Goal: Task Accomplishment & Management: Manage account settings

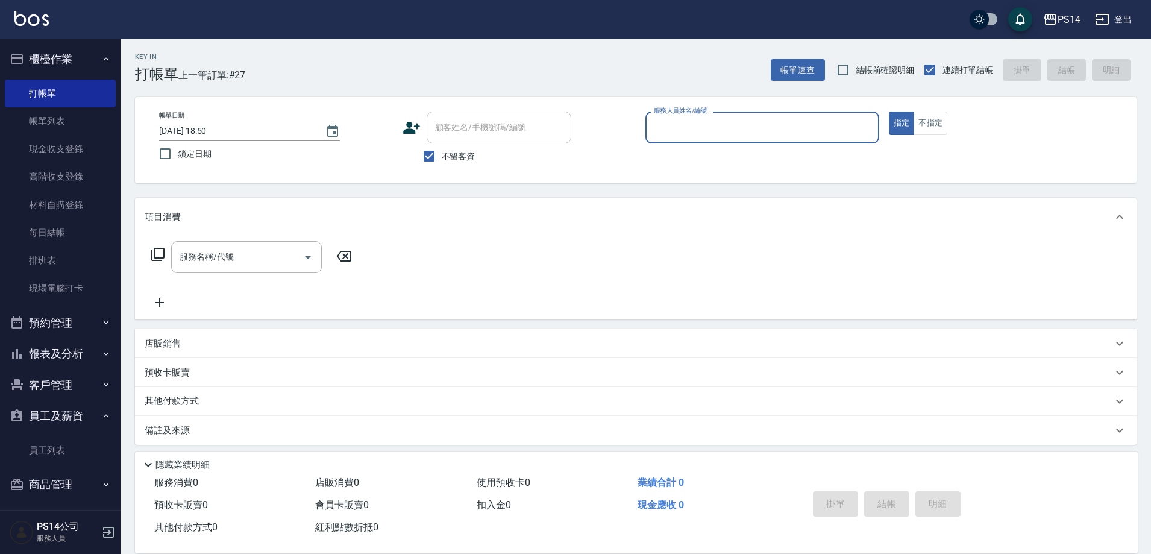
click at [63, 351] on button "報表及分析" at bounding box center [60, 353] width 111 height 31
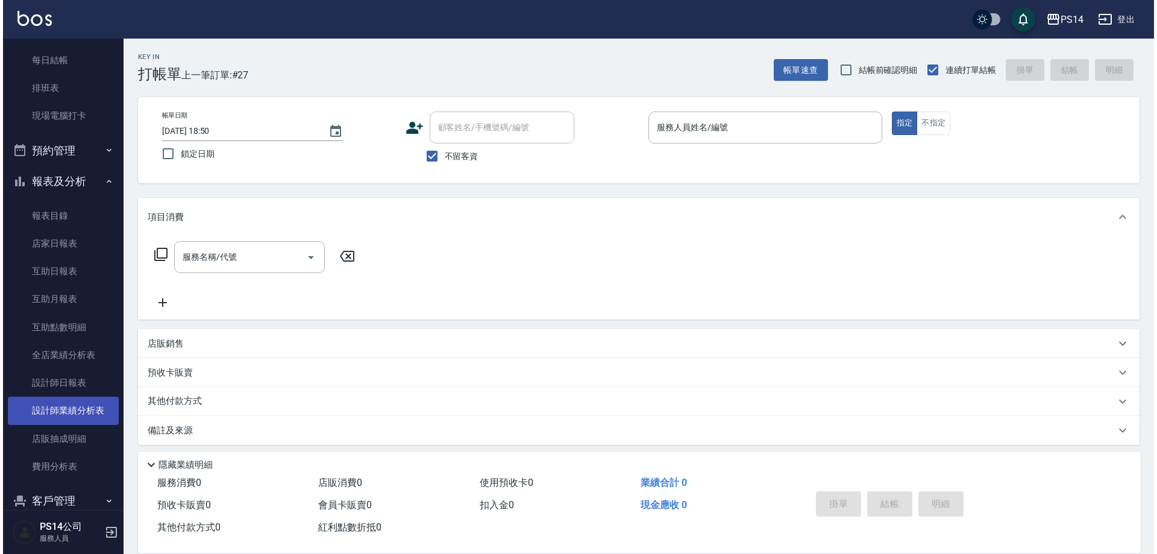
scroll to position [181, 0]
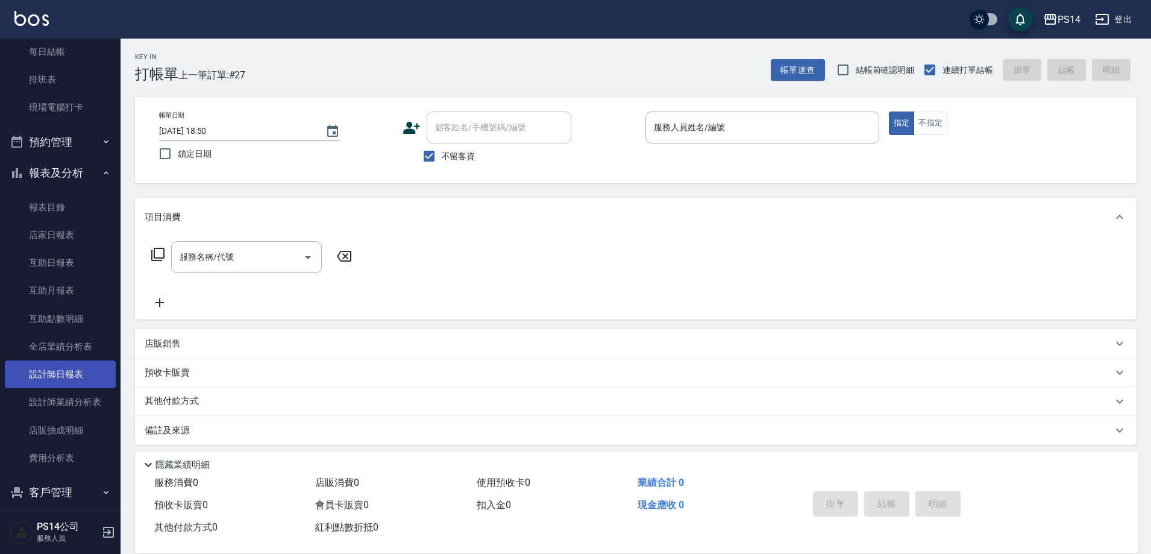
click at [62, 382] on link "設計師日報表" at bounding box center [60, 374] width 111 height 28
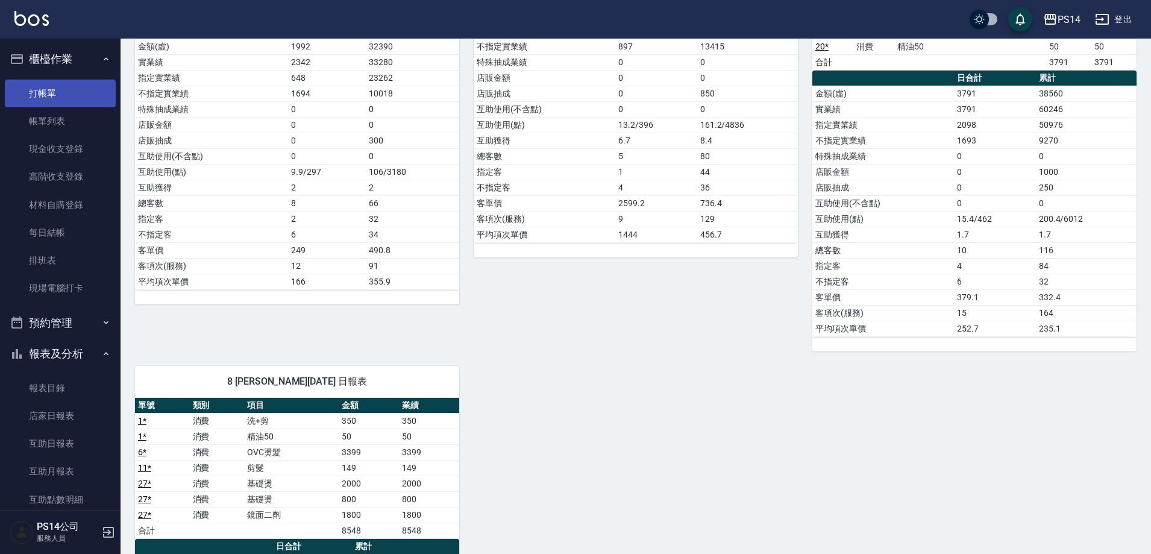
scroll to position [241, 0]
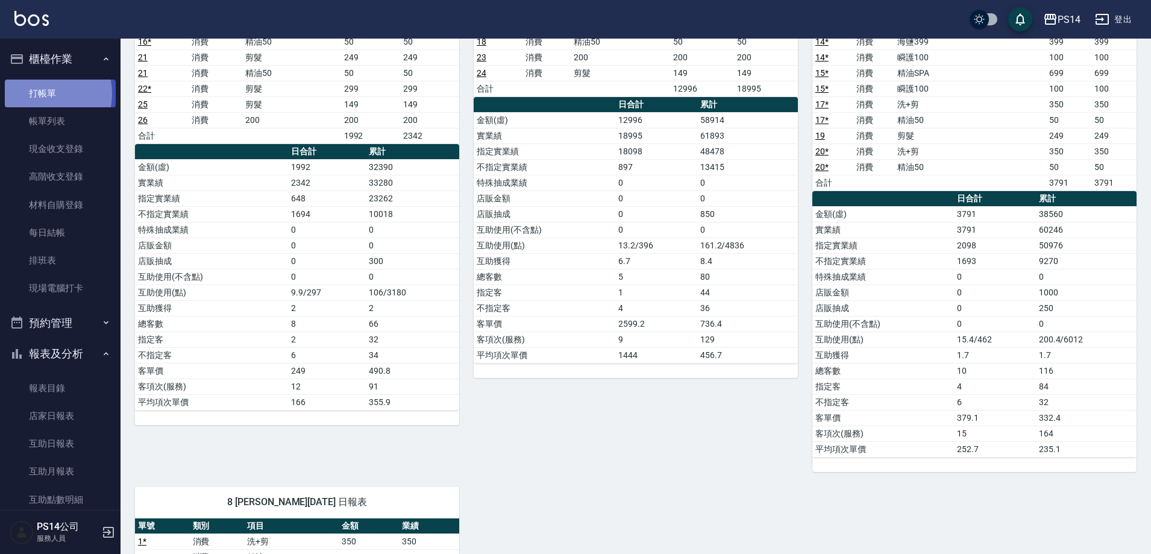
click at [37, 93] on link "打帳單" at bounding box center [60, 94] width 111 height 28
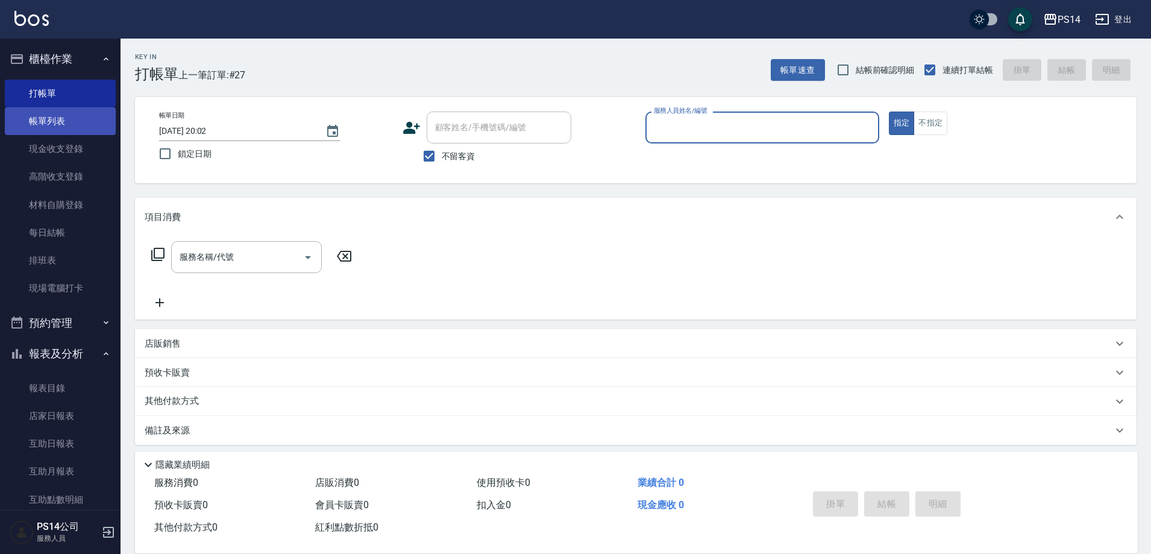
click at [57, 120] on link "帳單列表" at bounding box center [60, 121] width 111 height 28
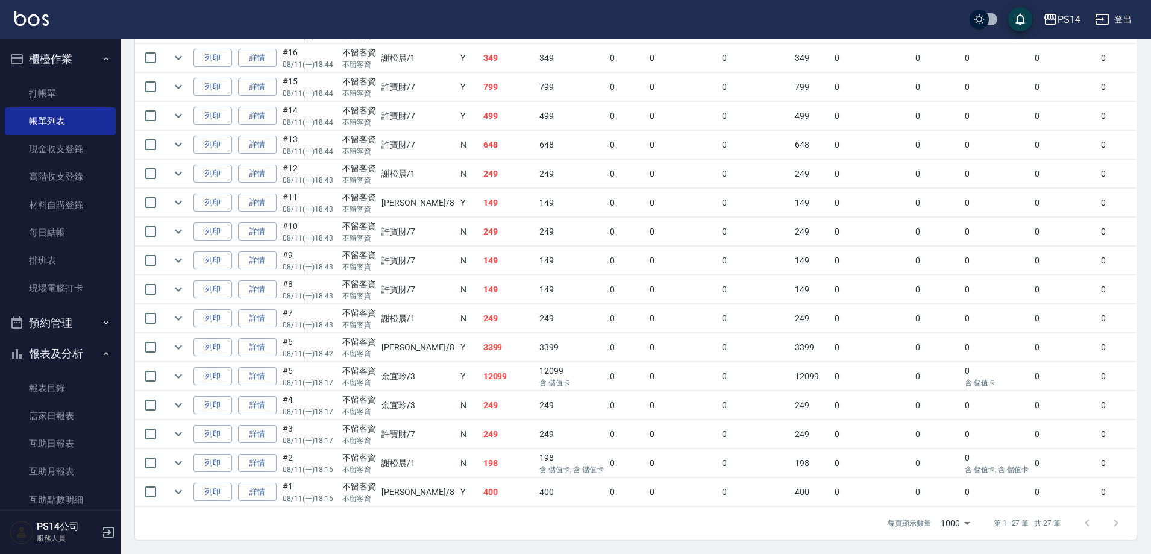
scroll to position [646, 0]
click at [267, 371] on link "詳情" at bounding box center [257, 376] width 39 height 19
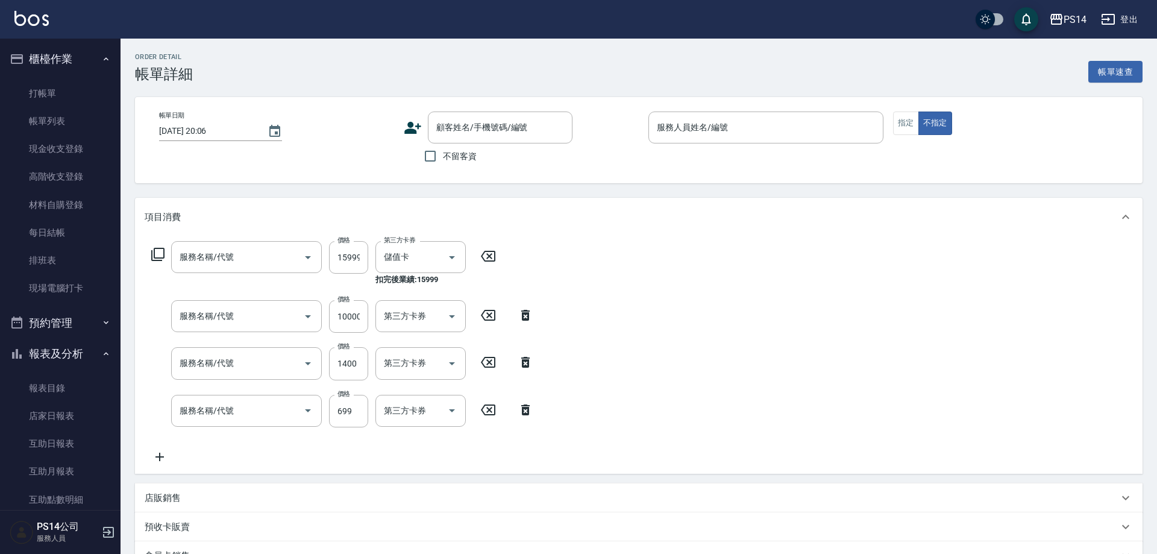
type input "[DATE] 18:17"
checkbox input "true"
type input "[PERSON_NAME]-3"
type input "單-接卸貼(715)"
type input "儲值10000(903)"
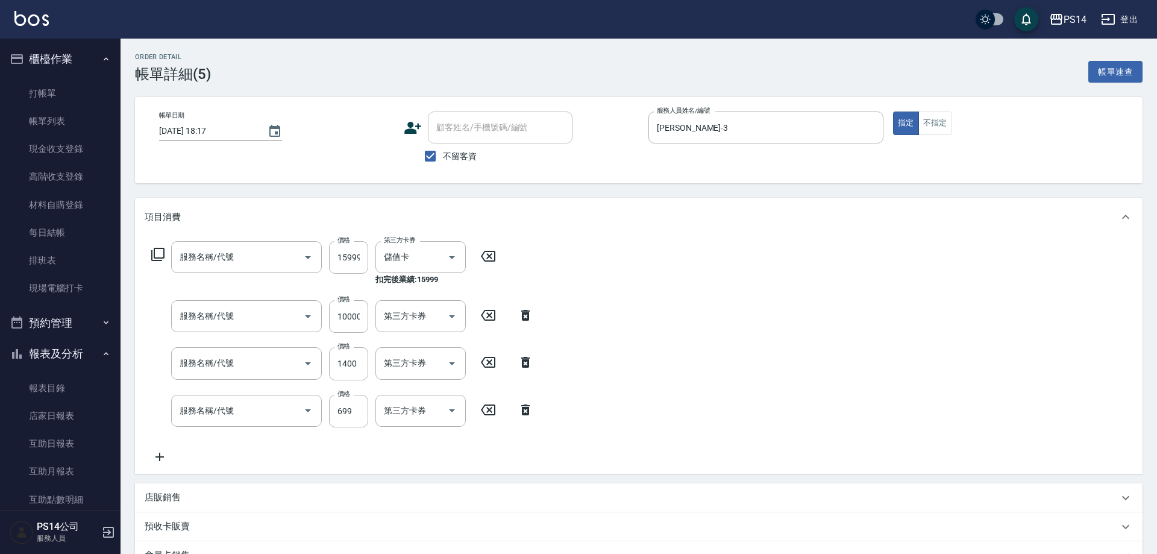
type input "染髮(501)"
type input "精油SPA(0699)"
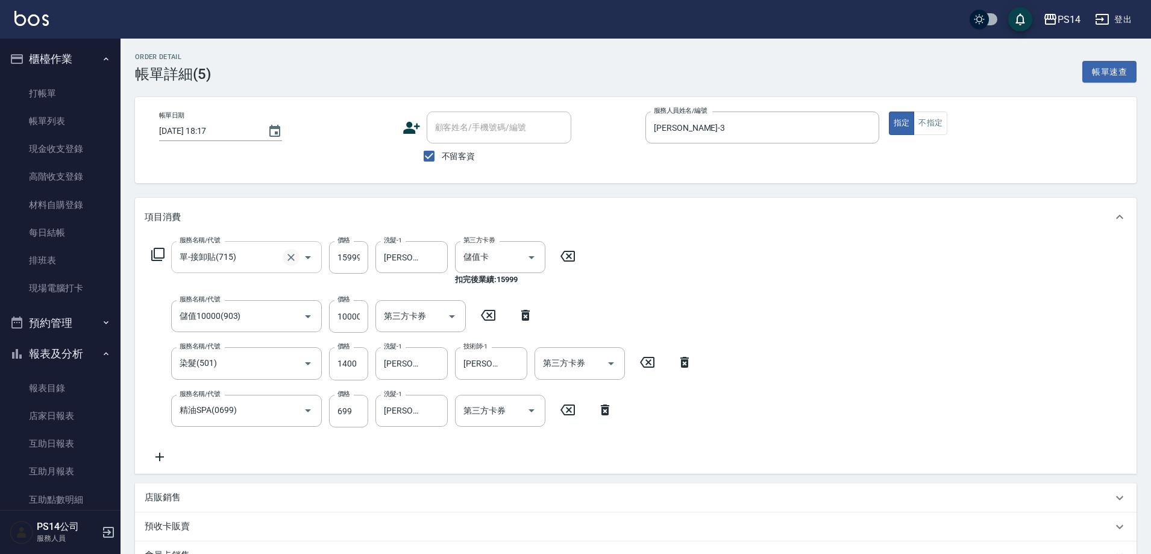
click at [284, 257] on button "Clear" at bounding box center [291, 257] width 17 height 17
type input "7"
click at [163, 259] on icon at bounding box center [157, 254] width 13 height 13
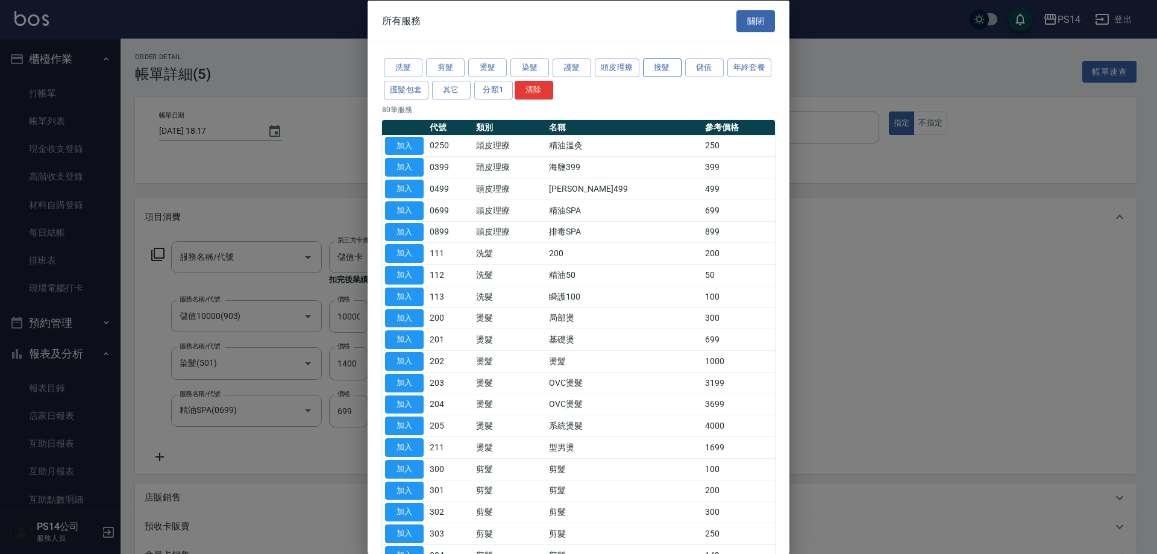
click at [655, 73] on button "接髮" at bounding box center [662, 67] width 39 height 19
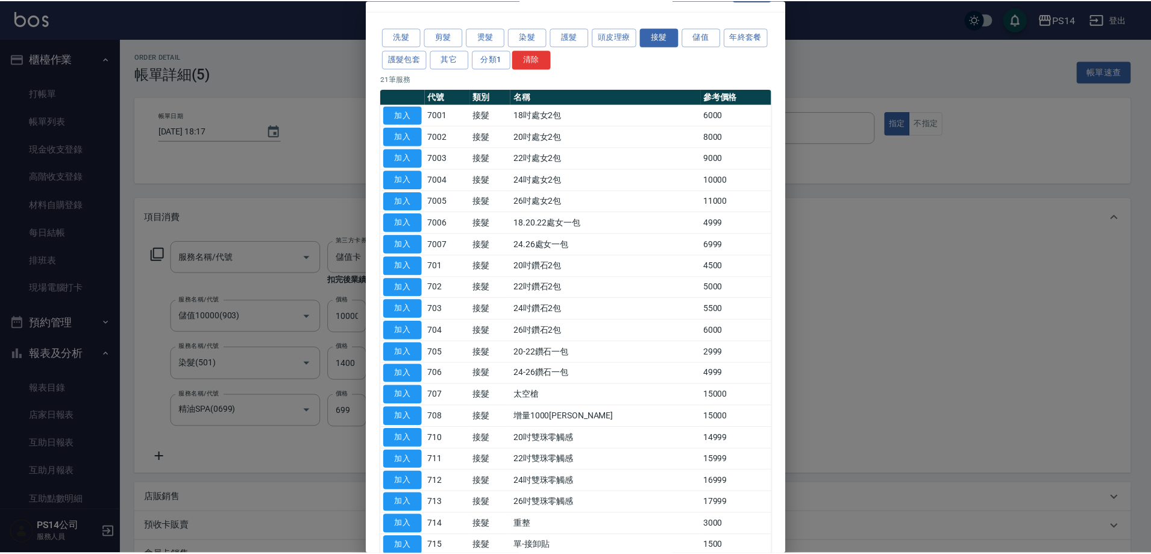
scroll to position [99, 0]
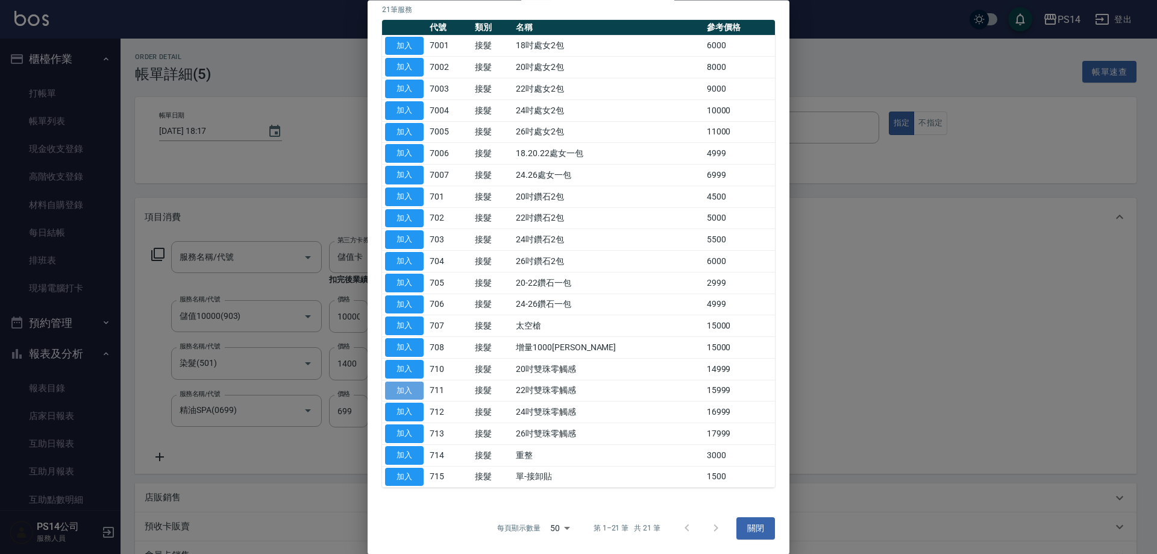
click at [411, 390] on button "加入" at bounding box center [404, 391] width 39 height 19
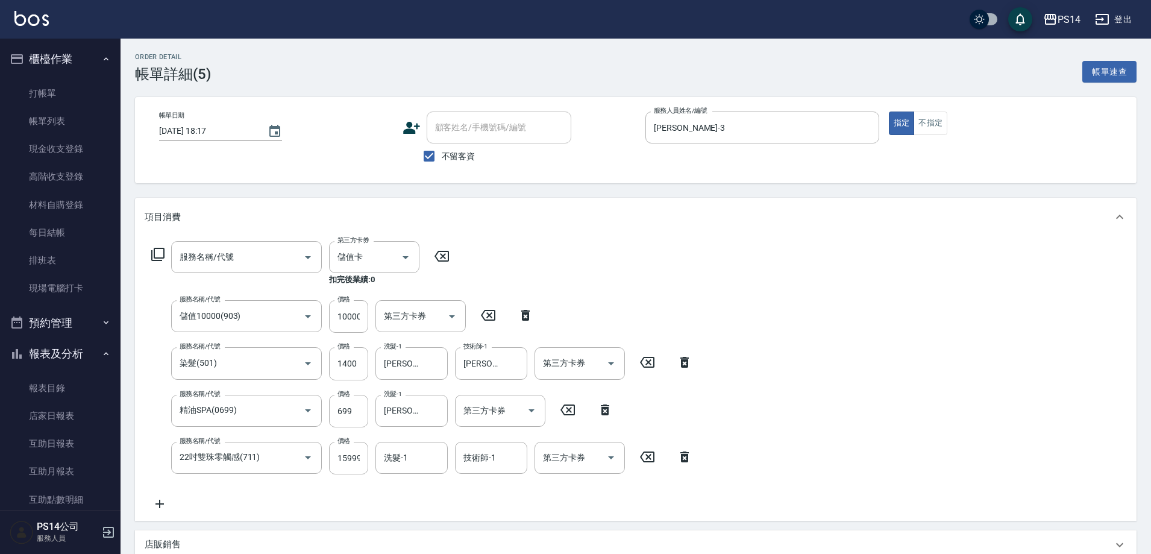
click at [527, 315] on icon at bounding box center [526, 315] width 30 height 14
type input "22吋雙珠零觸感(711)"
type input "15999"
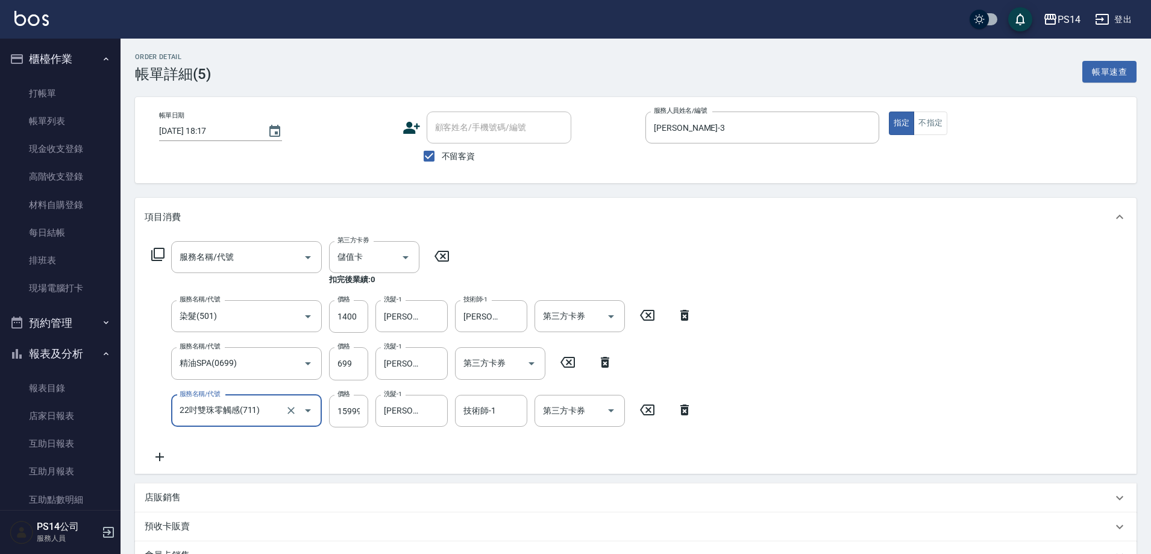
drag, startPoint x: 494, startPoint y: 416, endPoint x: 532, endPoint y: 395, distance: 43.7
click at [498, 414] on input "技術師-1" at bounding box center [491, 410] width 61 height 21
type input "[PERSON_NAME]-3"
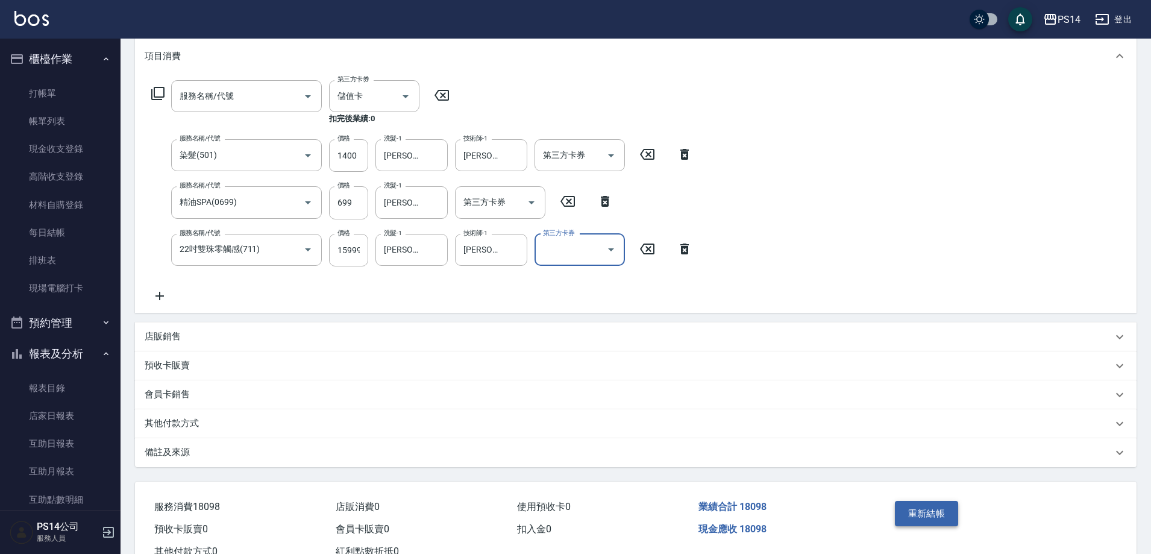
scroll to position [181, 0]
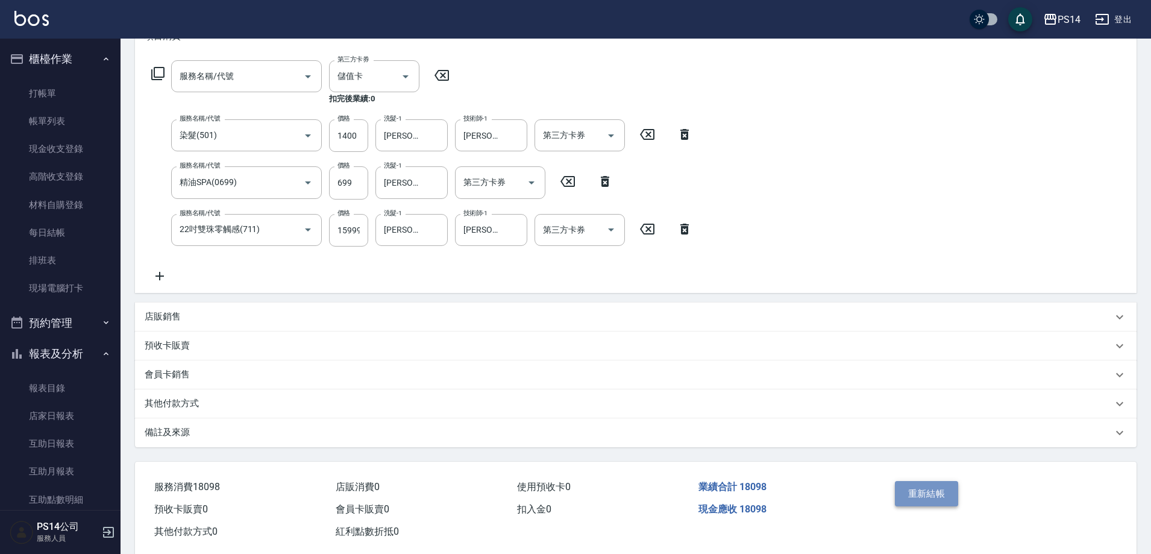
click at [937, 493] on button "重新結帳" at bounding box center [927, 493] width 64 height 25
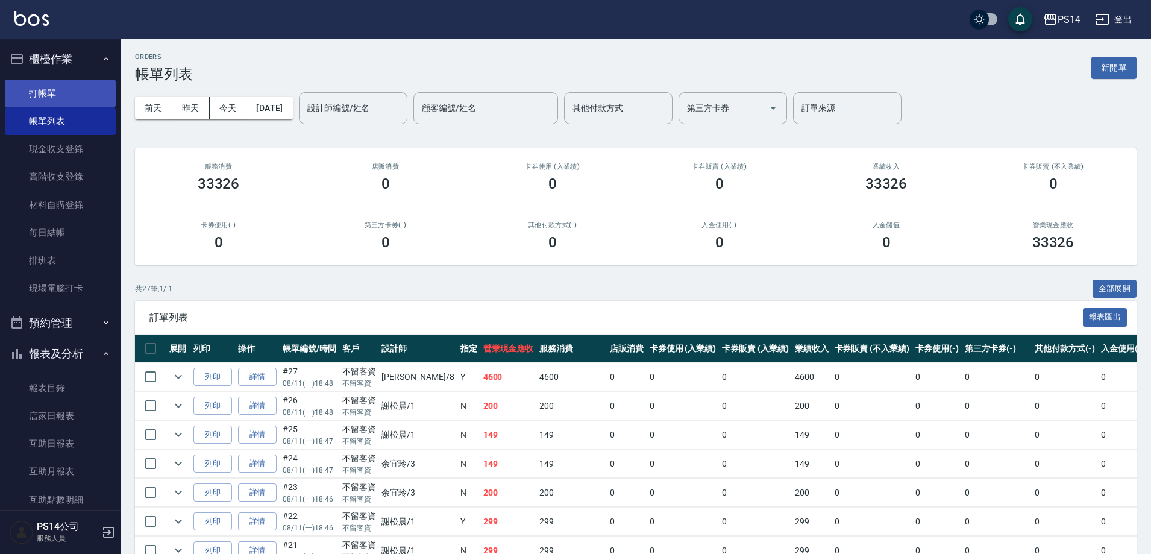
click at [43, 93] on link "打帳單" at bounding box center [60, 94] width 111 height 28
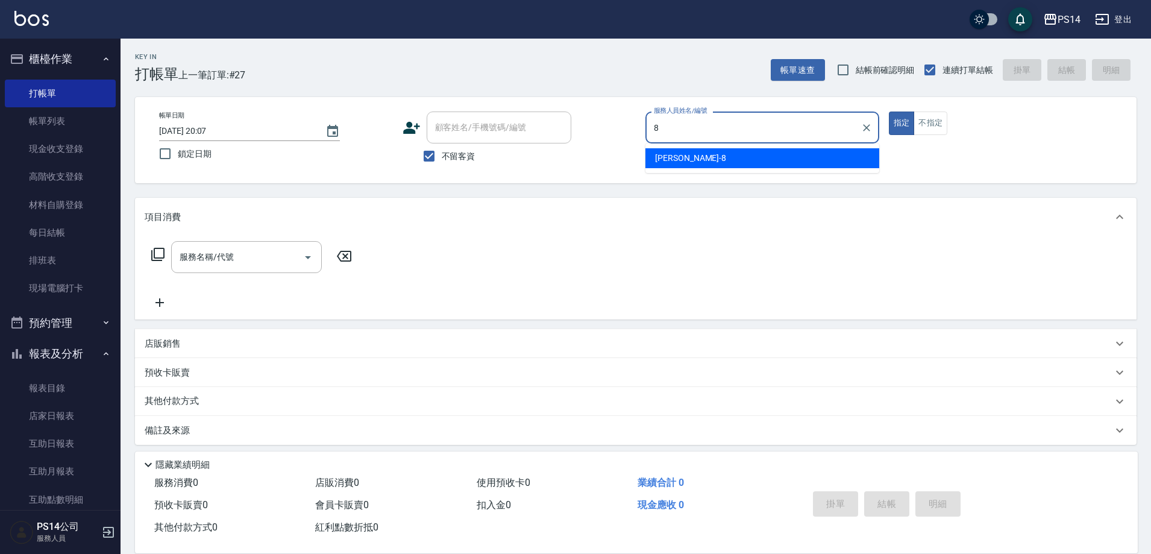
type input "[PERSON_NAME]-8"
type button "true"
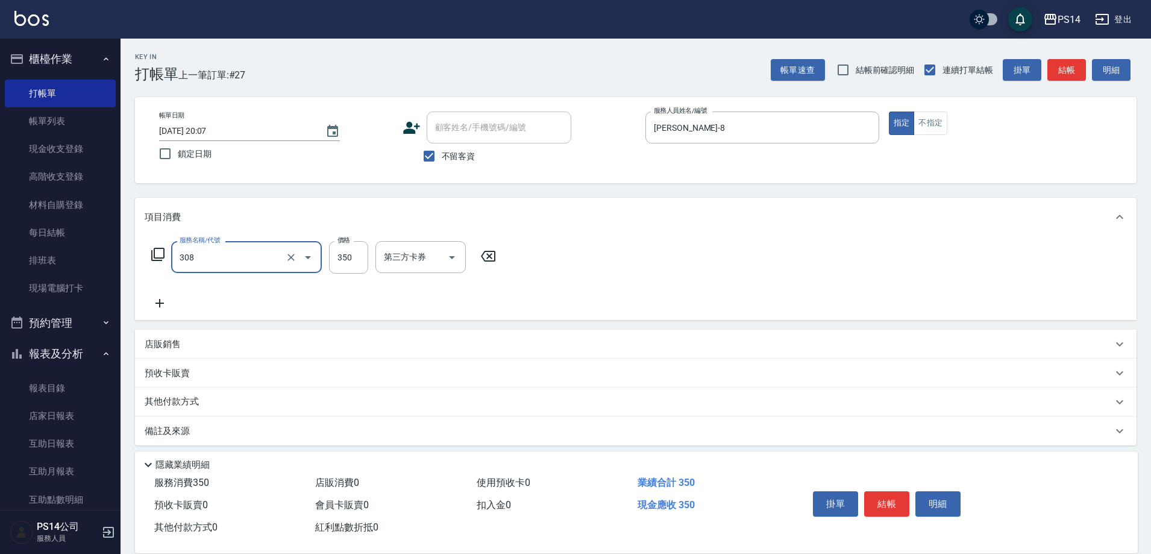
type input "洗+剪(308)"
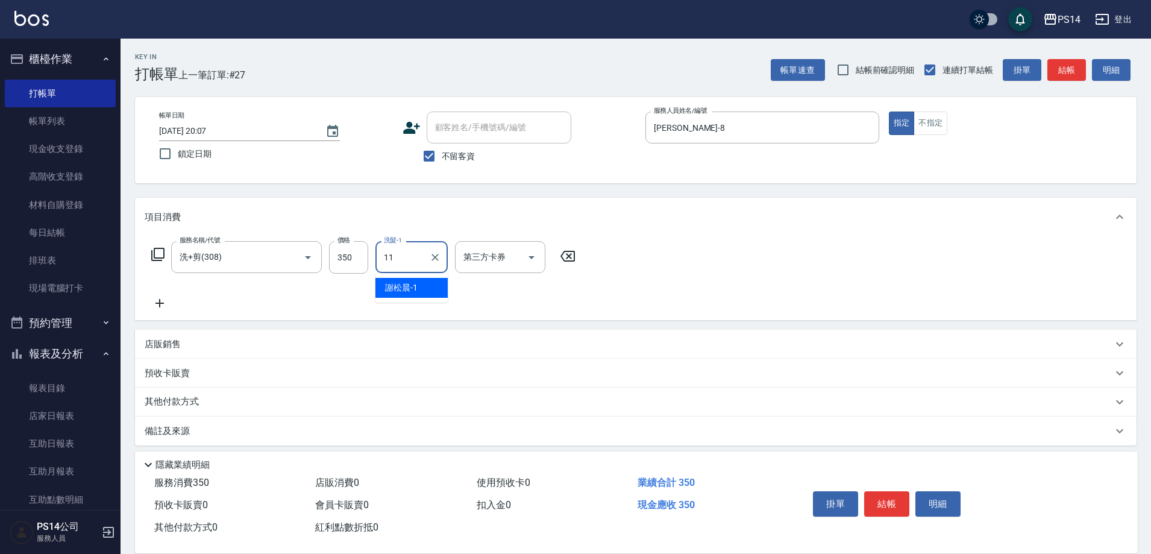
type input "[PERSON_NAME]-11"
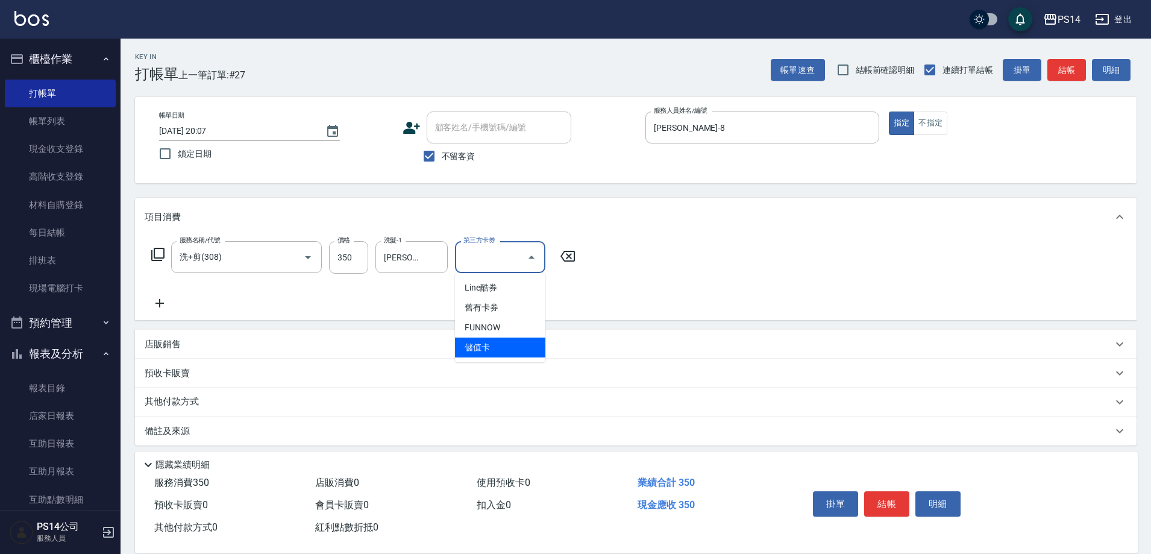
type input "儲值卡"
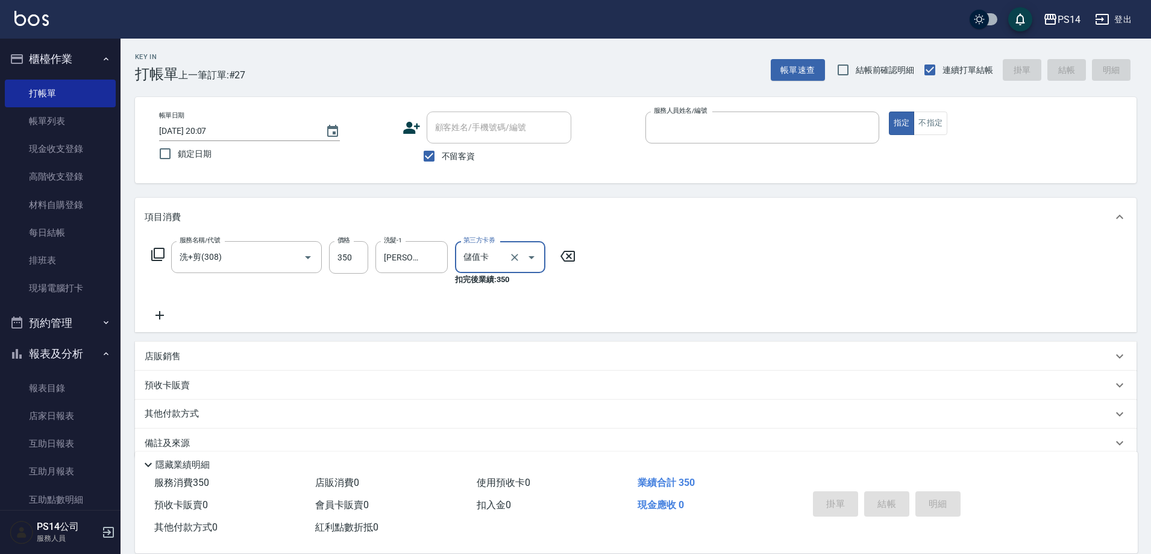
type input "8"
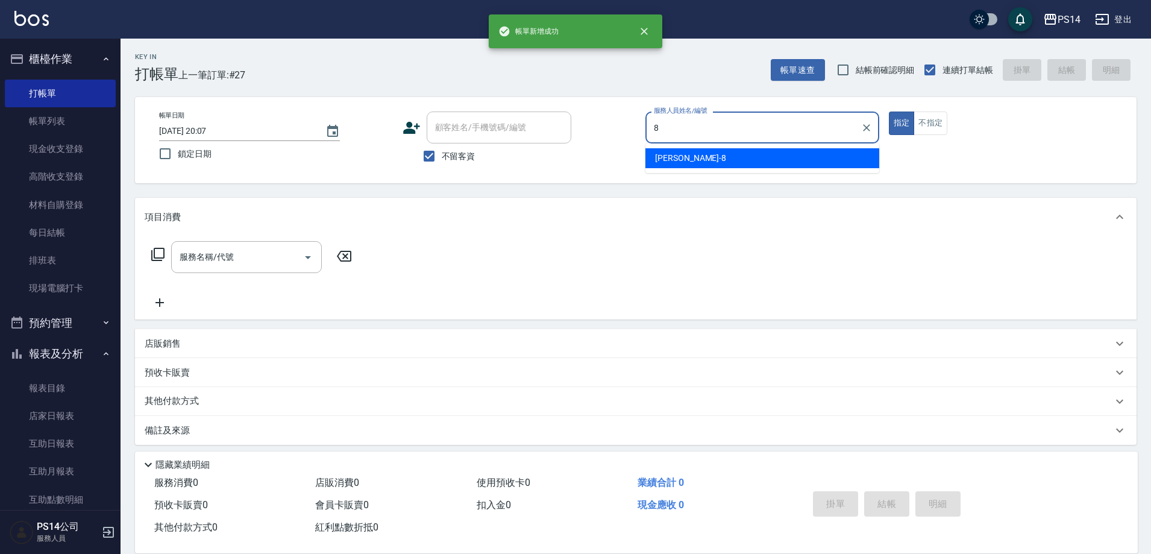
type input "[PERSON_NAME]-8"
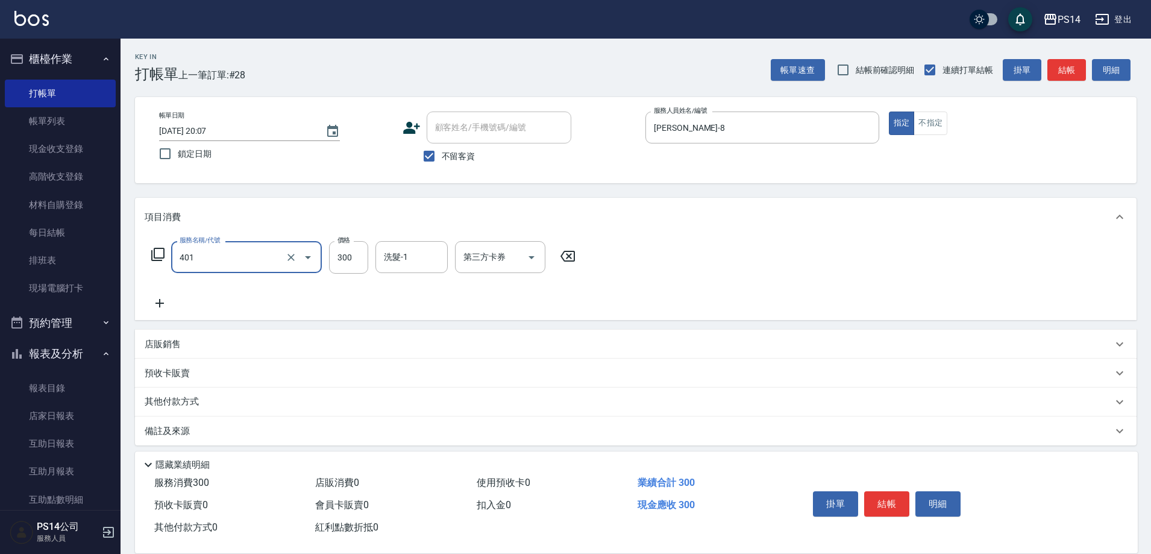
type input "300護(401)"
type input "[PERSON_NAME]-26"
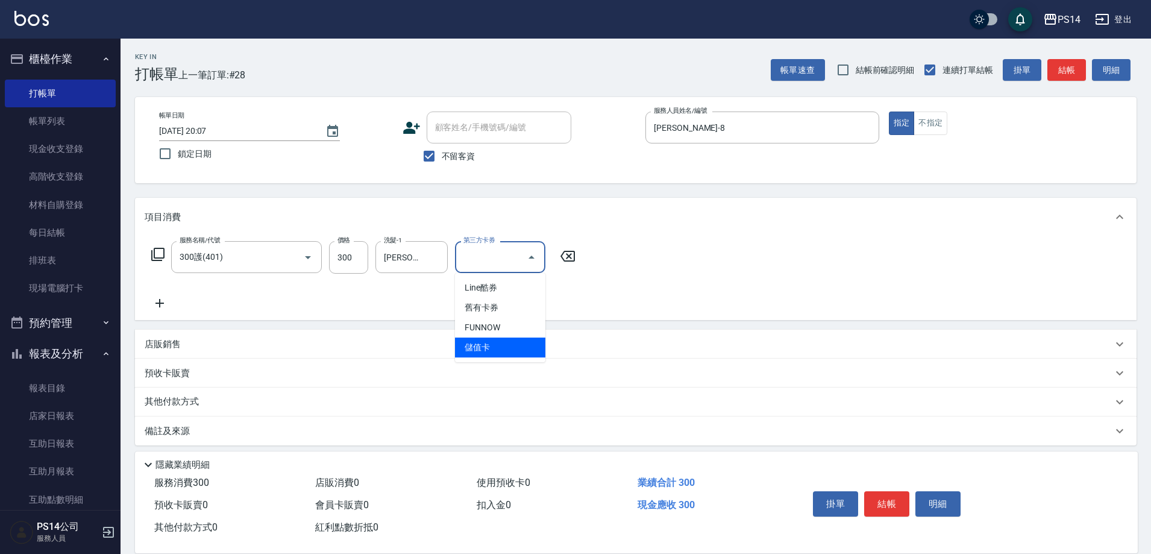
type input "儲值卡"
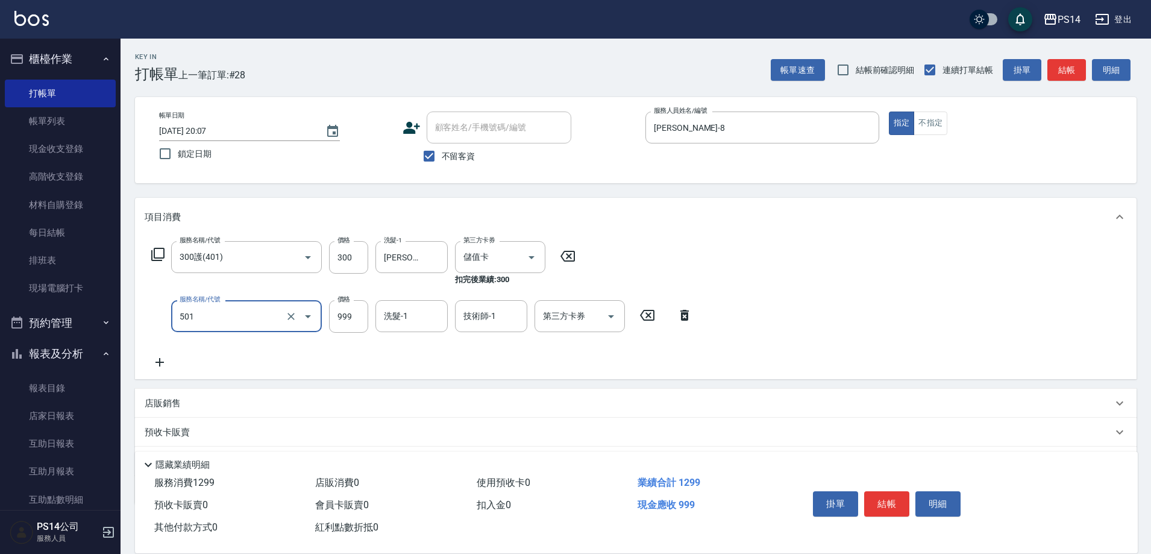
type input "染髮(501)"
type input "1800"
type input "[PERSON_NAME]-26"
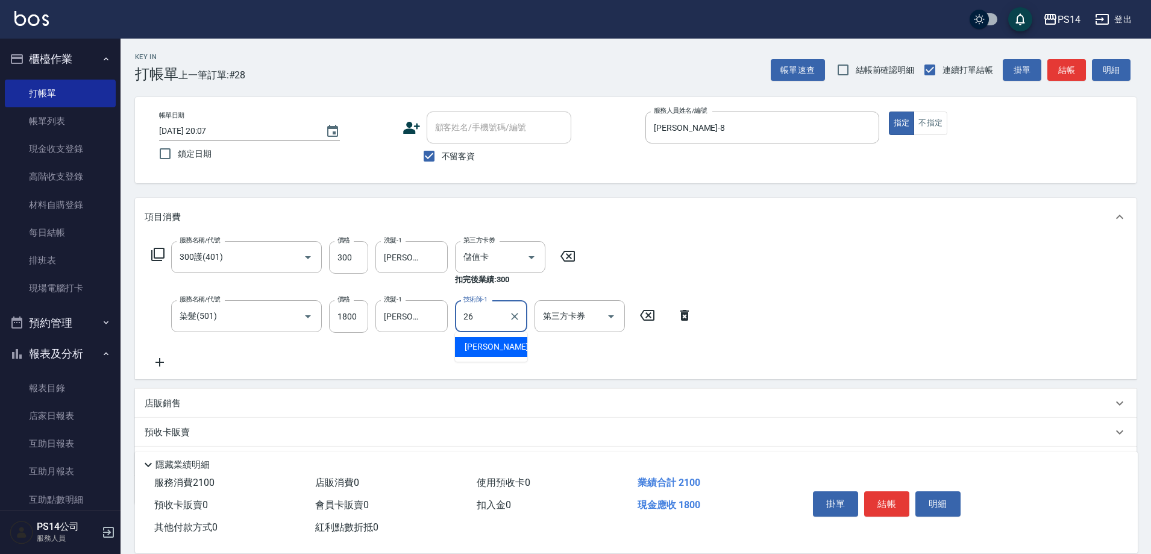
type input "[PERSON_NAME]-26"
type input "儲值卡"
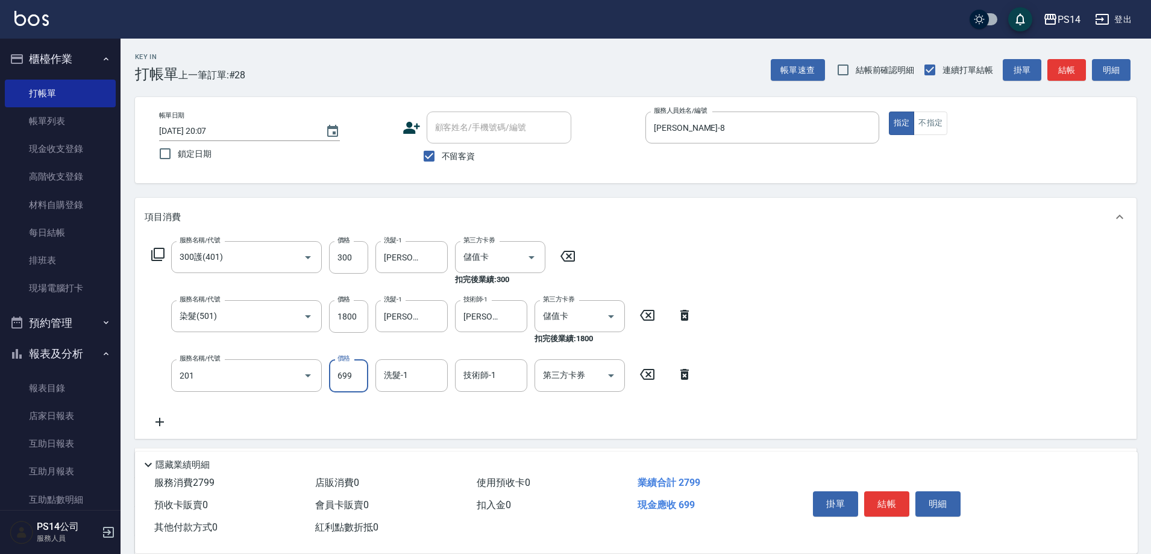
type input "基礎燙(201)"
type input "[PERSON_NAME]-26"
type input "儲值卡"
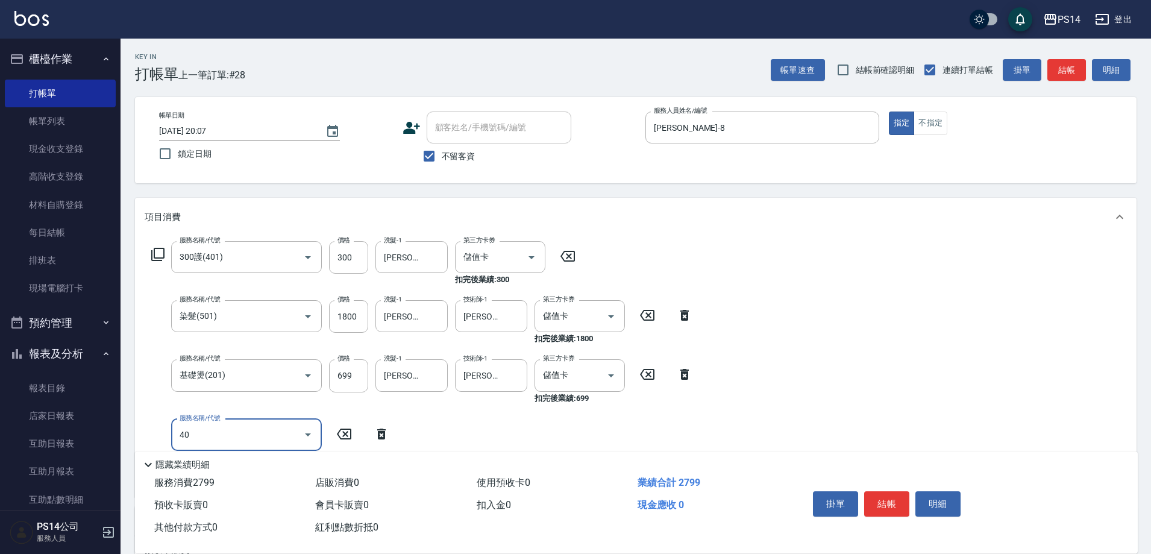
type input "404"
type input "1200護(405)"
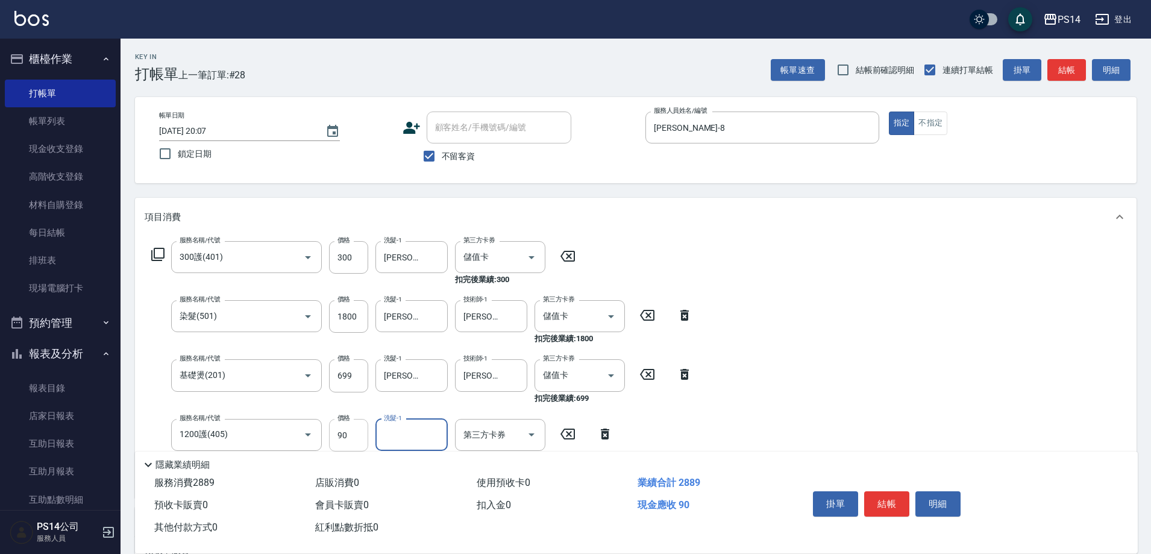
click at [354, 433] on input "90" at bounding box center [348, 435] width 39 height 33
type input "900"
type input "[PERSON_NAME]-26"
type input "儲值卡"
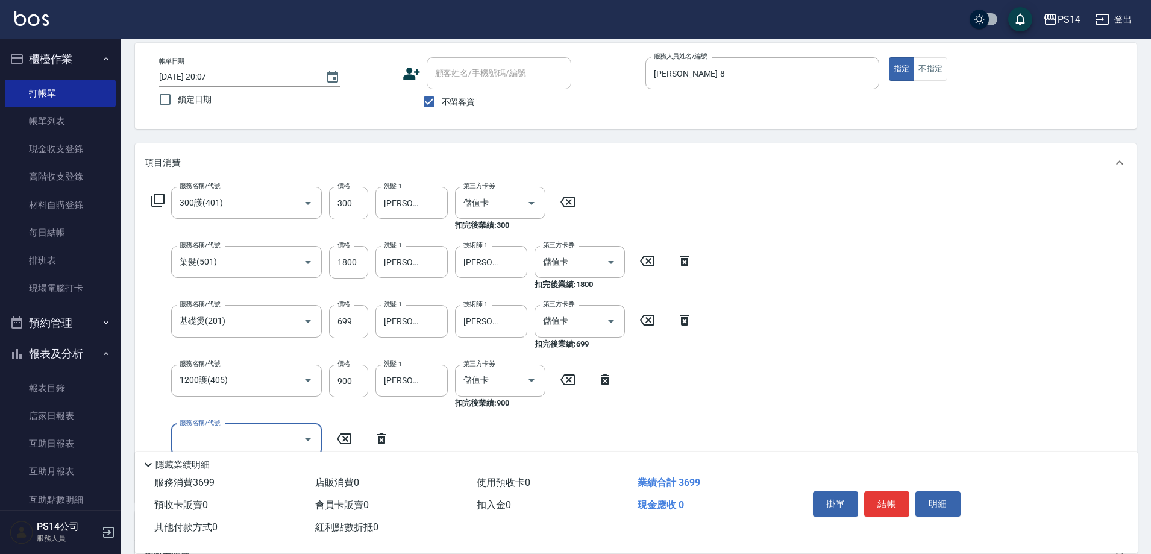
scroll to position [121, 0]
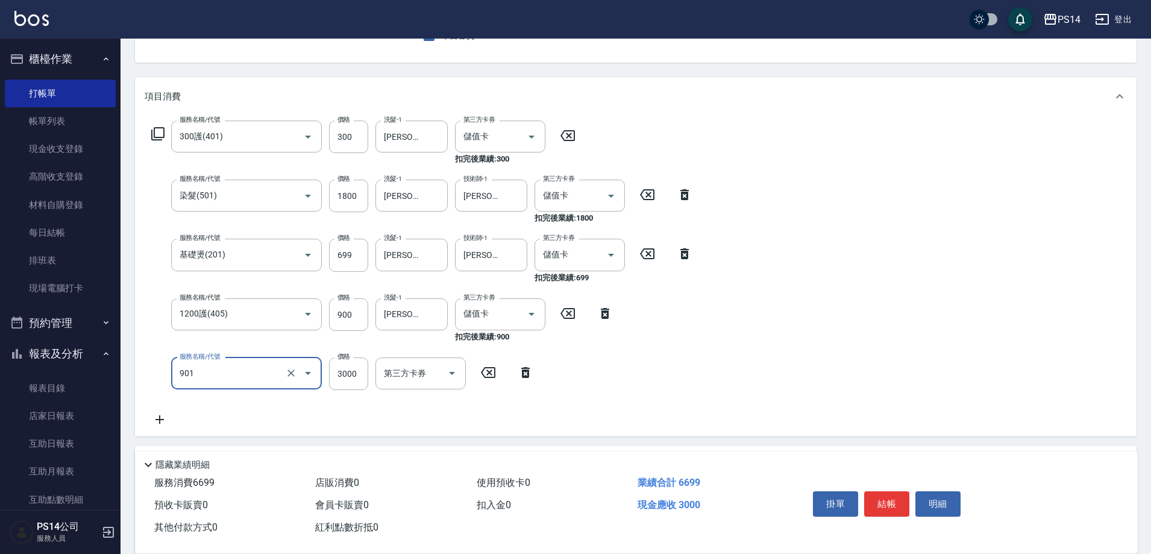
type input "儲值3000(901)"
type input "4899"
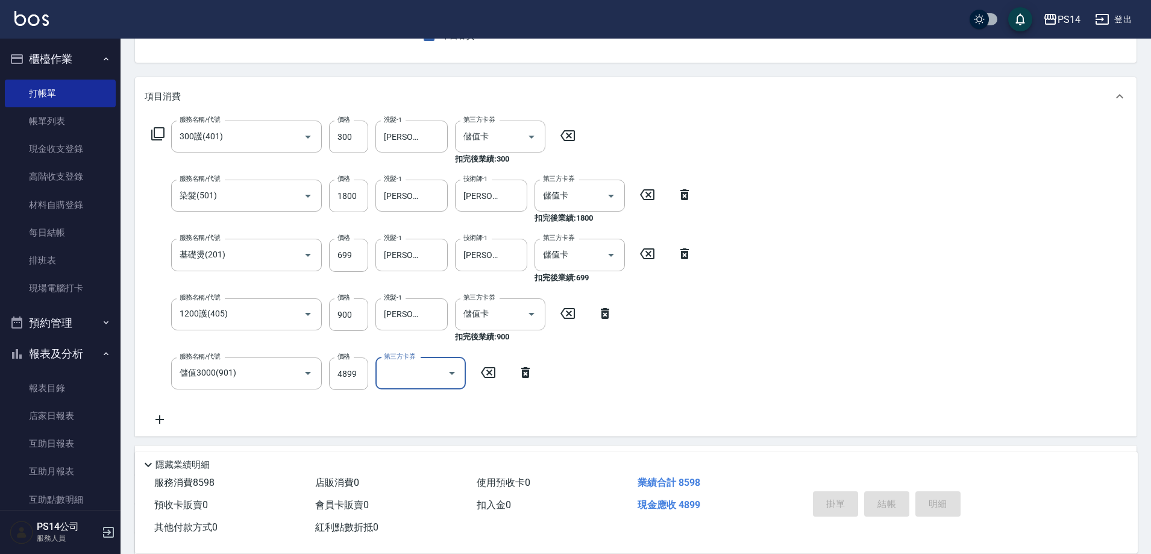
type input "[DATE] 20:09"
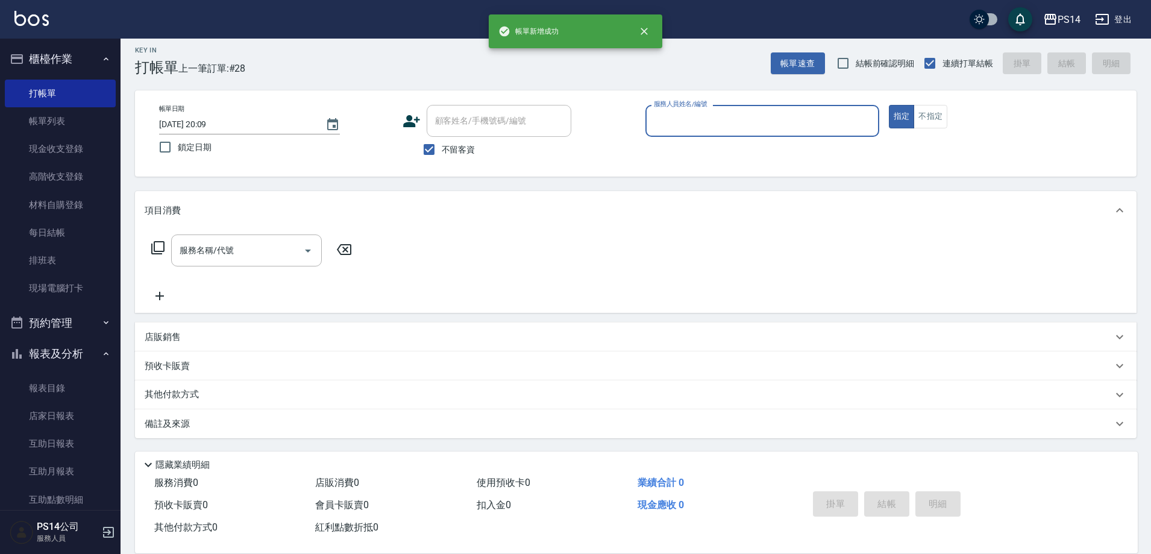
scroll to position [7, 0]
type input "許寶財-7"
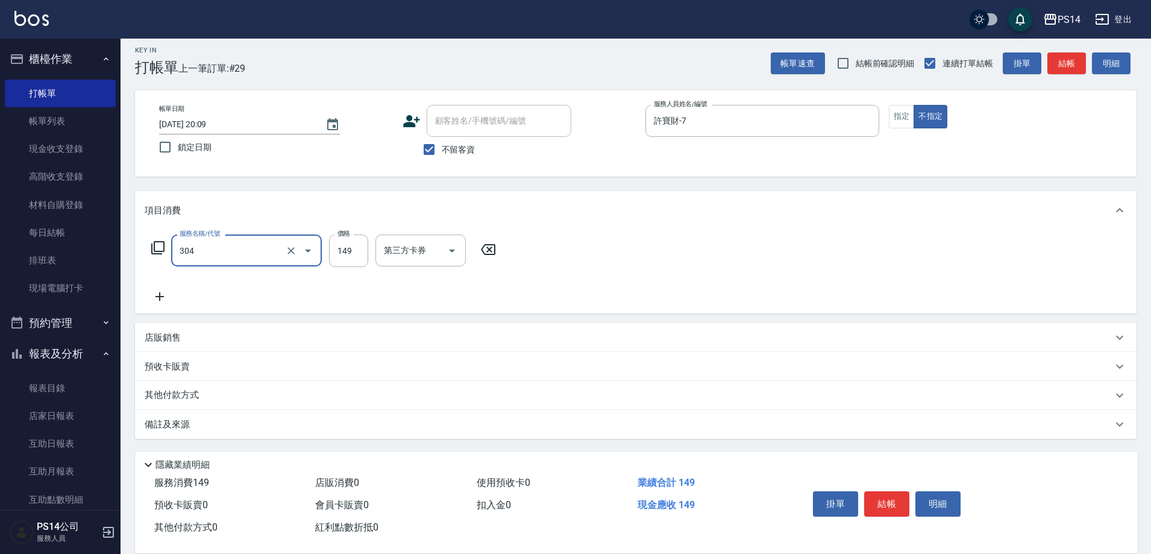
type input "剪髮(304)"
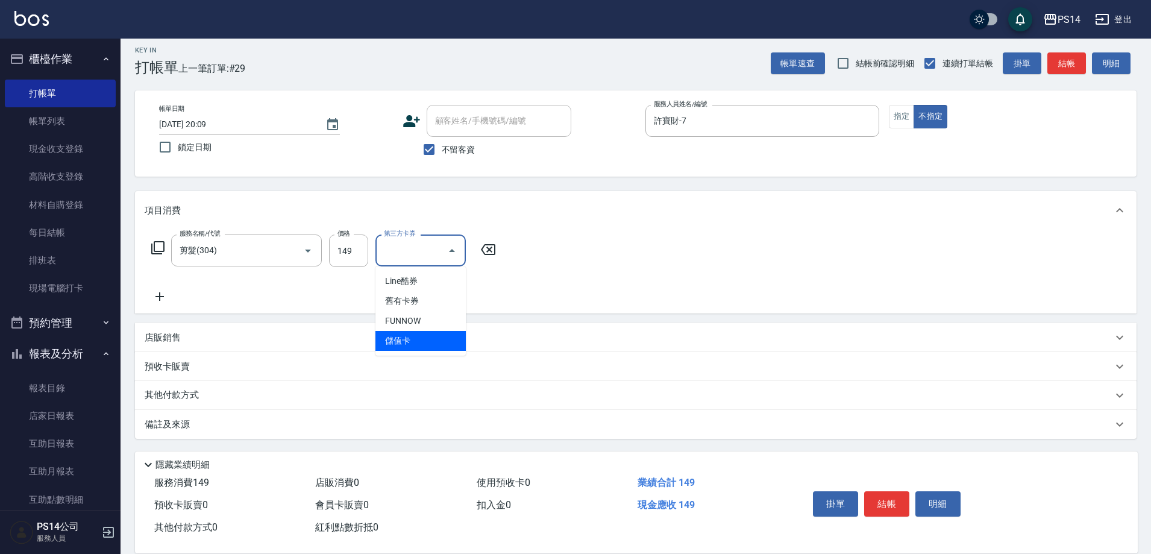
type input "儲值卡"
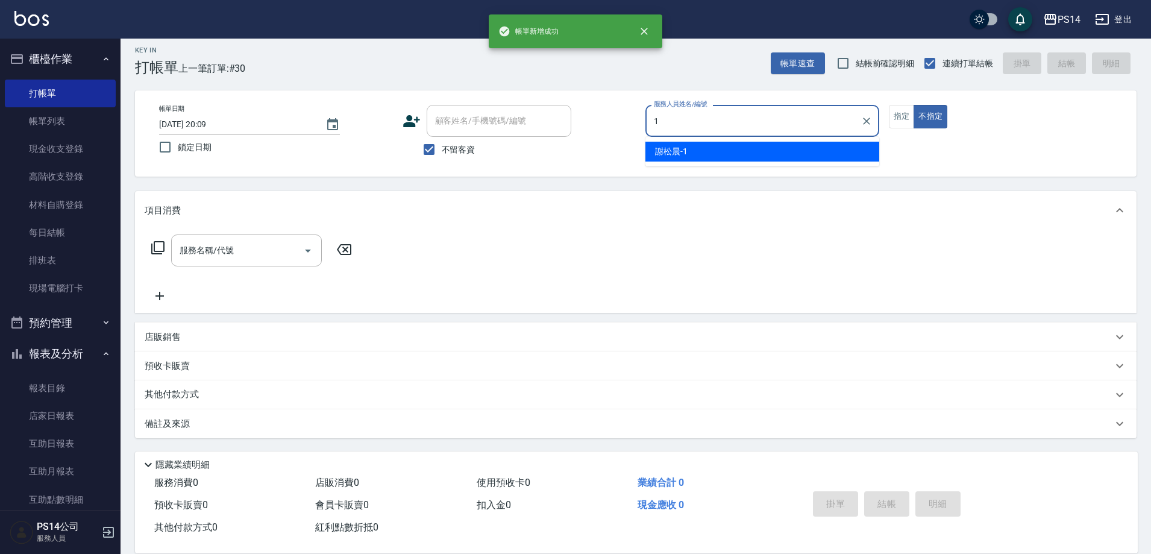
type input "[PERSON_NAME]-1"
type button "false"
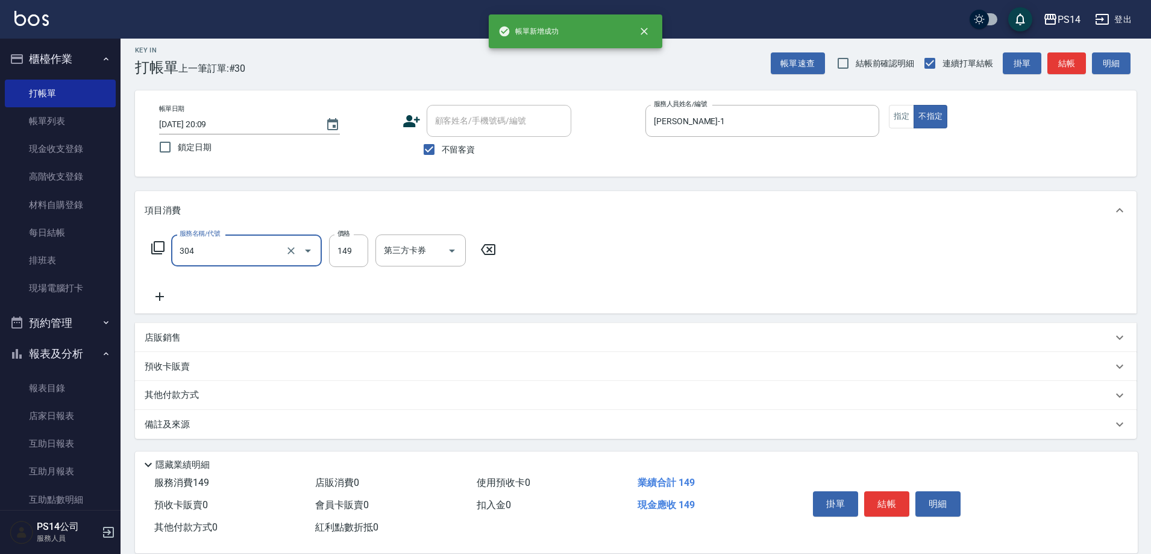
type input "剪髮(304)"
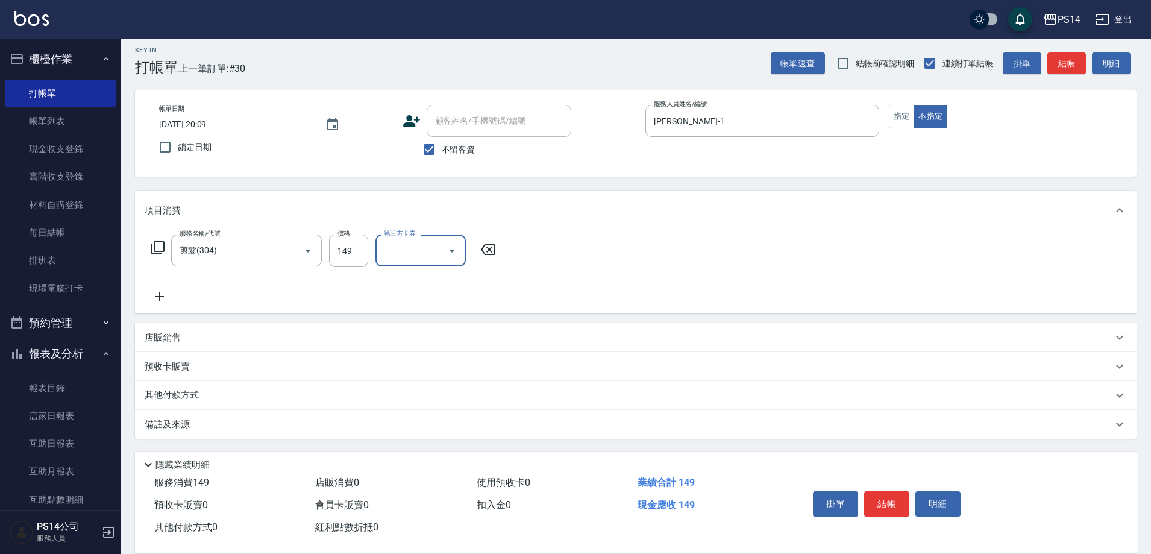
type input "儲值卡"
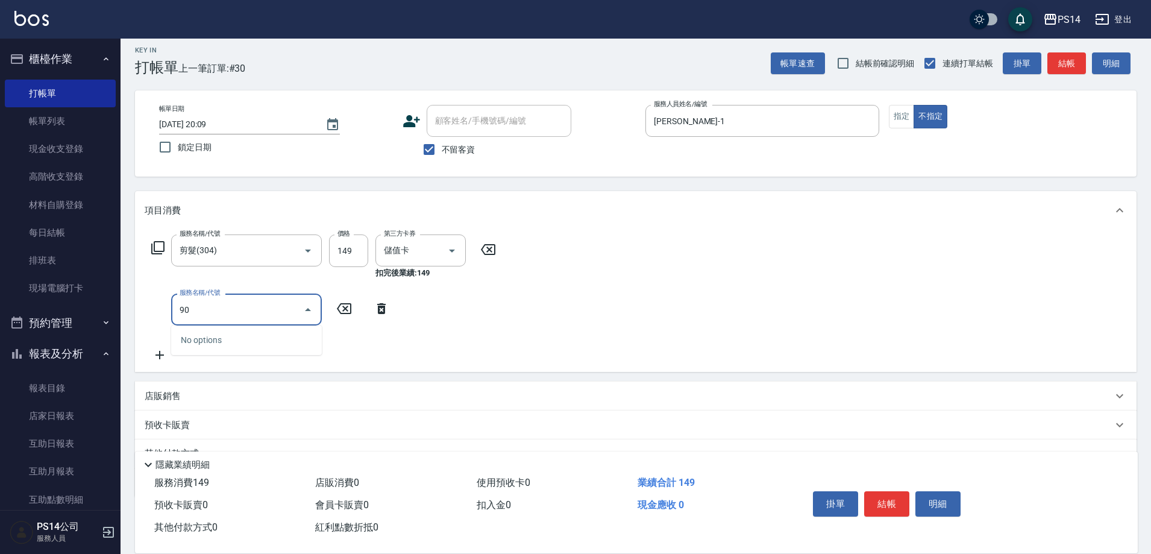
type input "901"
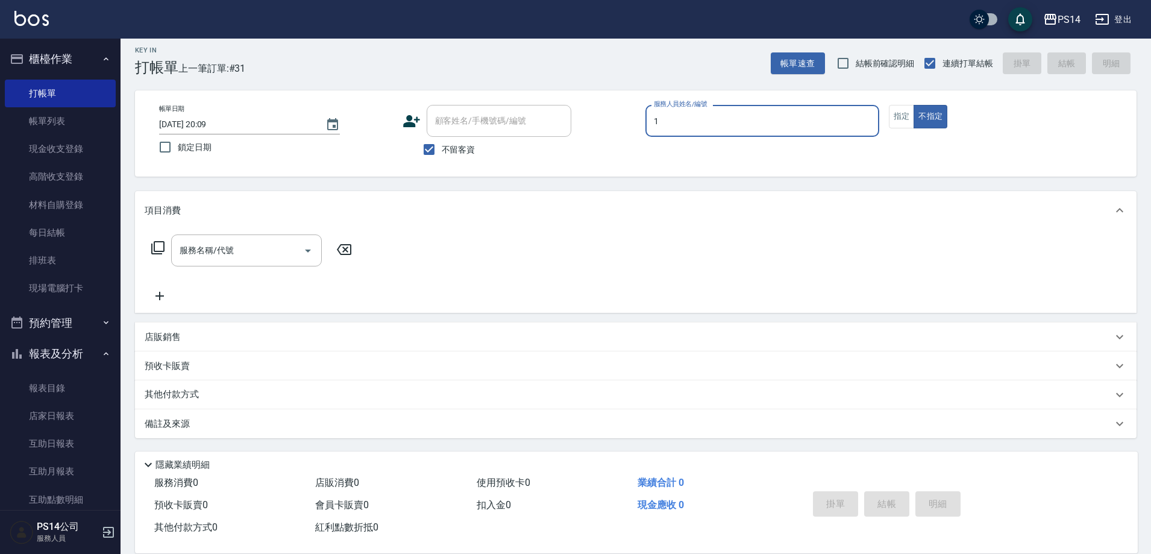
type input "[PERSON_NAME]-1"
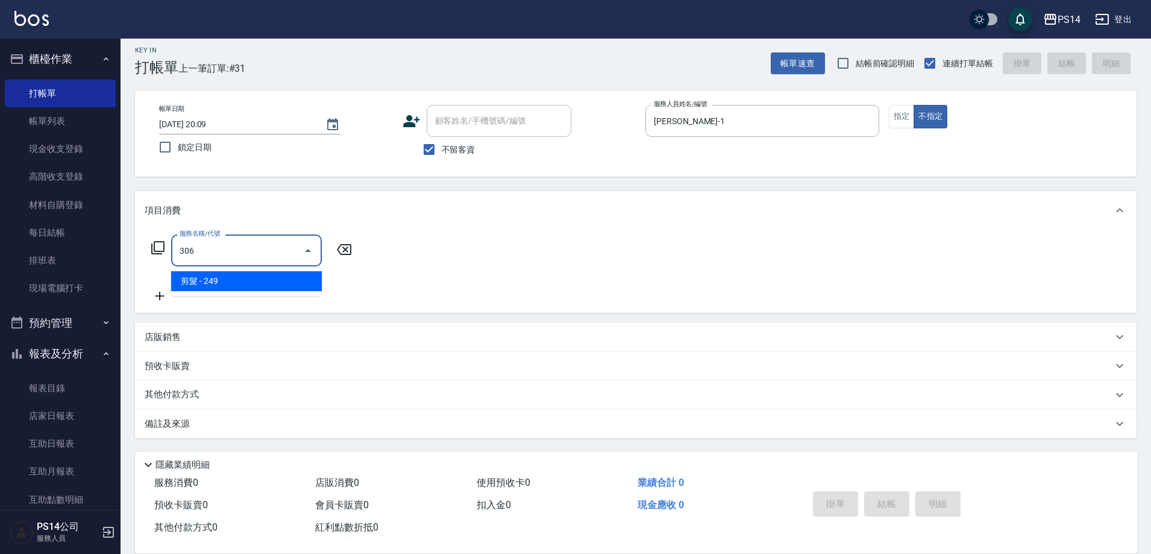
type input "剪髮(306)"
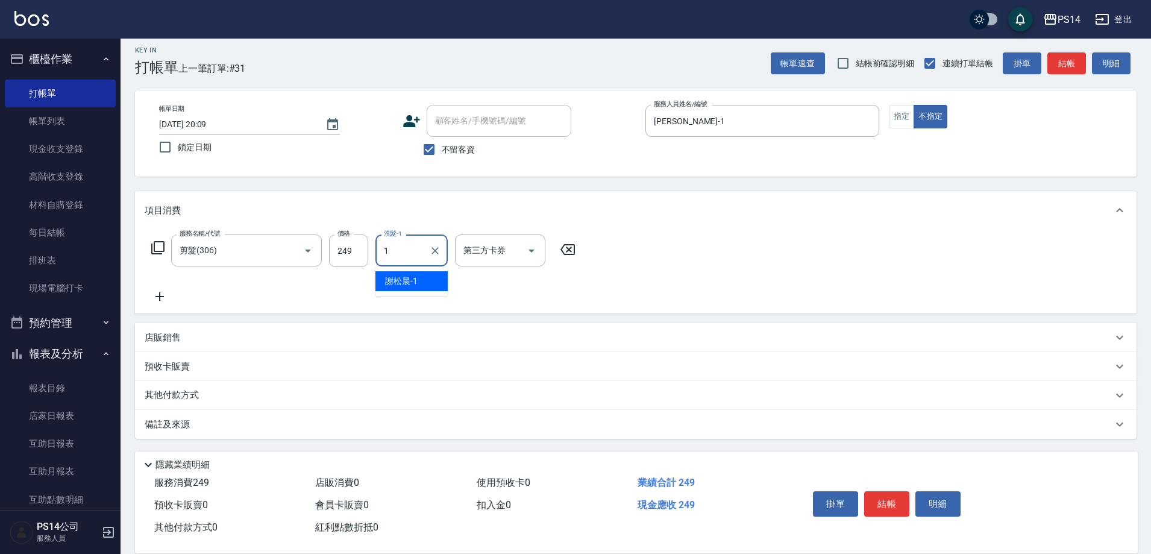
type input "[PERSON_NAME]-1"
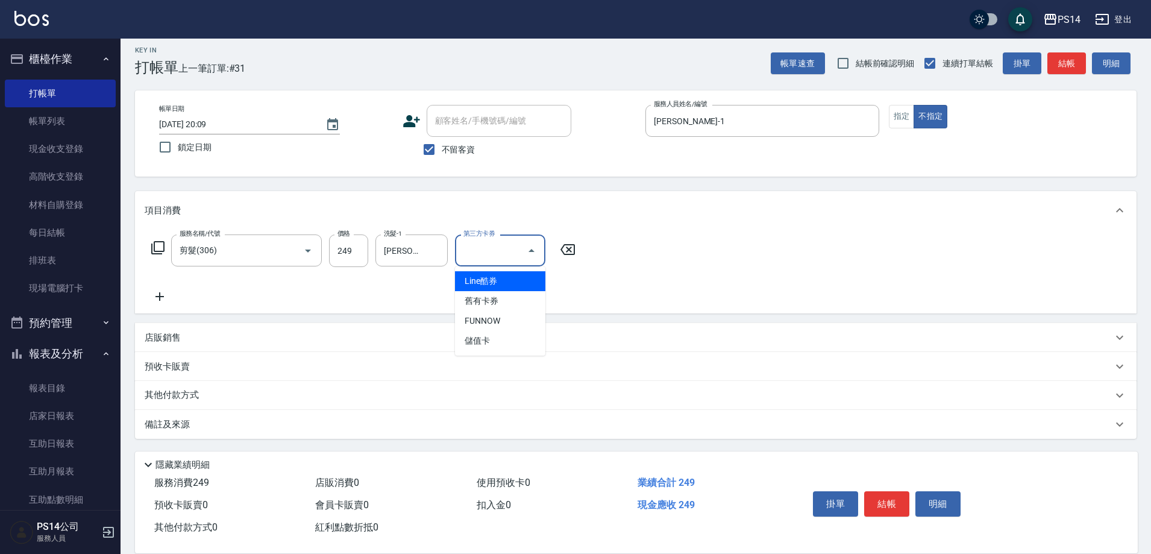
type input "儲值卡"
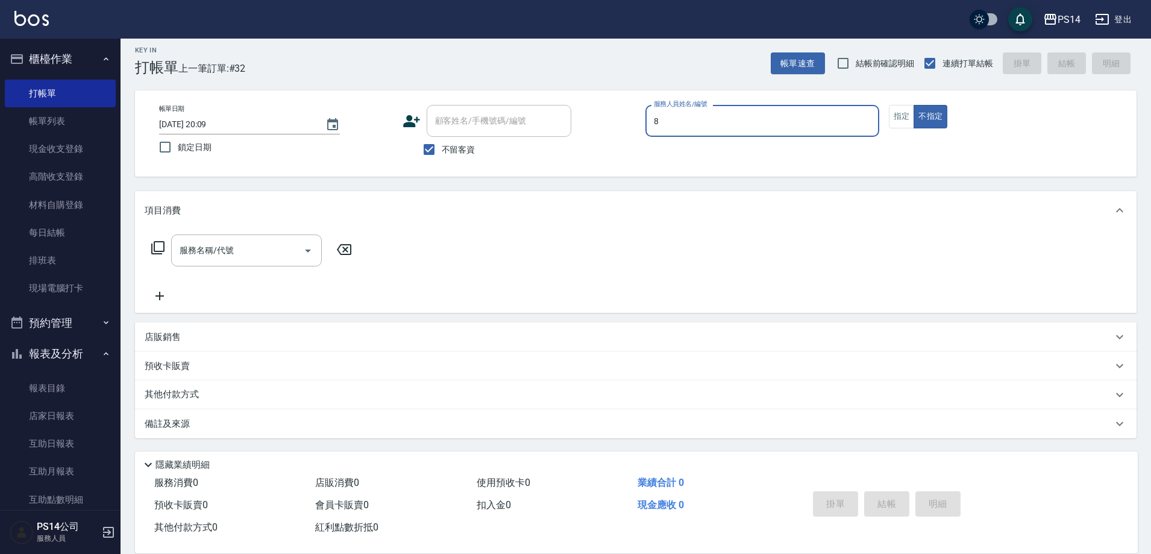
type input "[PERSON_NAME]-8"
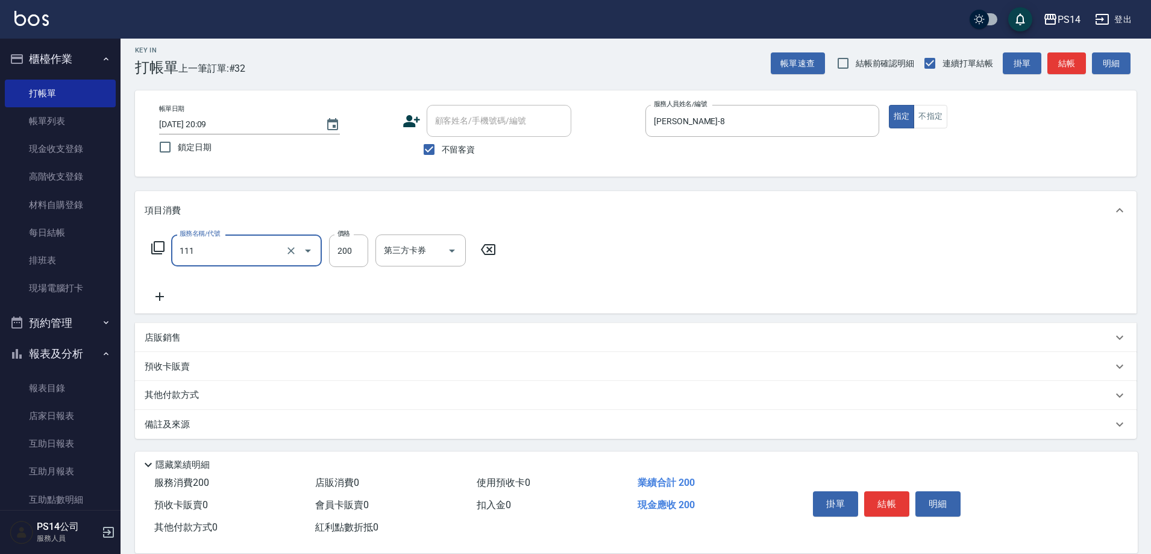
type input "200(111)"
type input "[PERSON_NAME]-11"
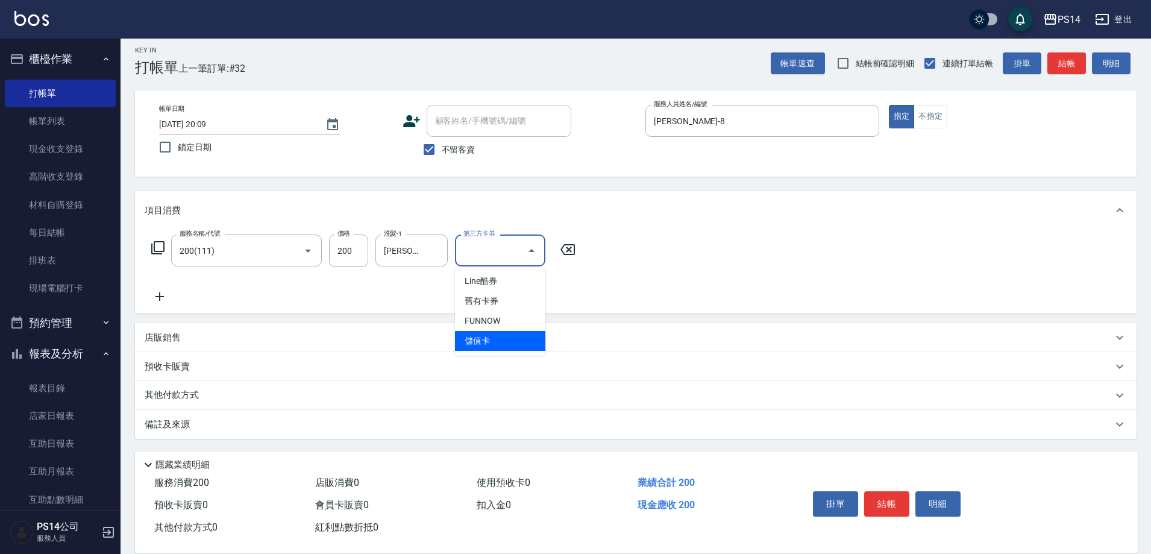
type input "儲值卡"
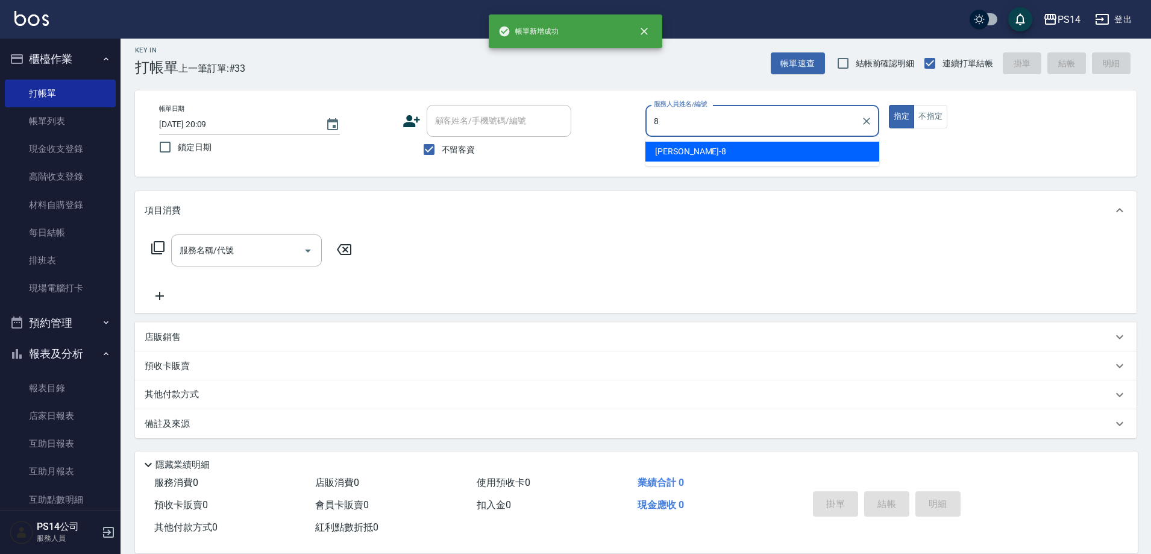
type input "[PERSON_NAME]-8"
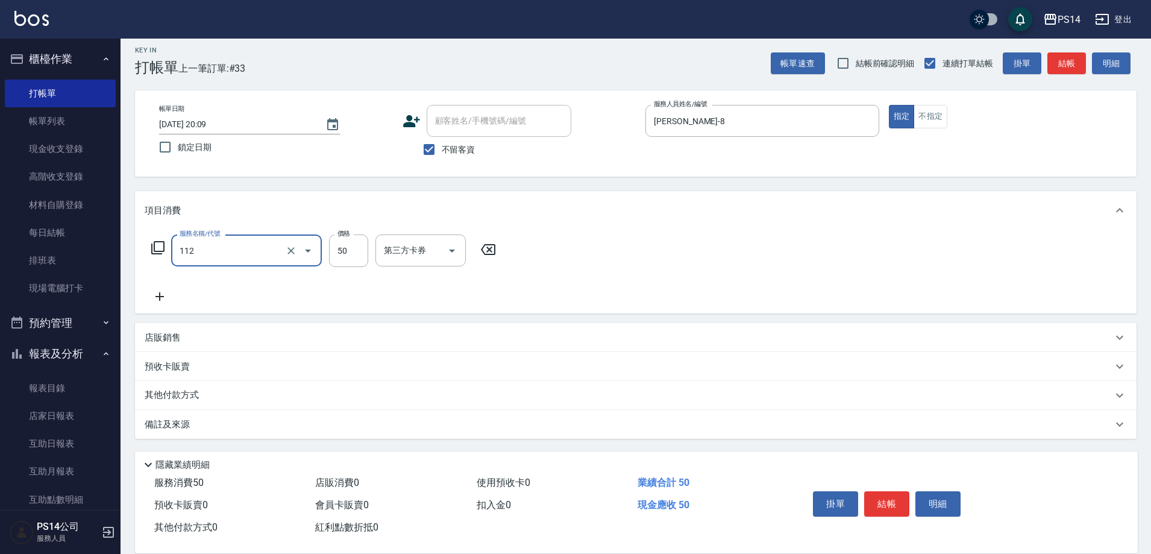
type input "精油50(112)"
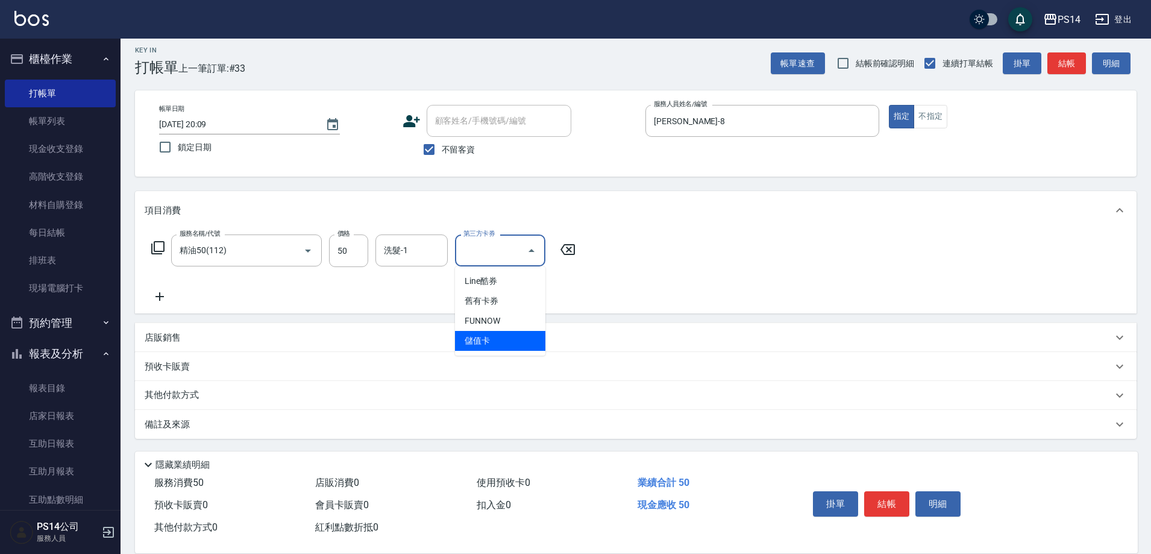
type input "儲值卡"
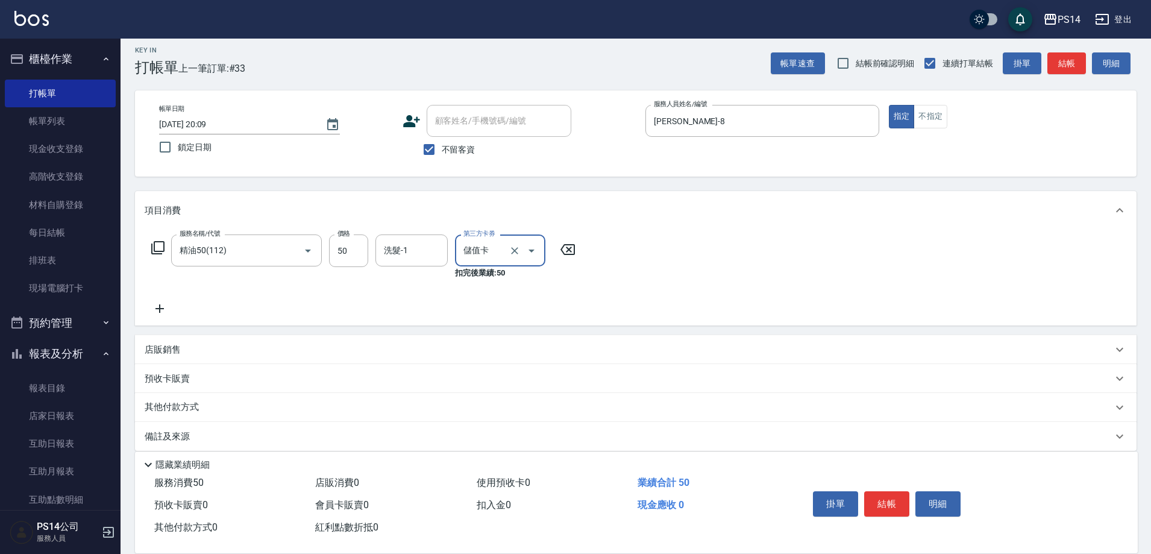
click at [196, 341] on div "店販銷售" at bounding box center [636, 349] width 1002 height 29
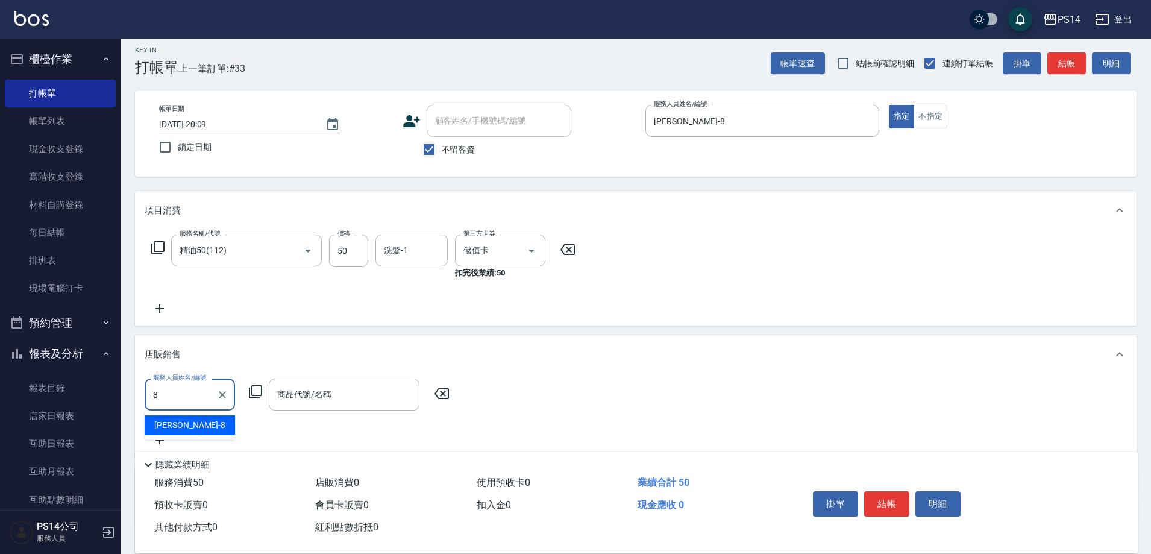
type input "[PERSON_NAME]-8"
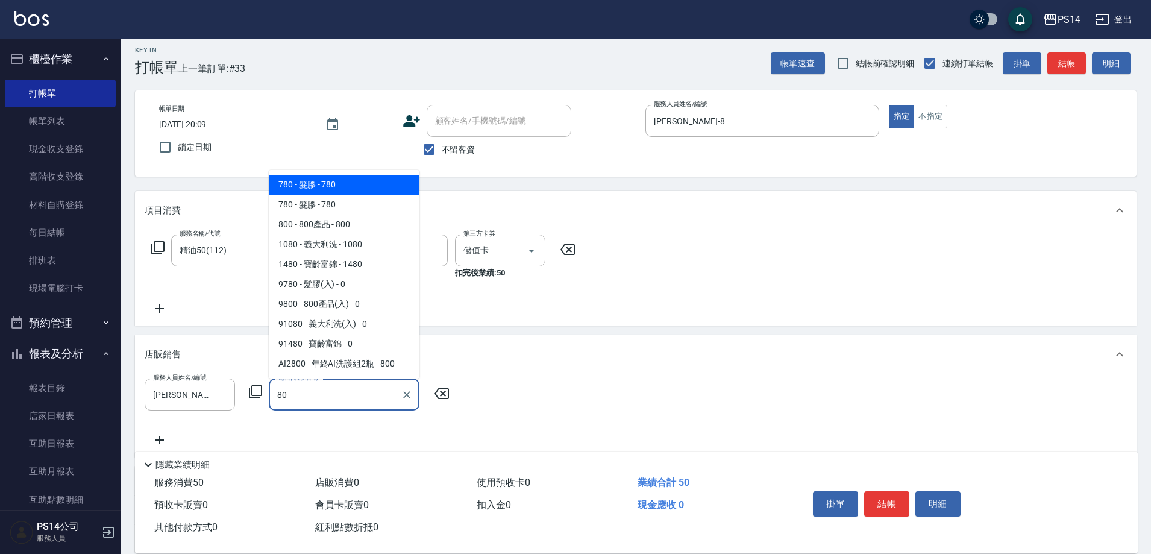
type input "8"
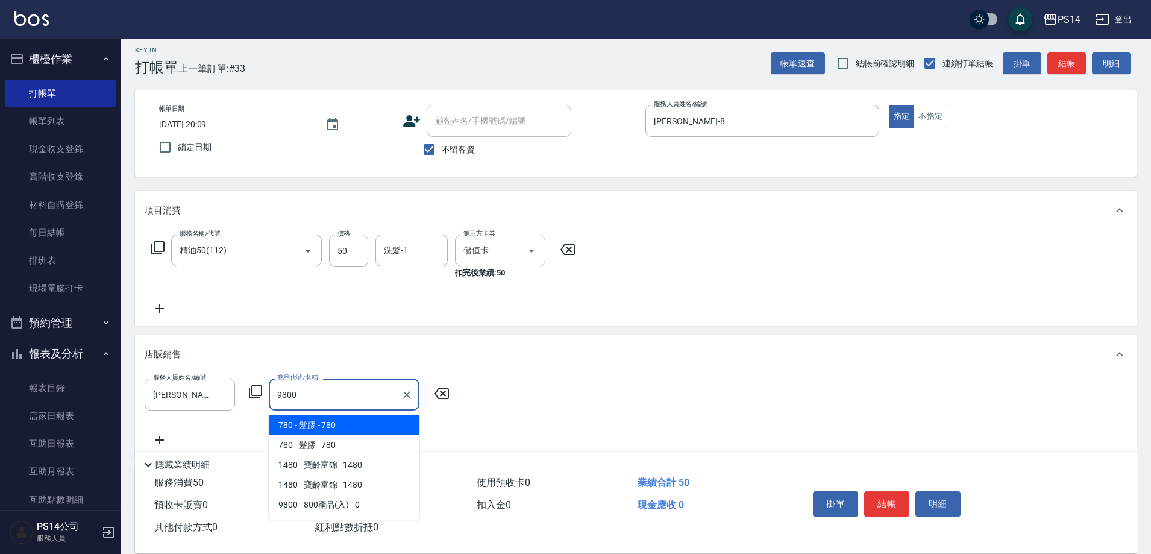
type input "800產品(入)"
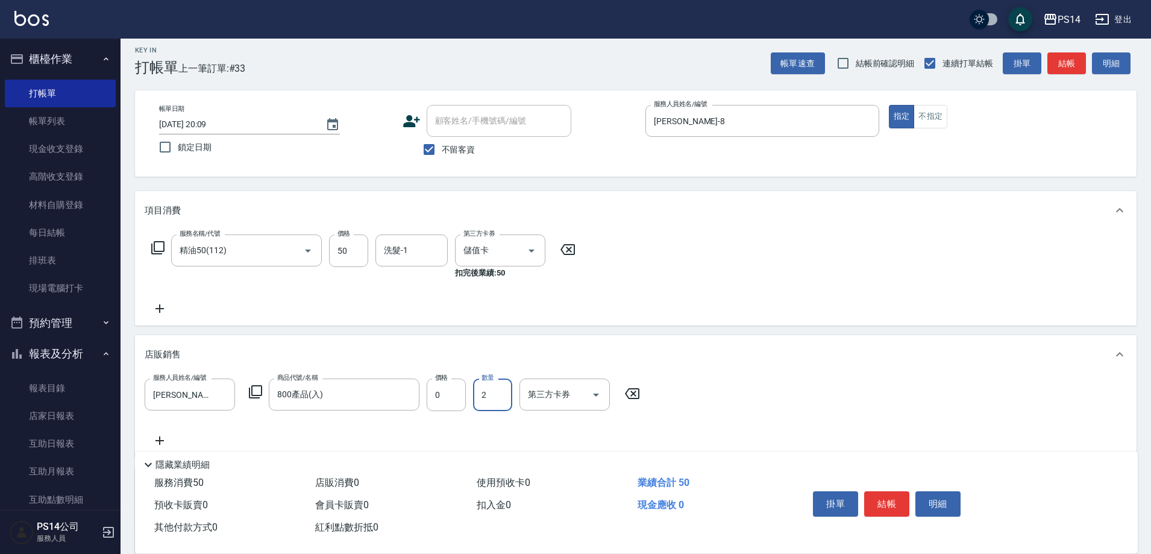
type input "2"
type input "儲值卡"
click at [247, 256] on input "精油50(112)" at bounding box center [230, 250] width 106 height 21
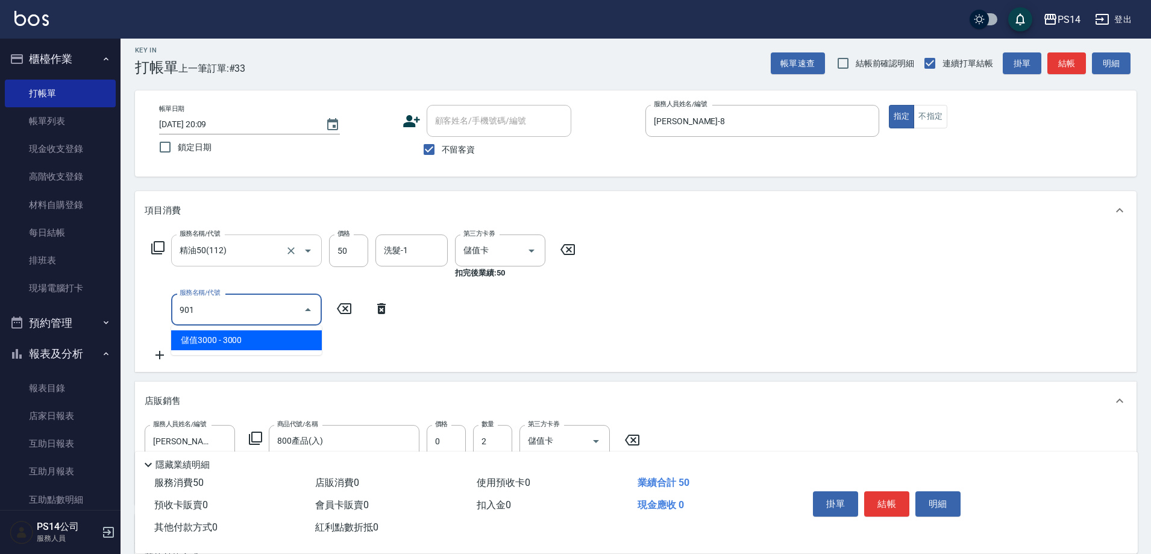
type input "儲值3000(901)"
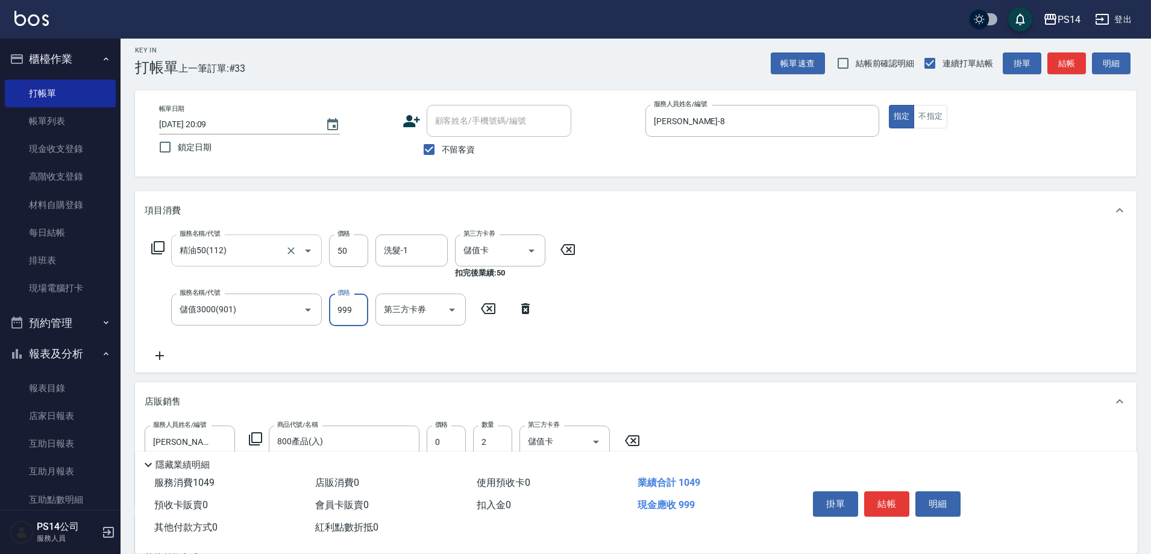
type input "999"
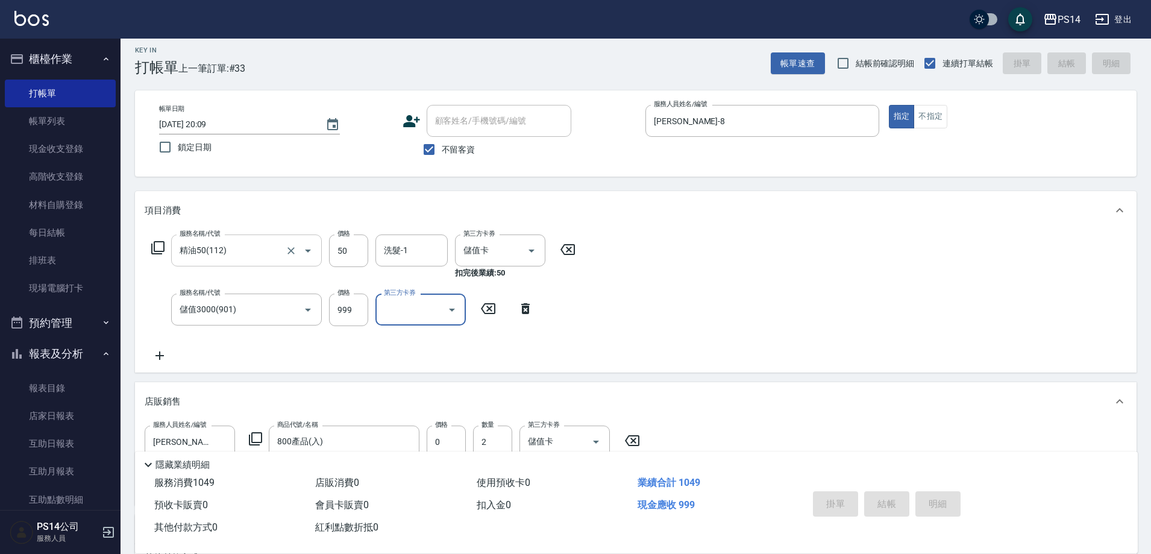
type input "[DATE] 20:10"
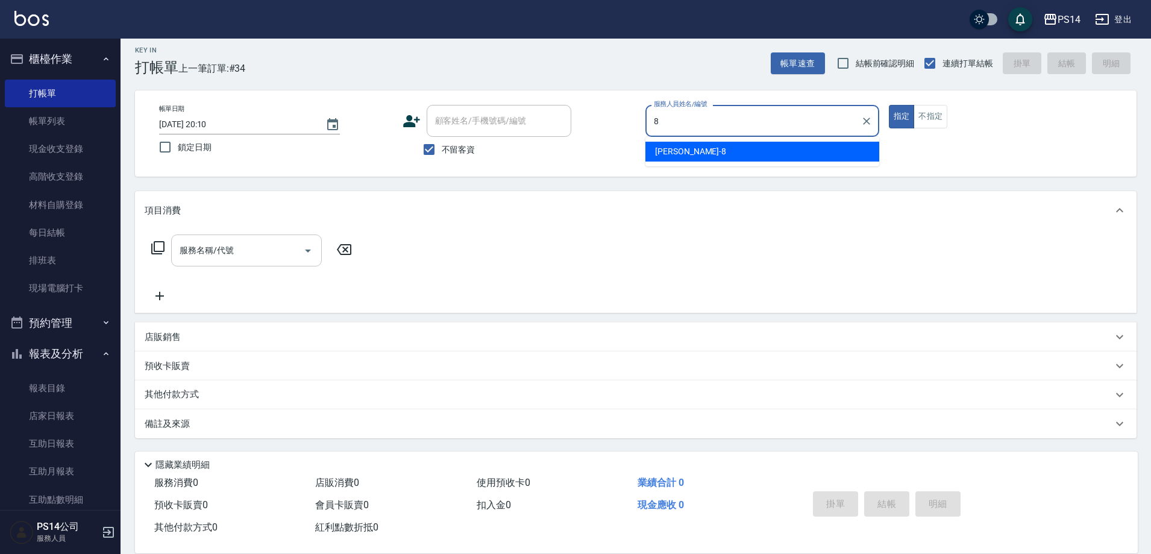
type input "[PERSON_NAME]-8"
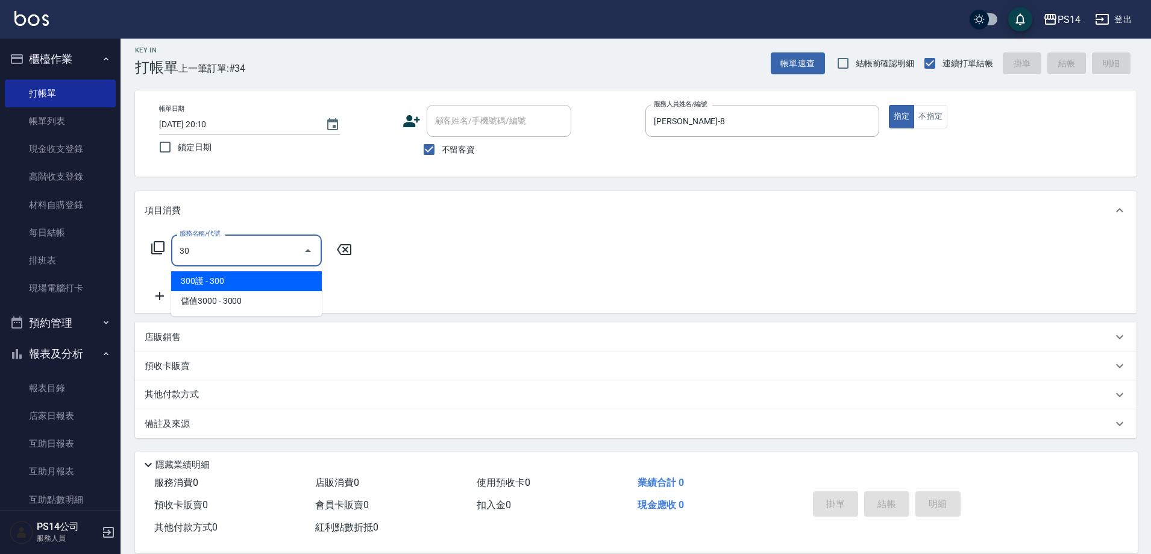
type input "3"
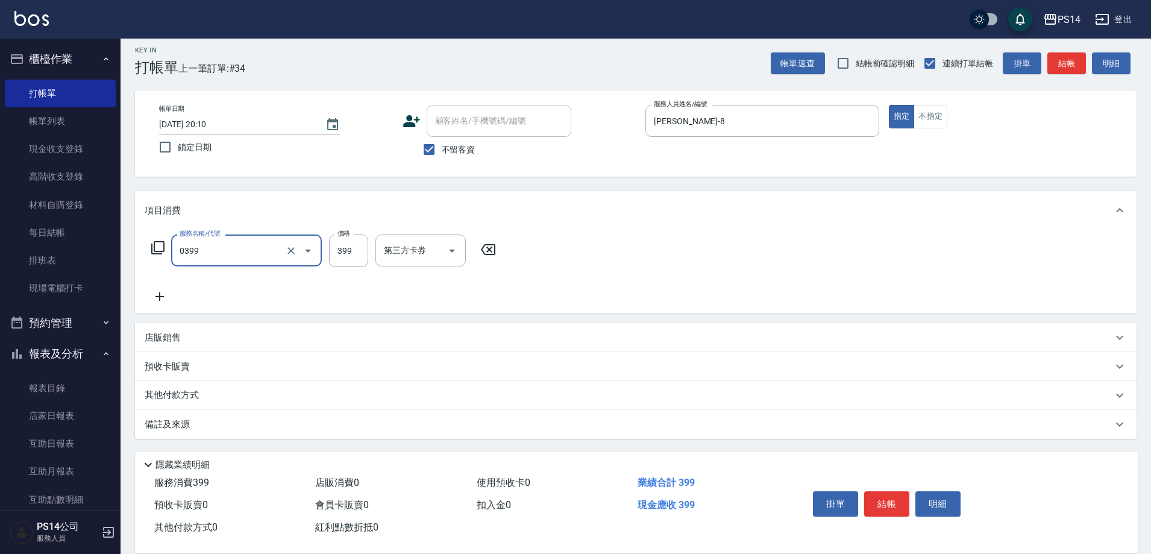
type input "海鹽399(0399)"
type input "[PERSON_NAME]-26"
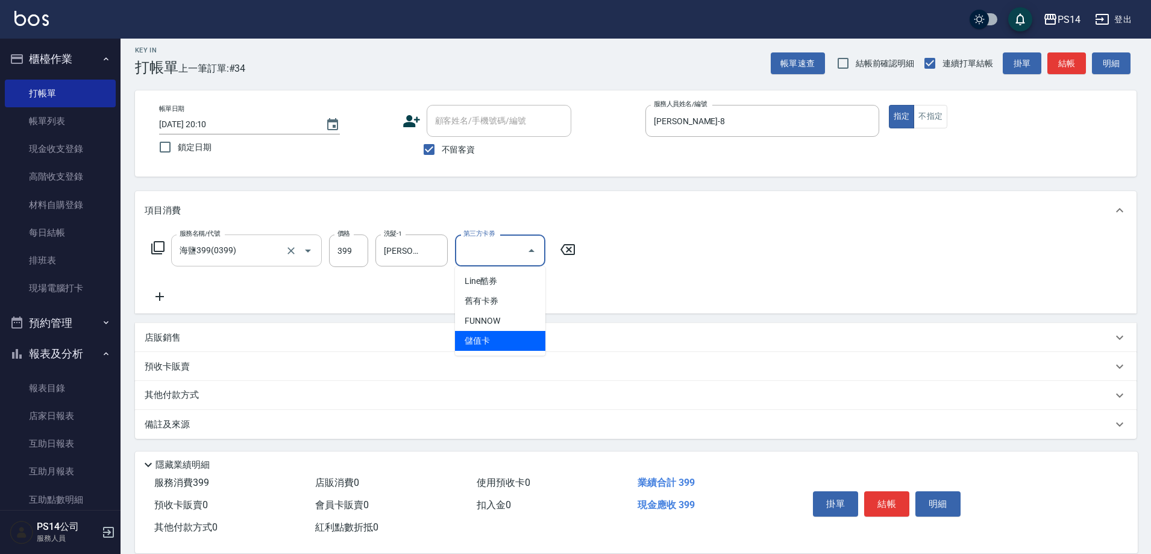
type input "儲值卡"
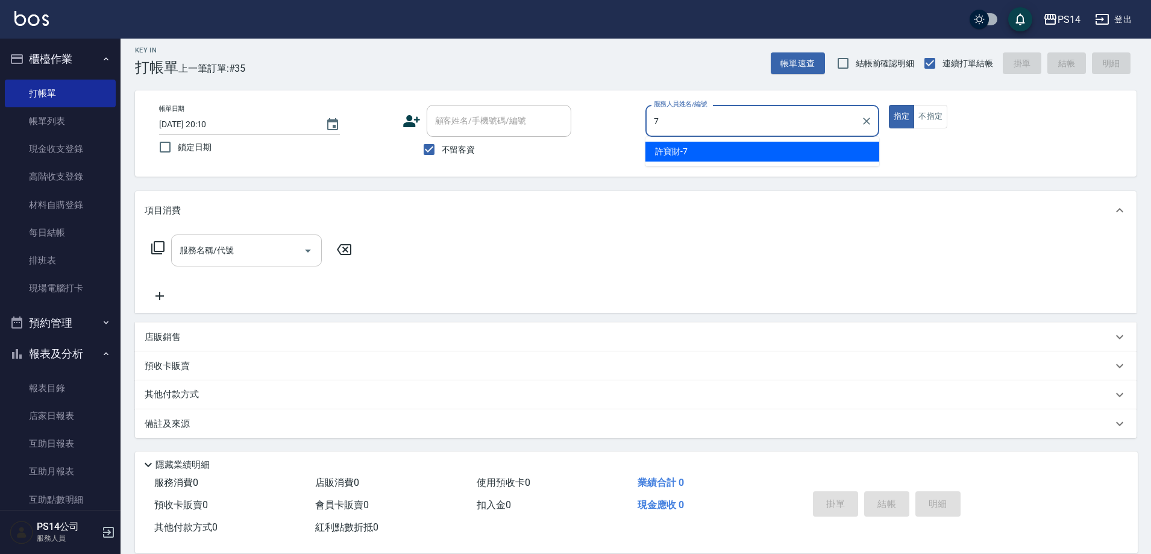
type input "許寶財-7"
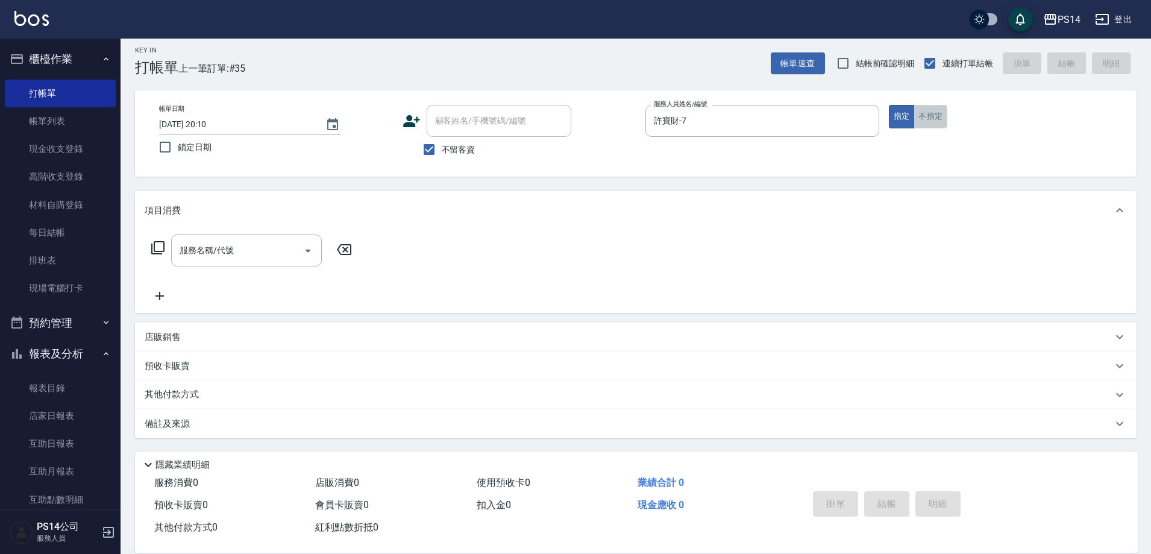
click at [931, 112] on button "不指定" at bounding box center [931, 117] width 34 height 24
click at [196, 244] on div "服務名稱/代號 服務名稱/代號" at bounding box center [246, 250] width 151 height 32
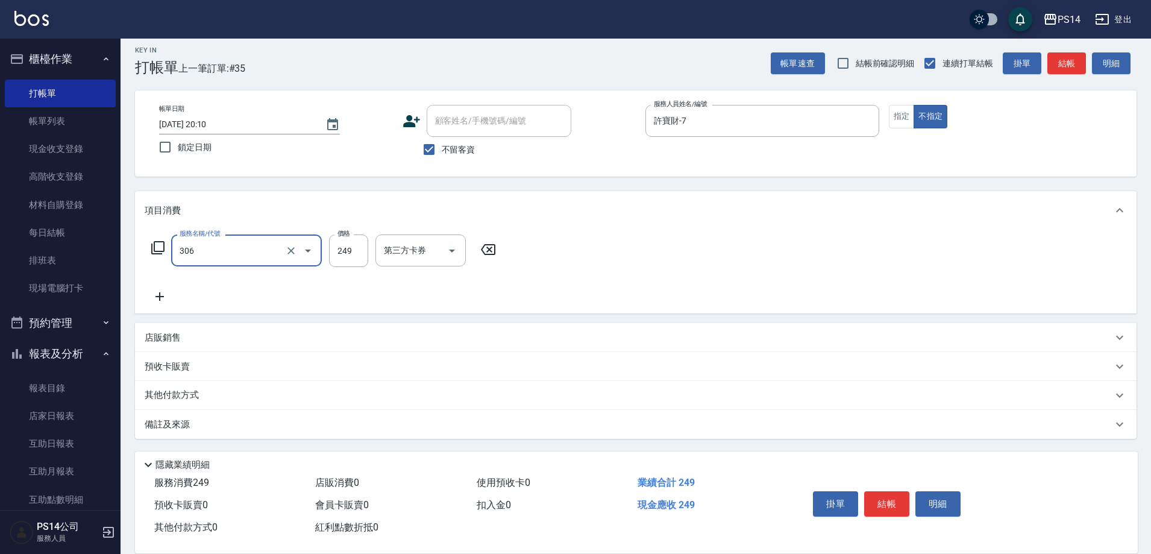
type input "剪髮(306)"
type input "[PERSON_NAME]-11"
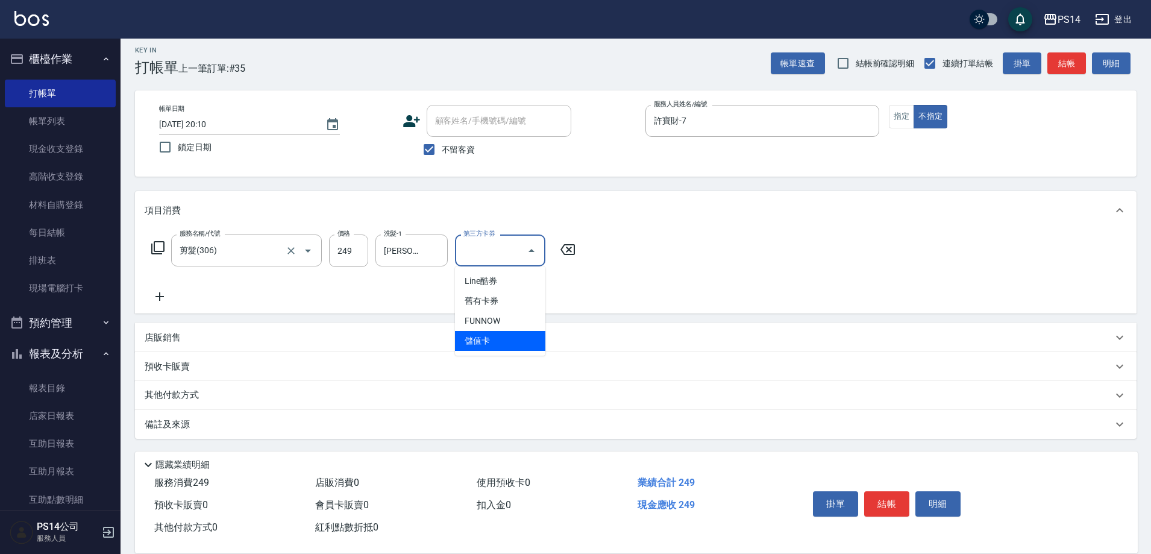
type input "儲值卡"
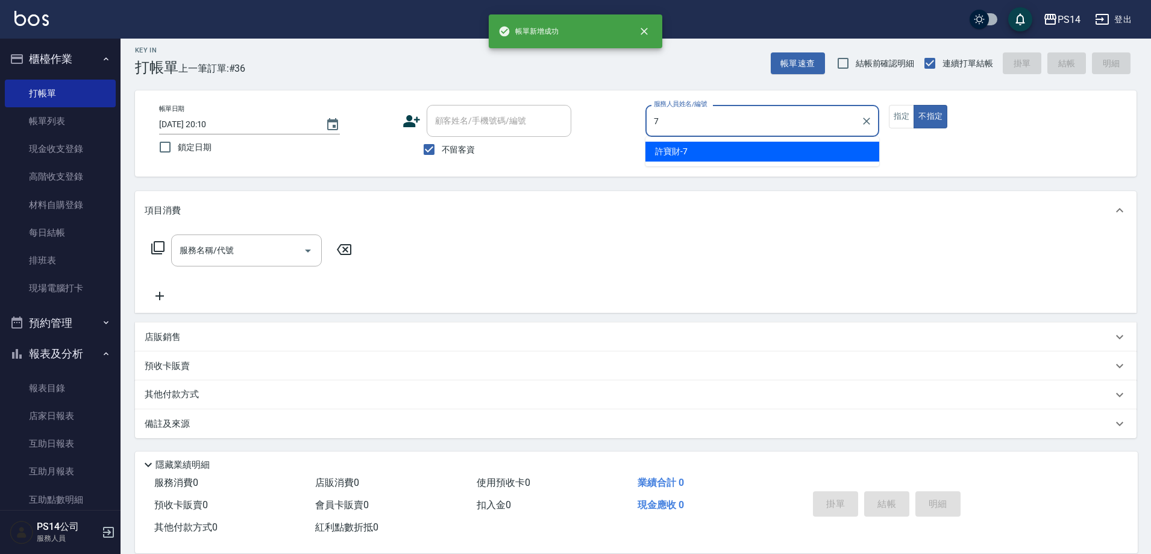
type input "許寶財-7"
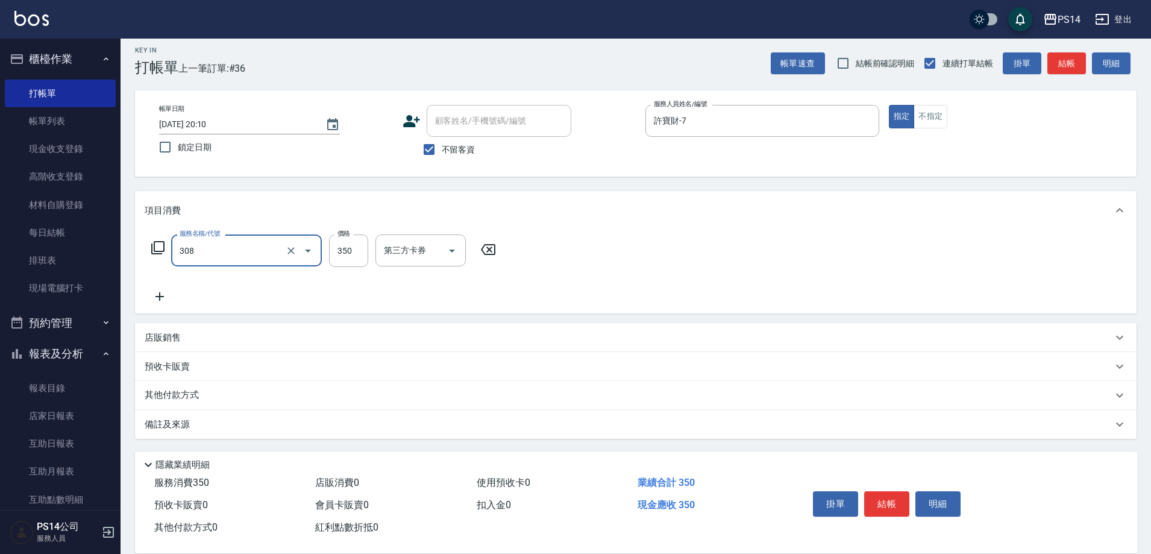
type input "洗+剪(308)"
type input "[PERSON_NAME]-11"
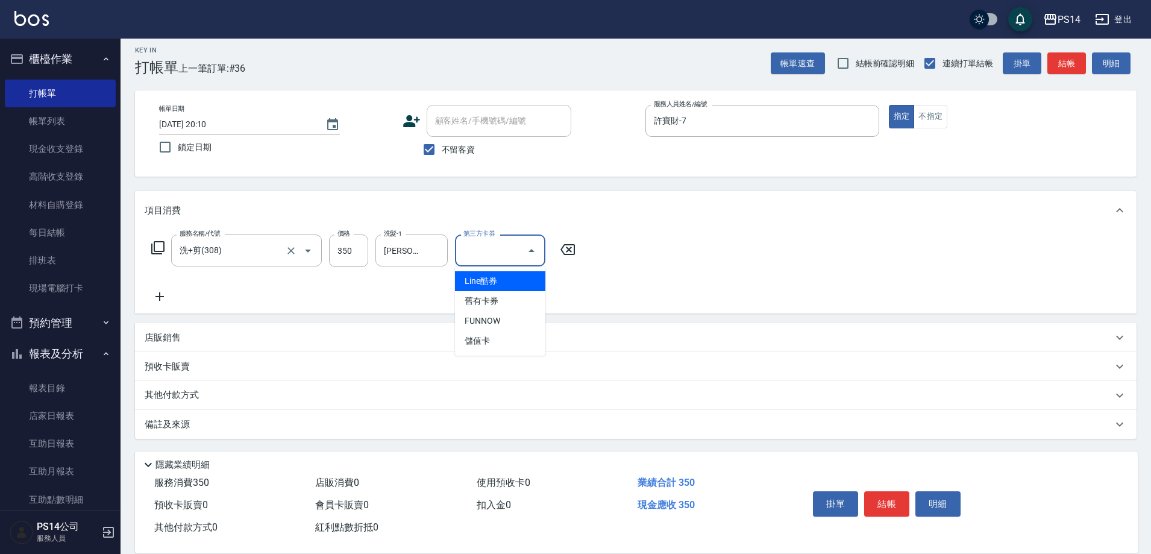
type input "儲值卡"
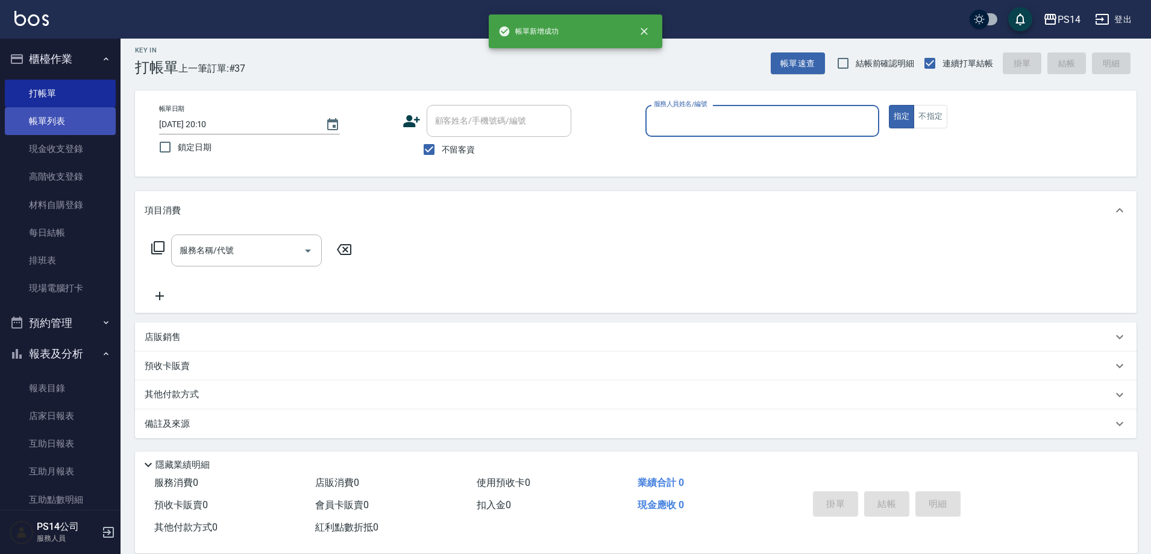
click at [88, 117] on link "帳單列表" at bounding box center [60, 121] width 111 height 28
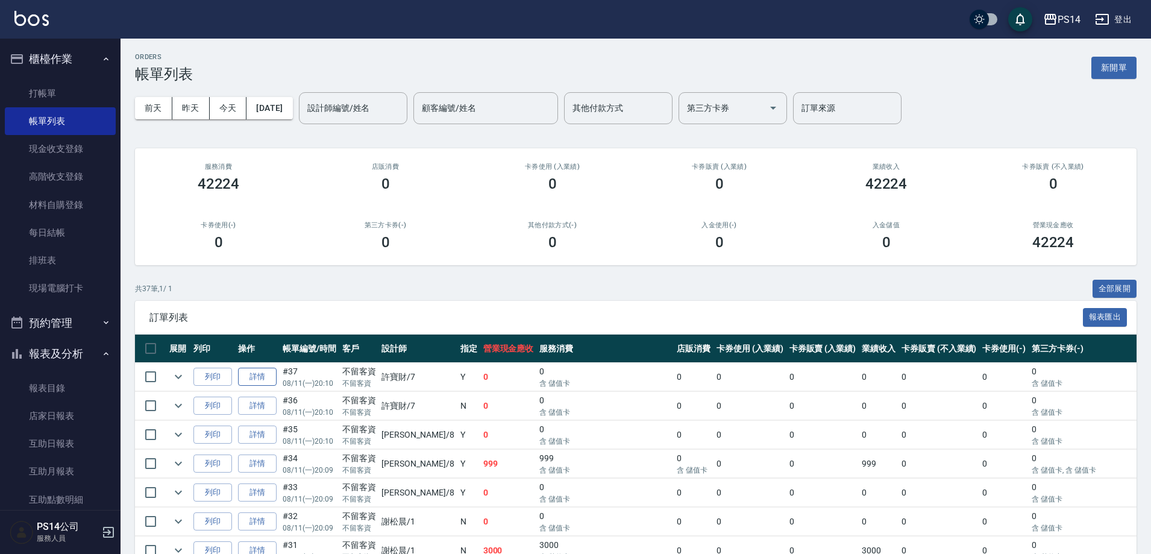
click at [265, 371] on link "詳情" at bounding box center [257, 377] width 39 height 19
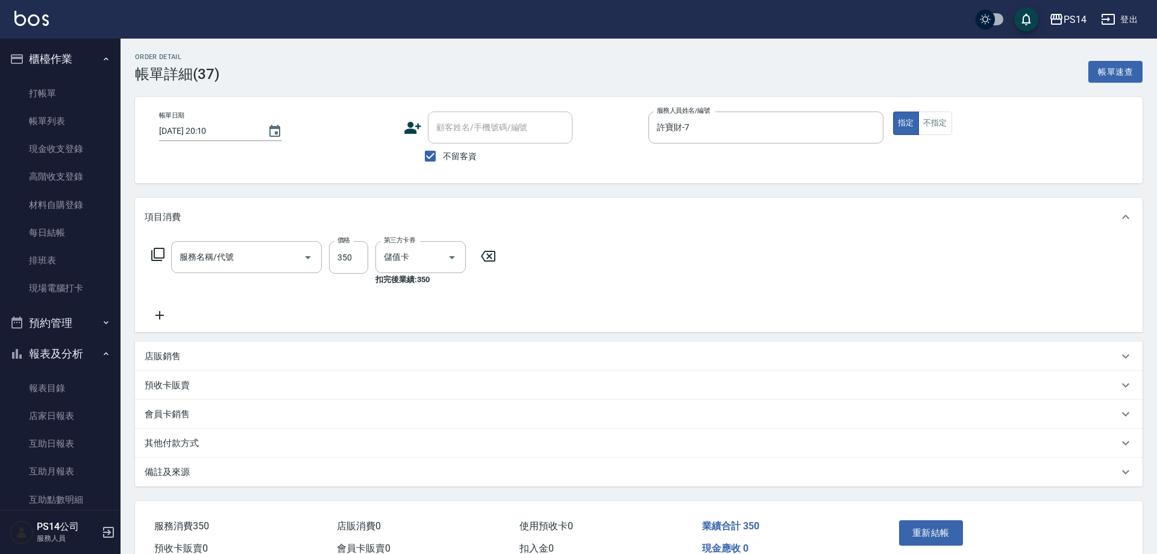
checkbox input "true"
type input "許寶財-7"
type input "洗+剪(308)"
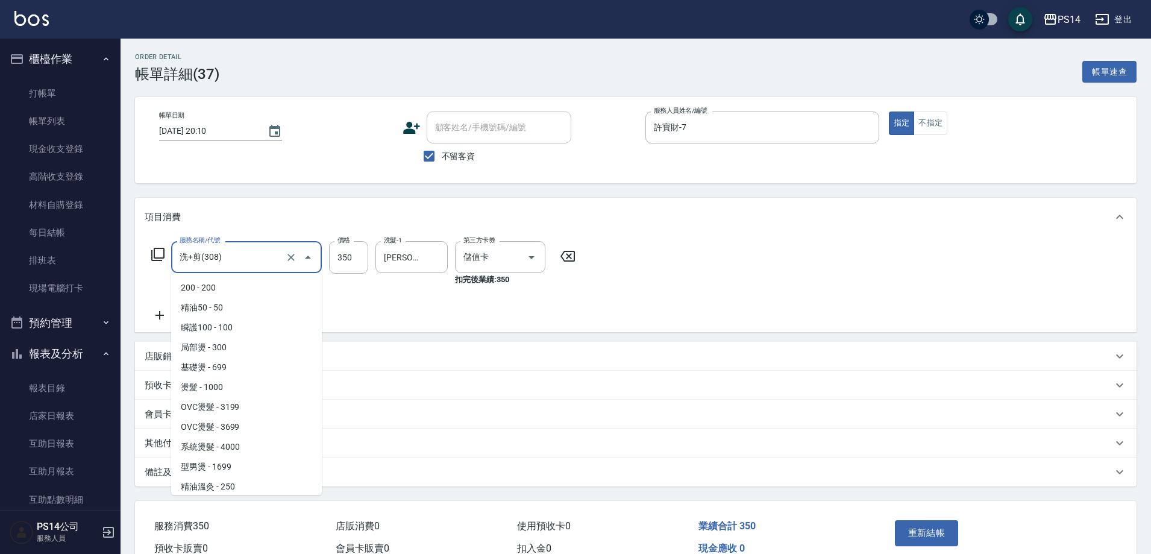
drag, startPoint x: 260, startPoint y: 258, endPoint x: 274, endPoint y: 250, distance: 15.9
click at [263, 258] on input "洗+剪(308)" at bounding box center [230, 257] width 106 height 21
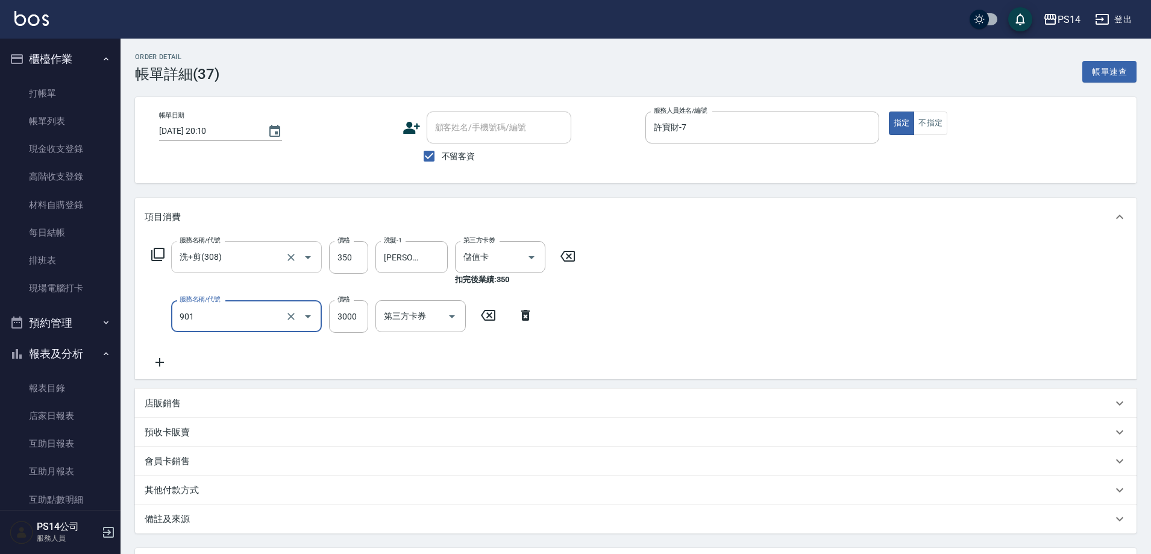
type input "儲值3000(901)"
type input "147"
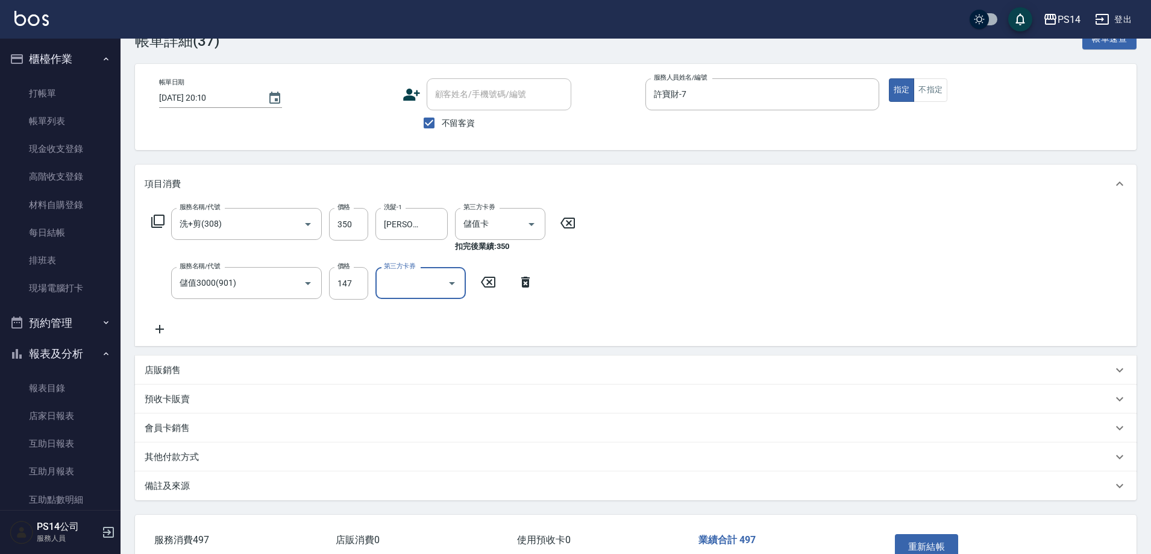
scroll to position [60, 0]
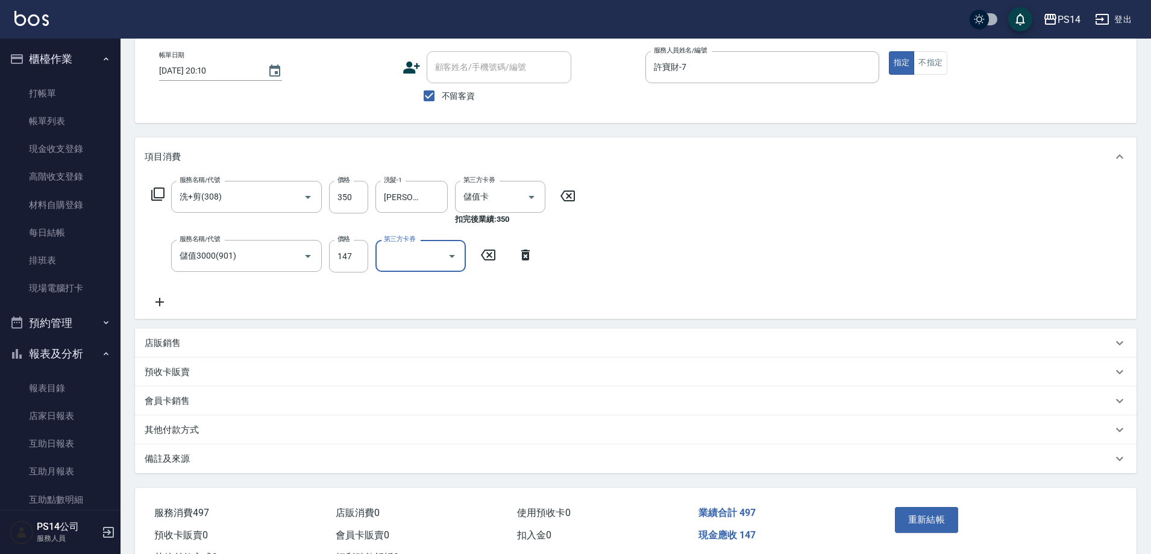
click at [933, 512] on button "重新結帳" at bounding box center [927, 519] width 64 height 25
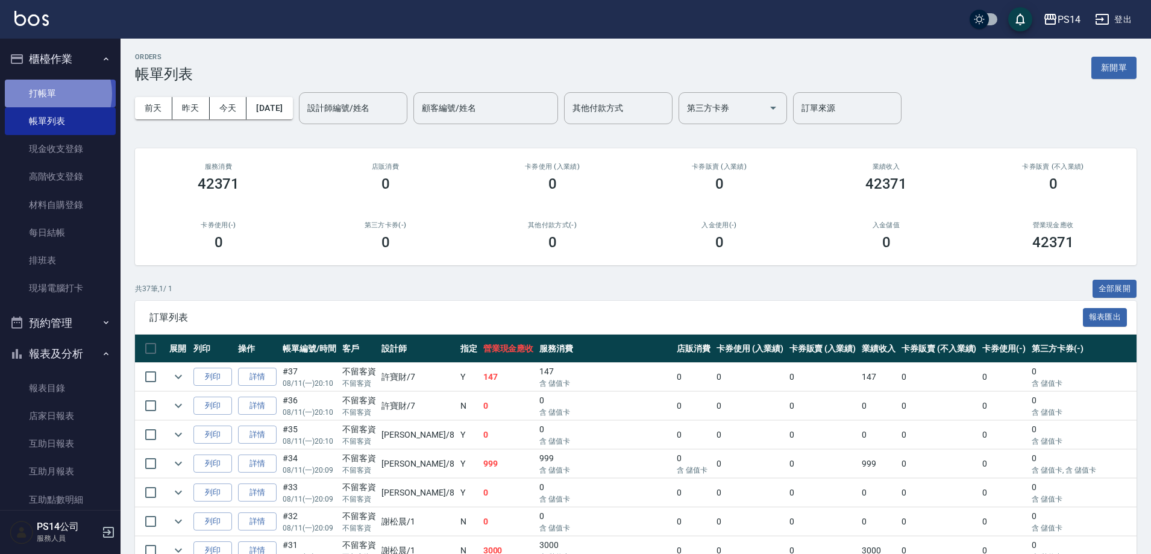
click at [54, 93] on link "打帳單" at bounding box center [60, 94] width 111 height 28
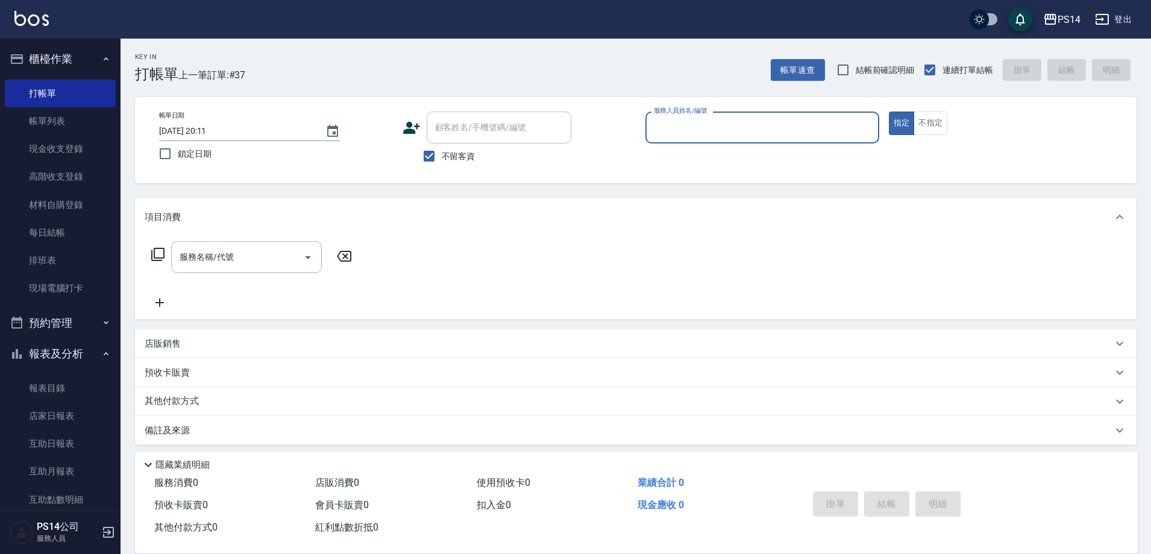
click at [889, 112] on button "指定" at bounding box center [902, 124] width 26 height 24
type button "true"
click at [682, 127] on input "服務人員姓名/編號" at bounding box center [762, 127] width 223 height 21
type input "許寶財-7"
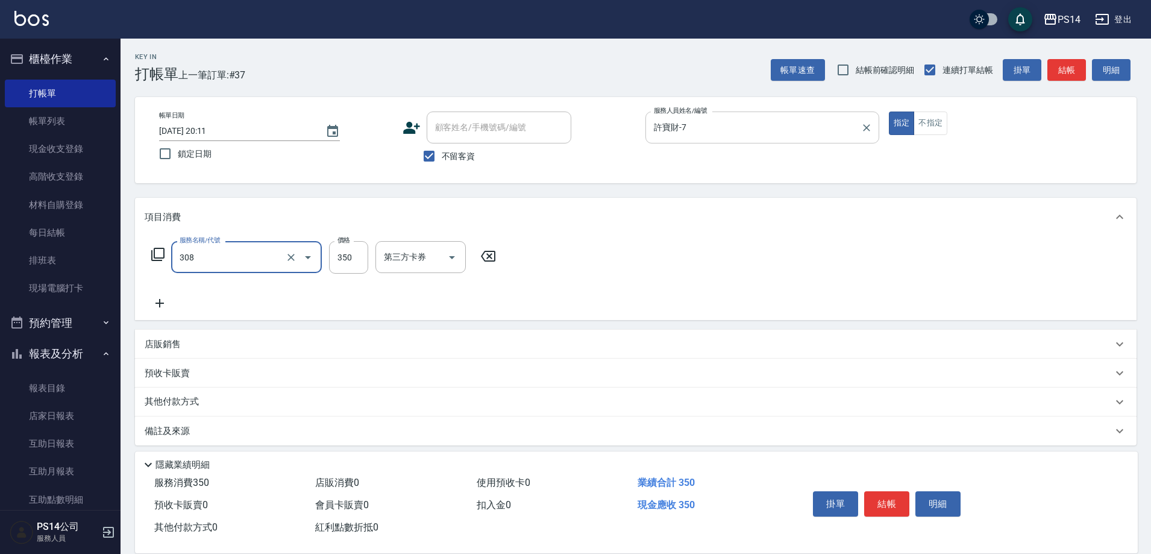
type input "洗+剪(308)"
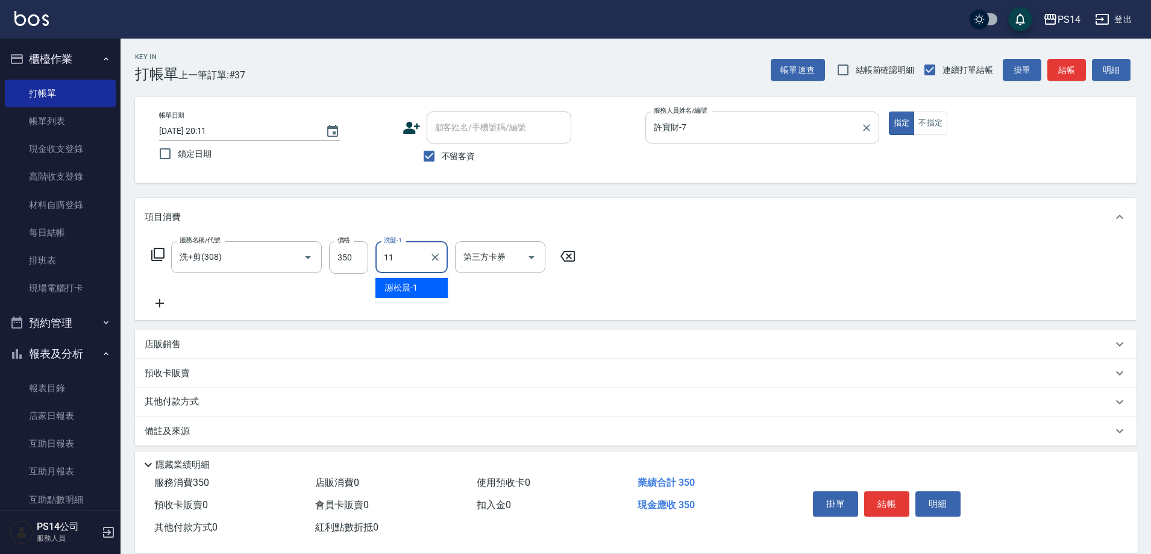
type input "[PERSON_NAME]-11"
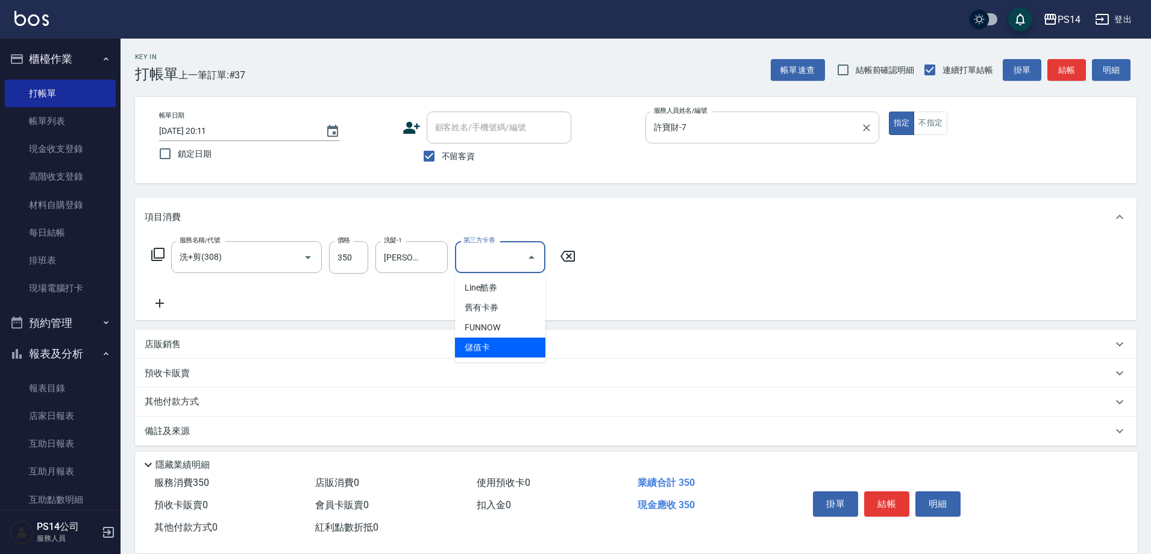
type input "儲值卡"
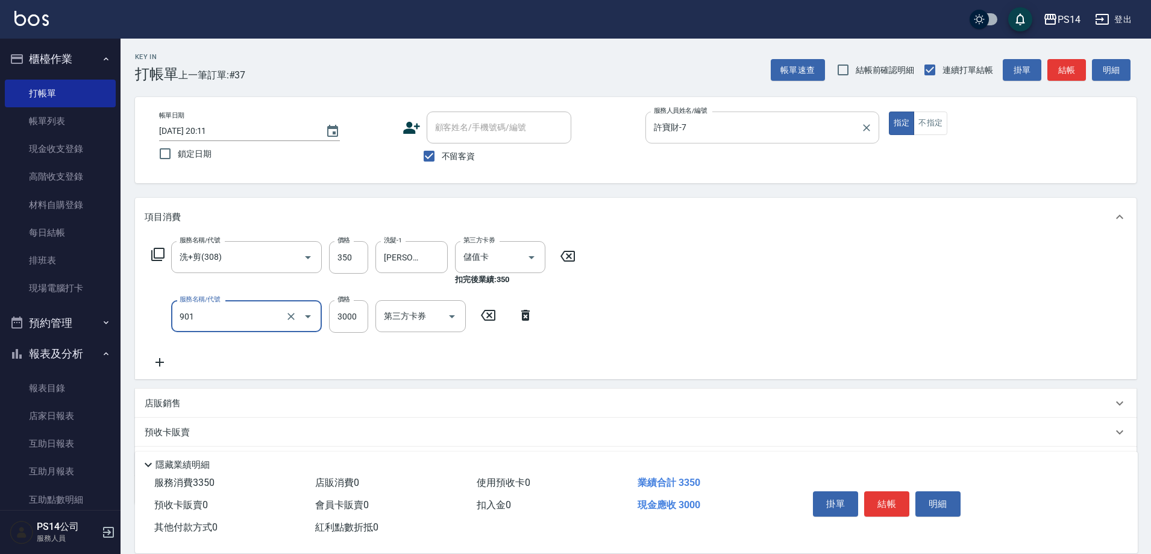
type input "儲值3000(901)"
type input "1000"
click at [178, 399] on p "店販銷售" at bounding box center [163, 403] width 36 height 13
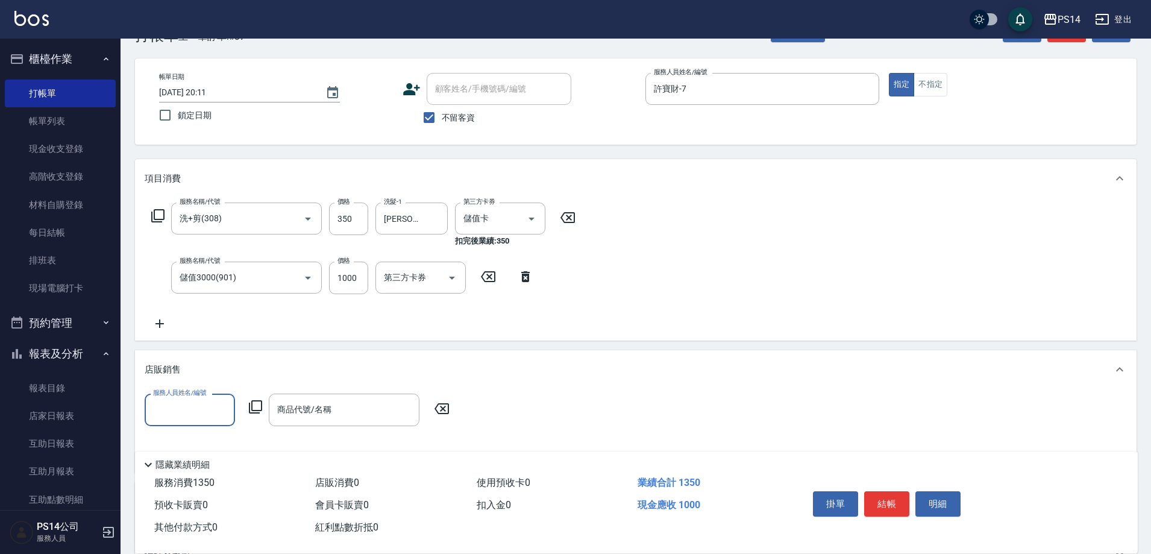
scroll to position [60, 0]
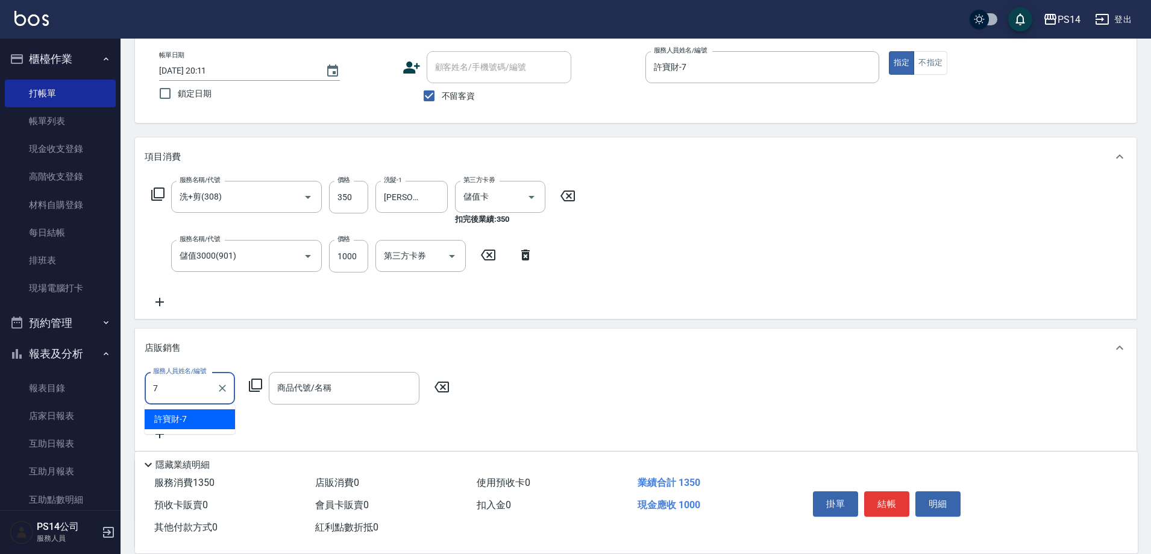
type input "許寶財-7"
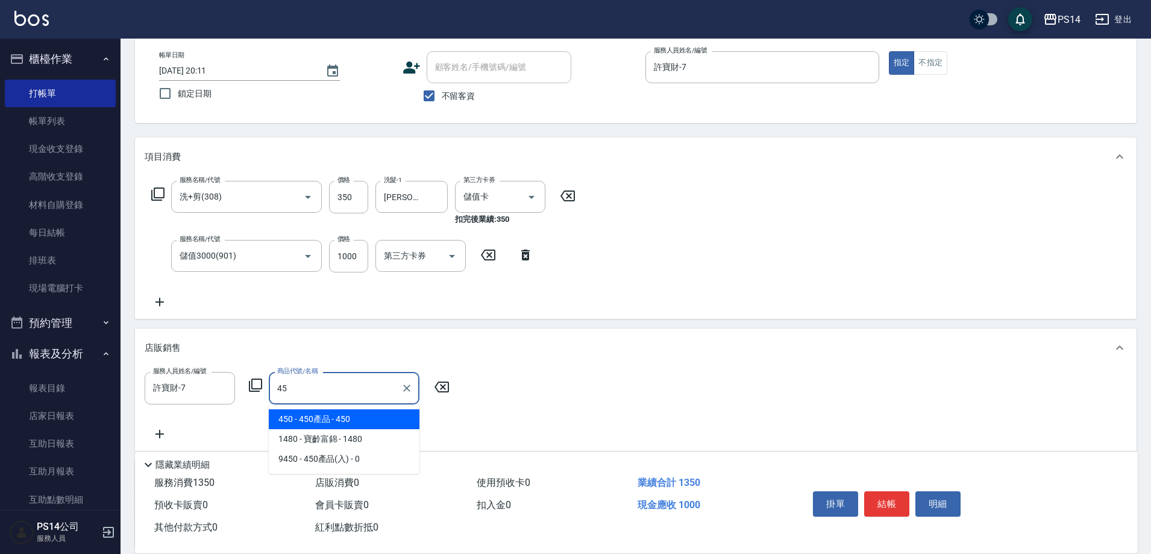
type input "4"
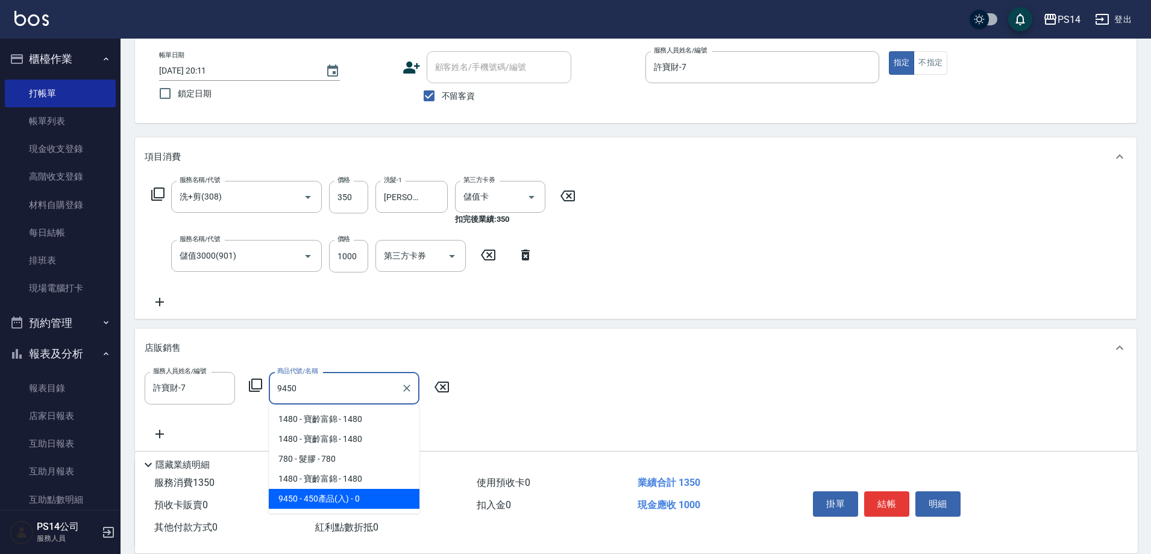
type input "450產品(入)"
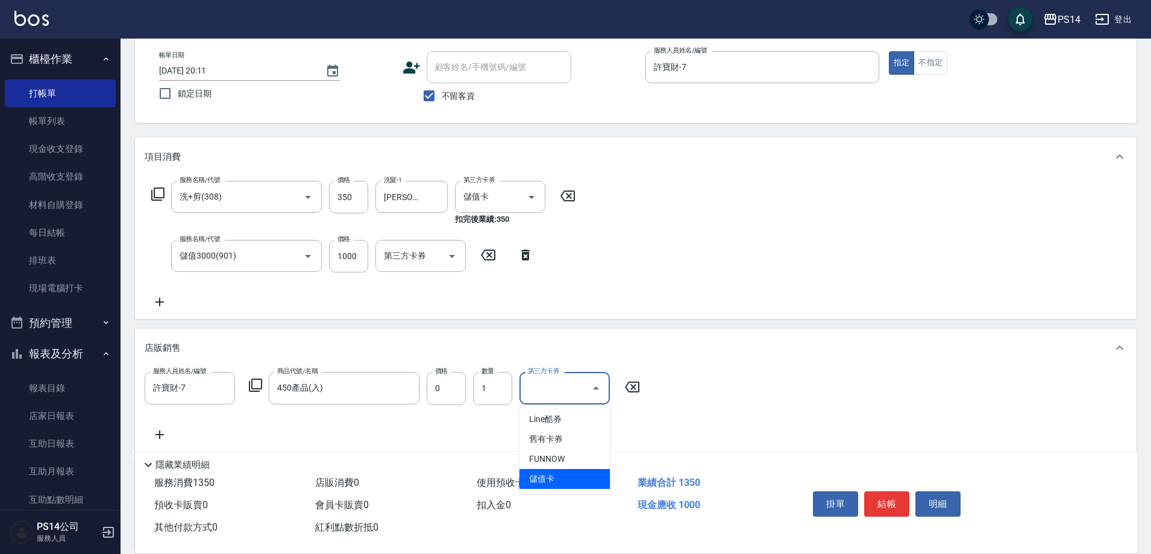
type input "儲值卡"
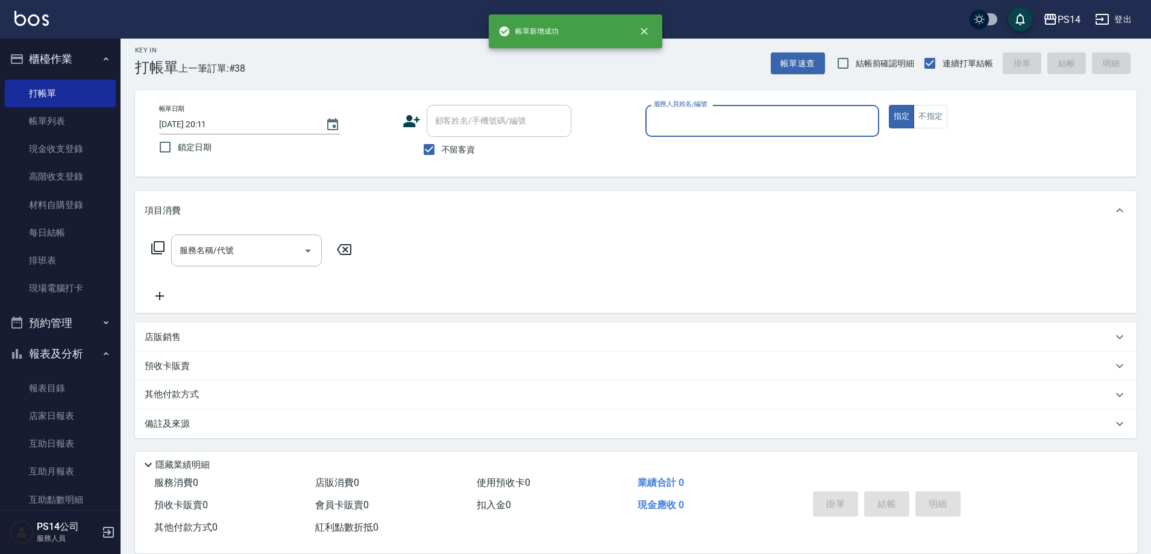
scroll to position [7, 0]
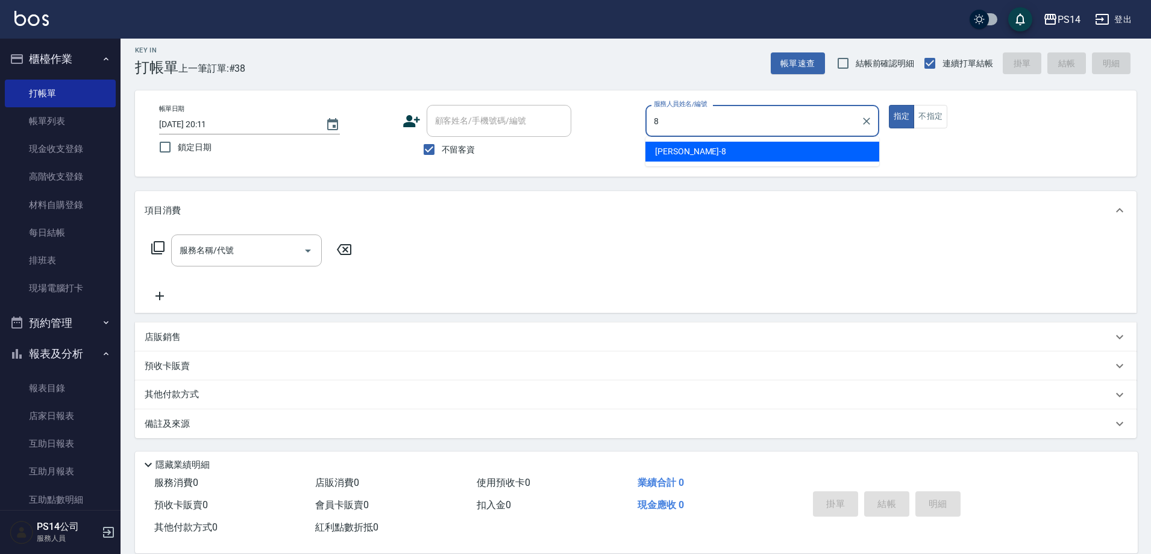
type input "[PERSON_NAME]-8"
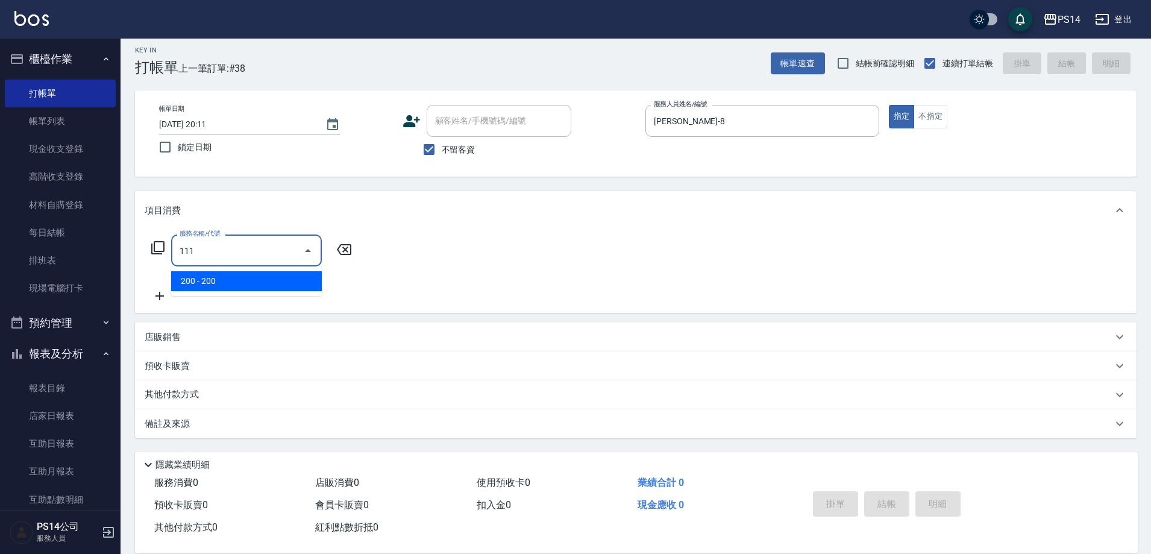
type input "200(111)"
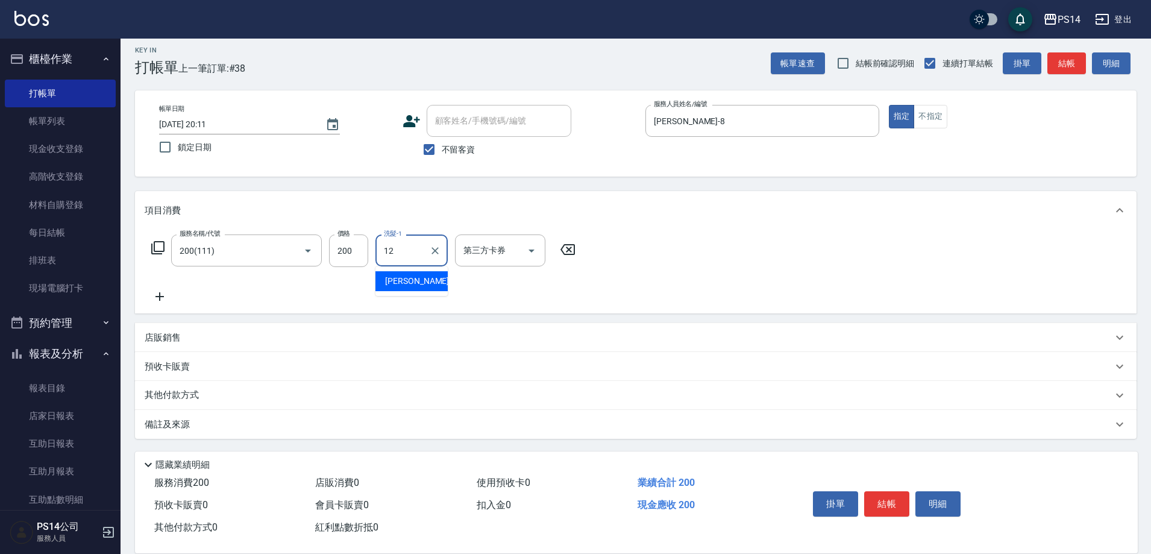
type input "[PERSON_NAME]-12"
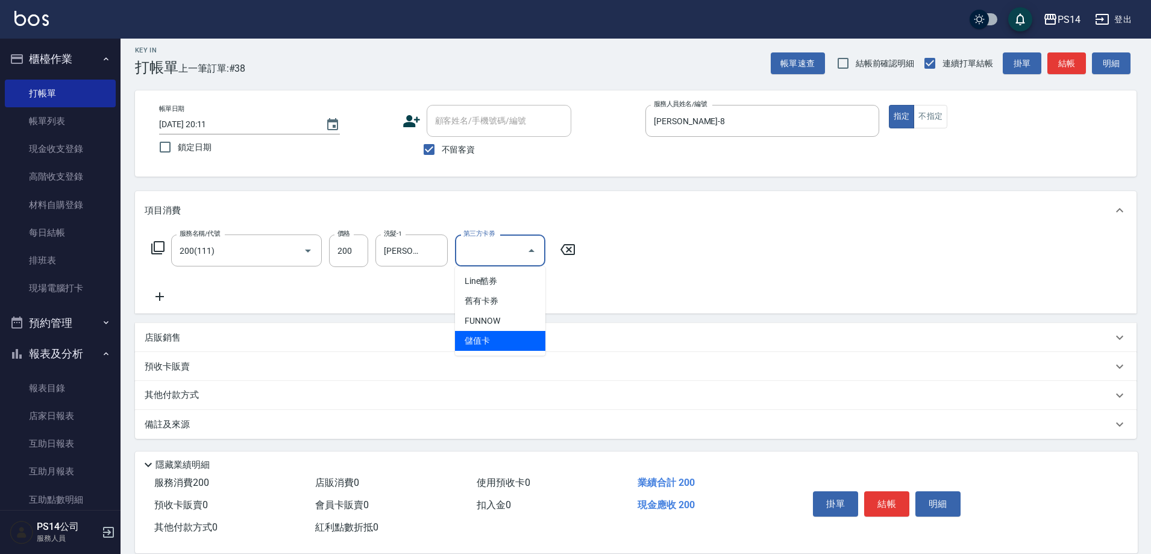
type input "儲值卡"
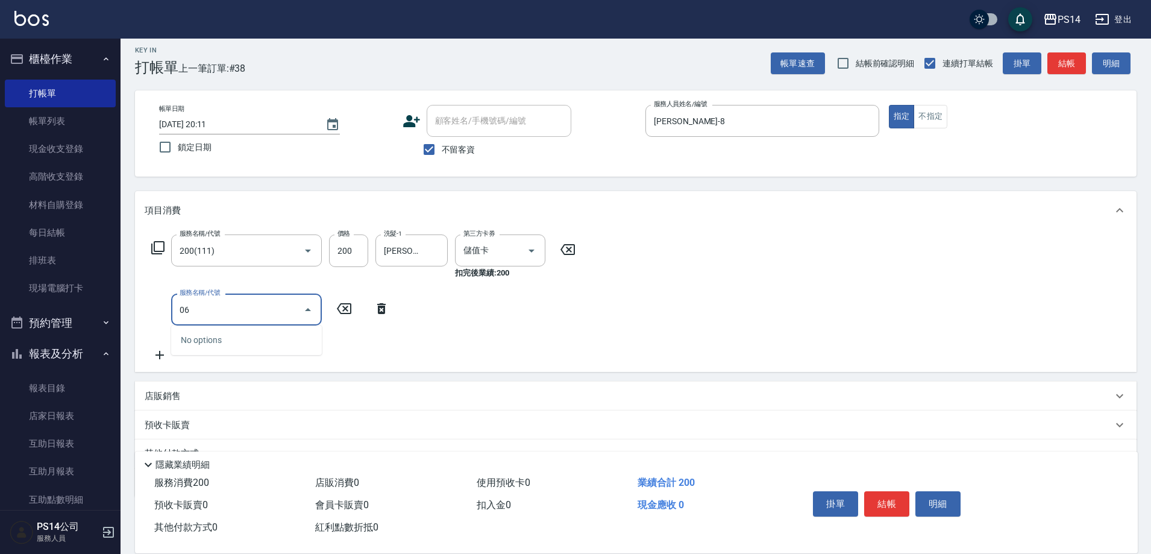
type input "0"
type input "儲值3000(901)"
type input "2000"
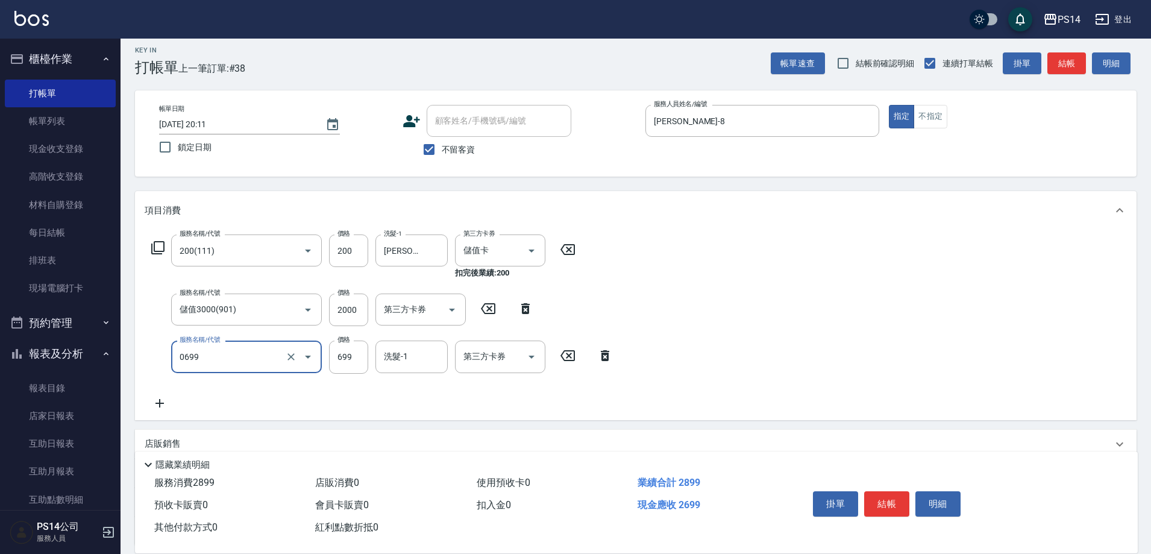
type input "精油SPA(0699)"
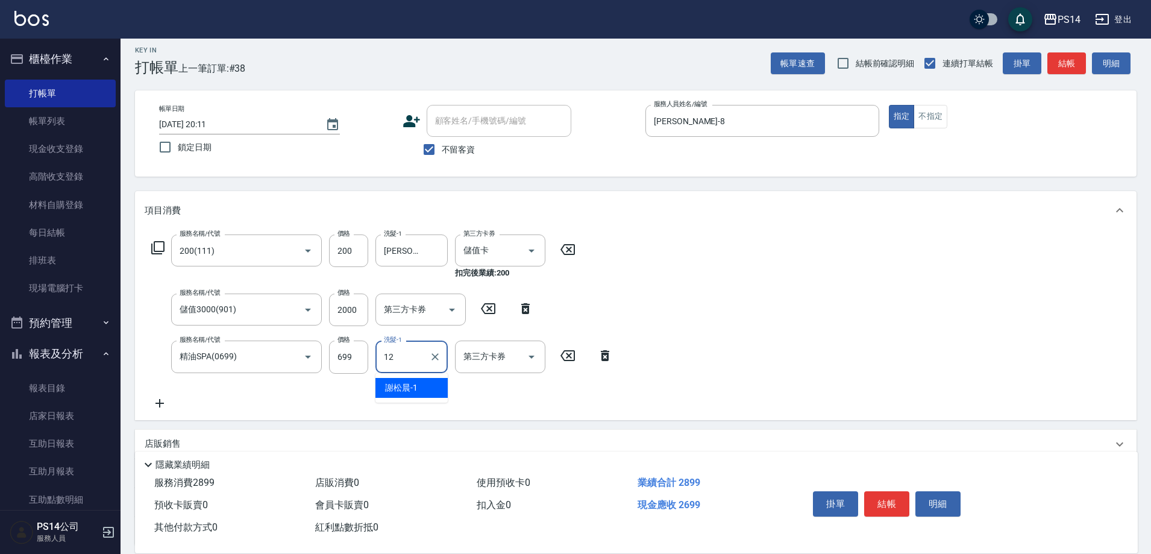
type input "[PERSON_NAME]-12"
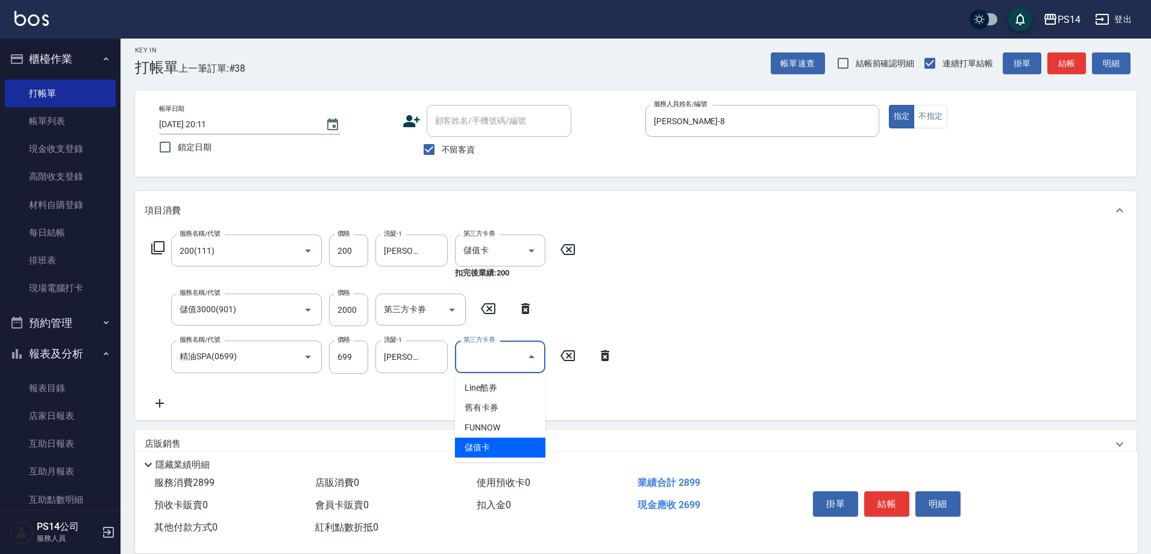
type input "儲值卡"
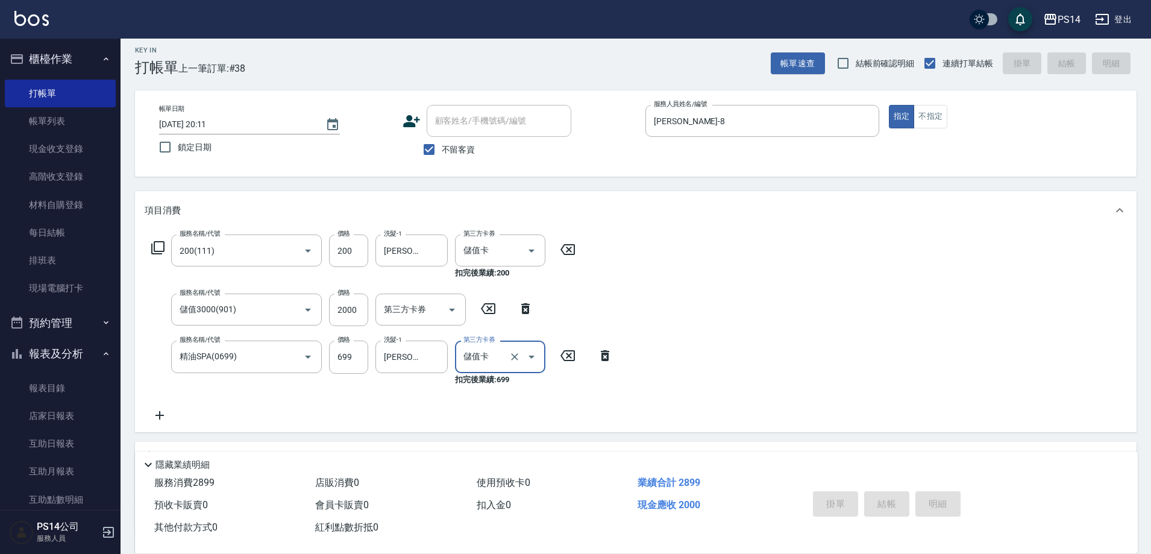
type input "[DATE] 20:13"
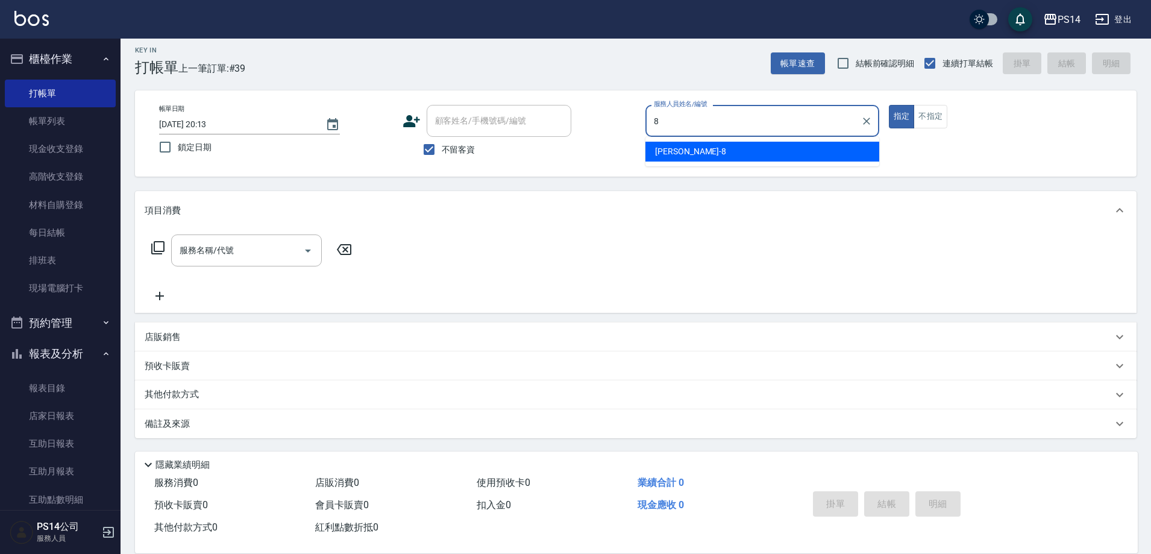
type input "[PERSON_NAME]-8"
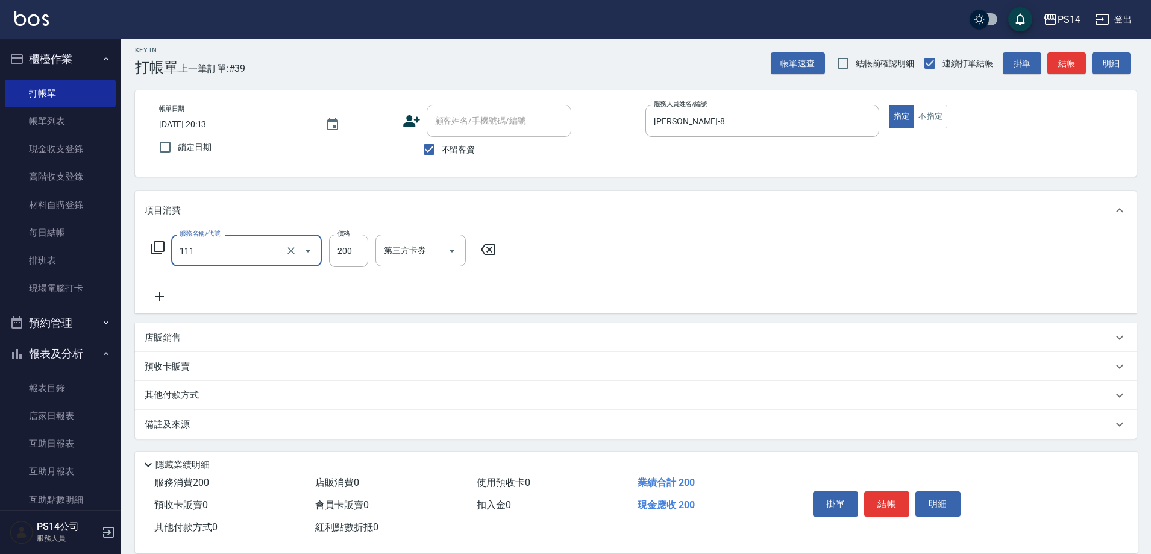
type input "200(111)"
type input "[PERSON_NAME]-11"
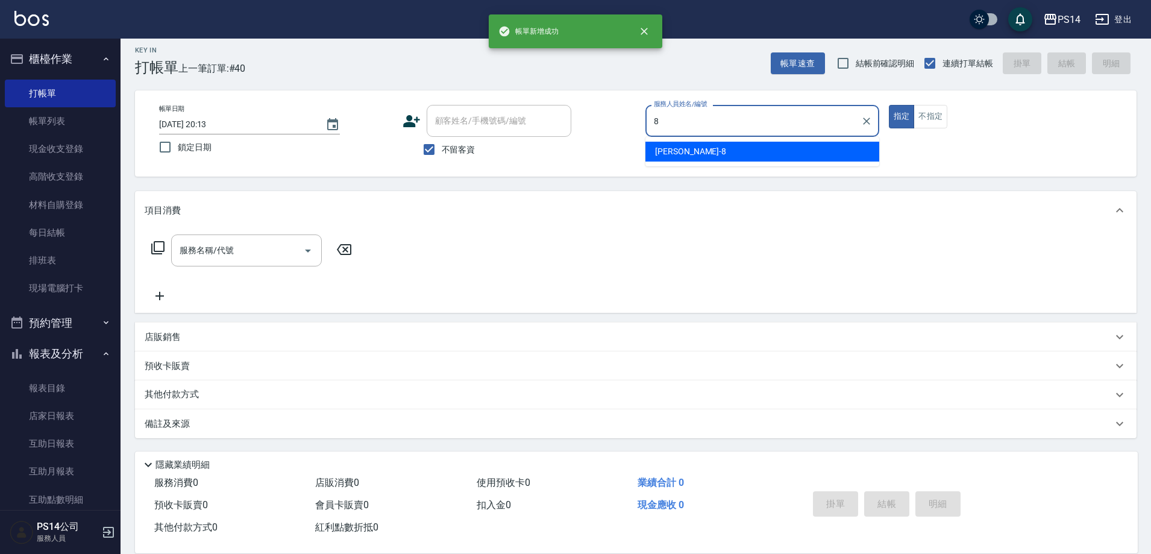
type input "[PERSON_NAME]-8"
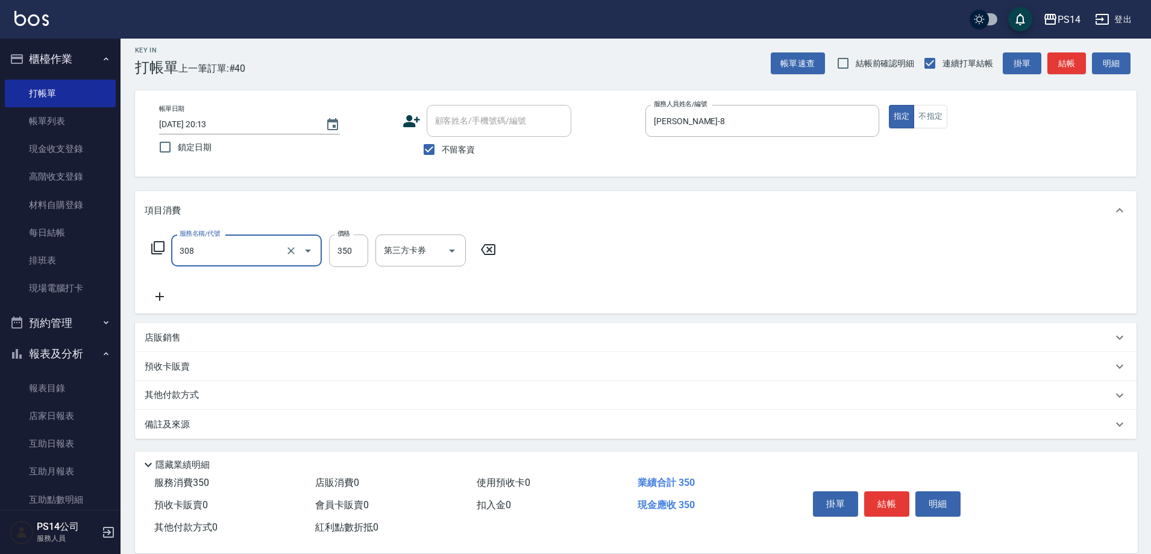
type input "洗+剪(308)"
type input "[PERSON_NAME]-12"
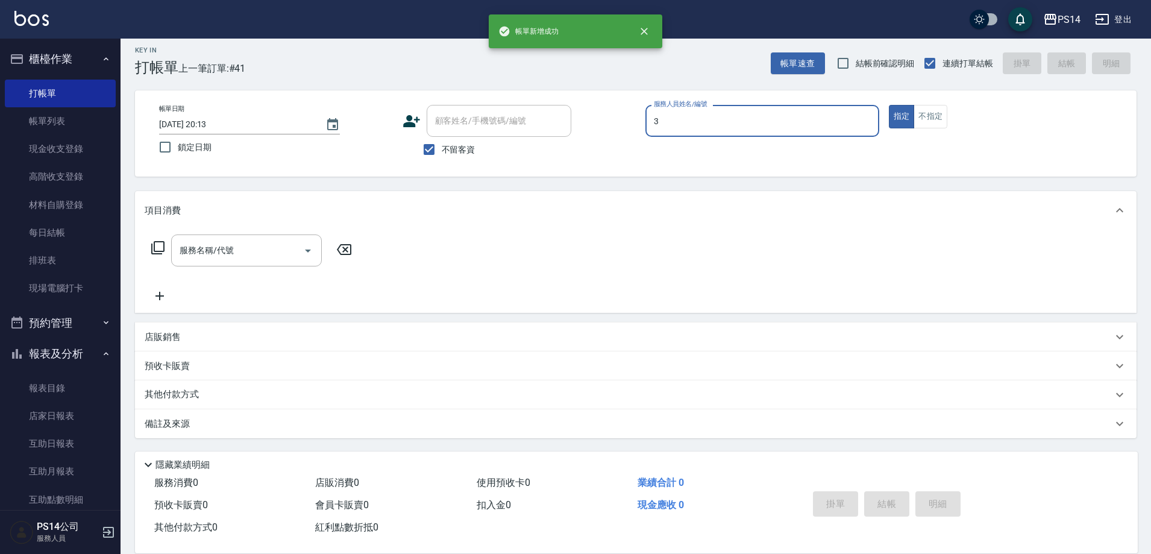
type input "[PERSON_NAME]-3"
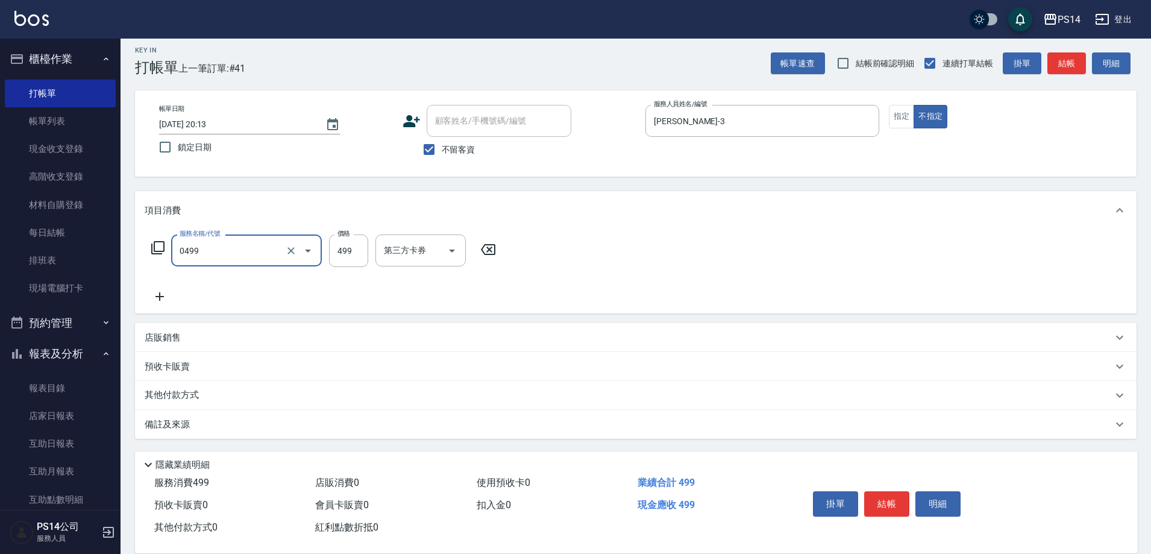
type input "[PERSON_NAME]499(0499)"
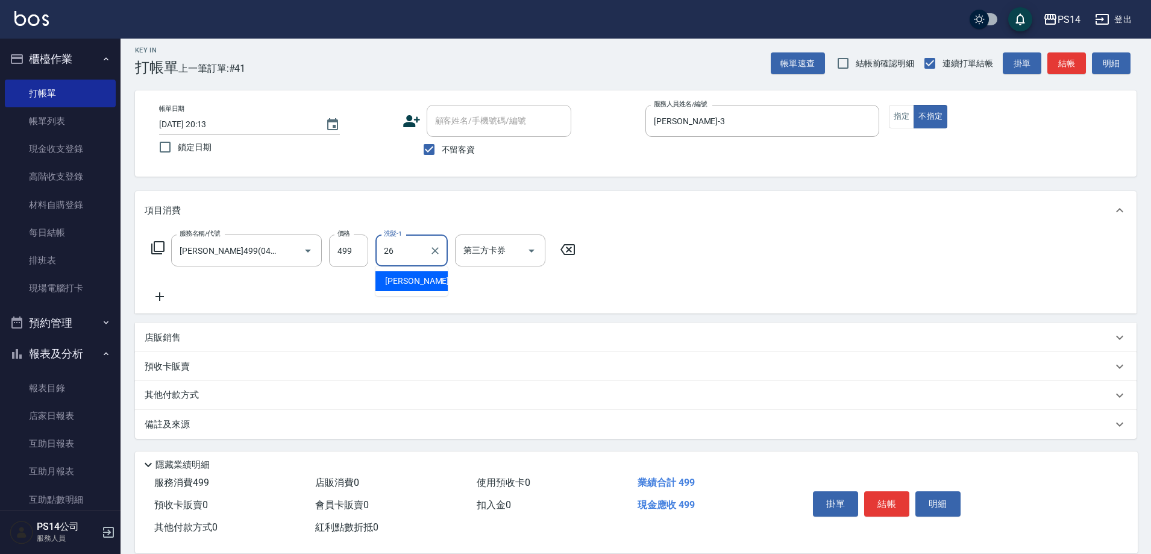
type input "[PERSON_NAME]-26"
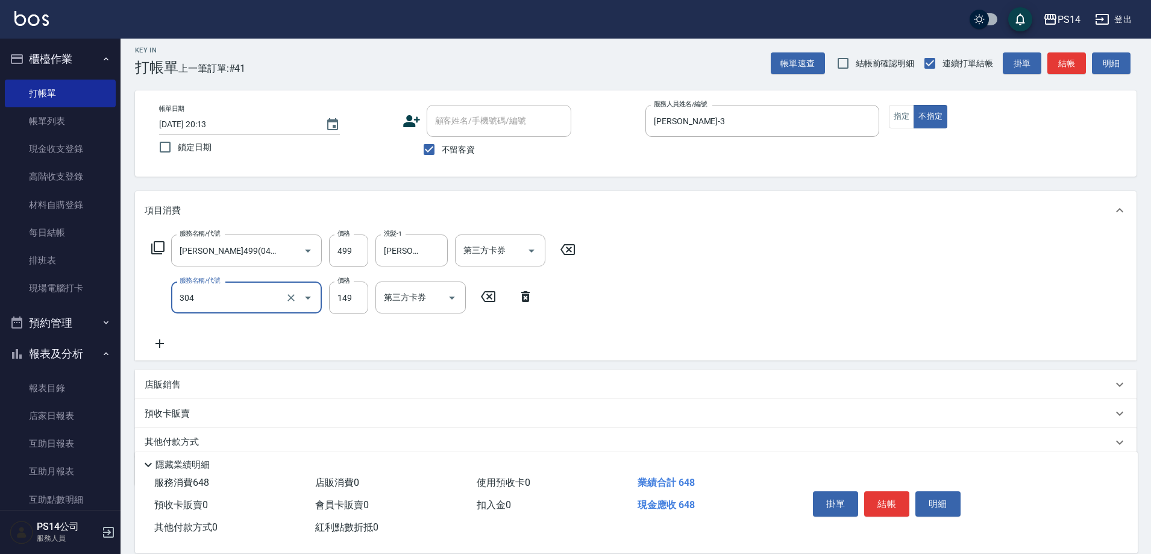
type input "剪髮(304)"
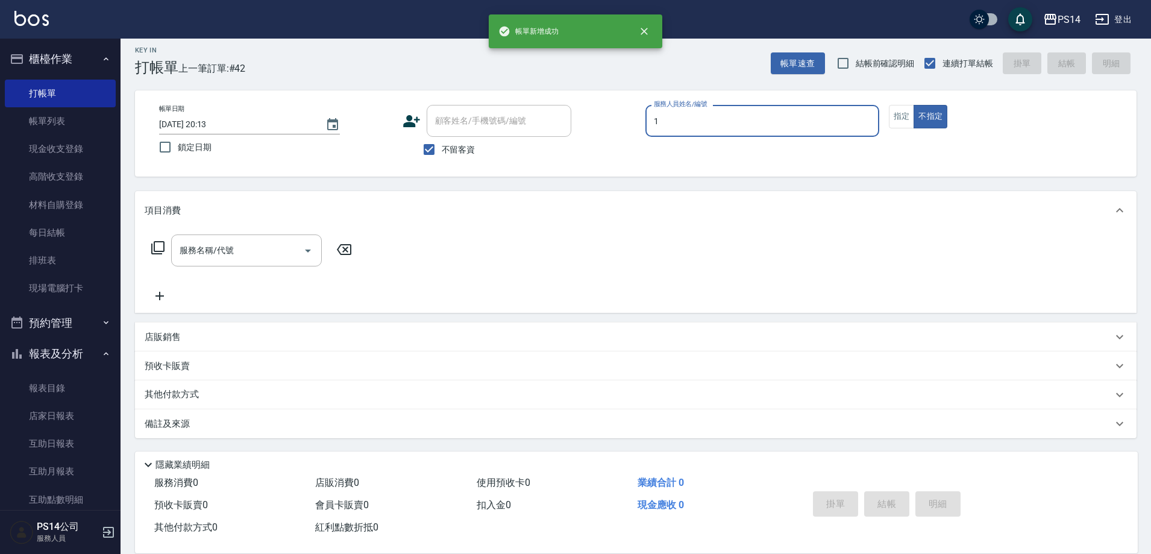
type input "[PERSON_NAME]-1"
type button "false"
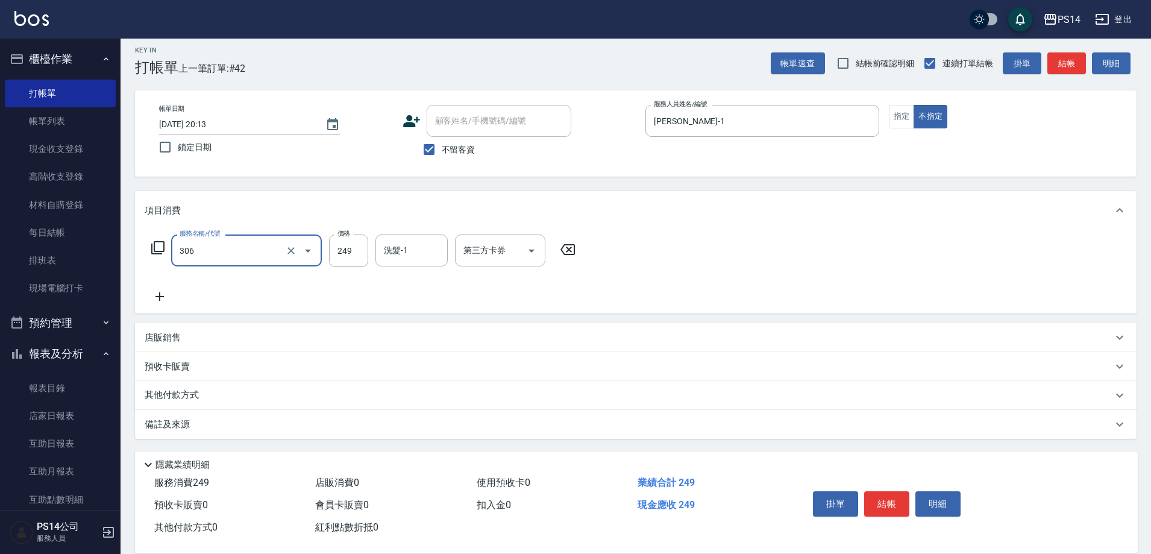
type input "剪髮(306)"
type input "[PERSON_NAME]-11"
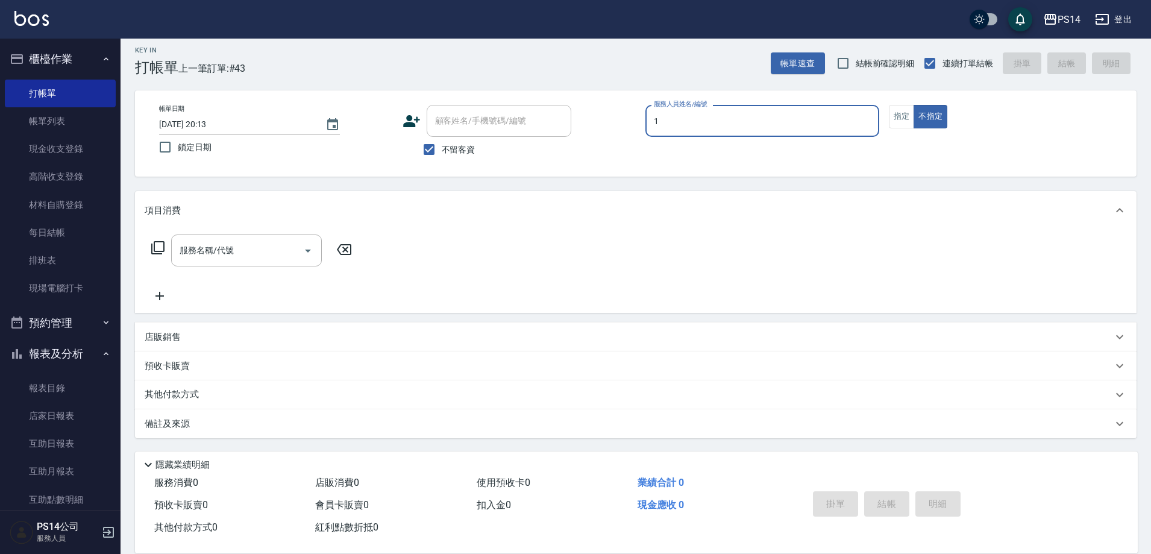
type input "[PERSON_NAME]-1"
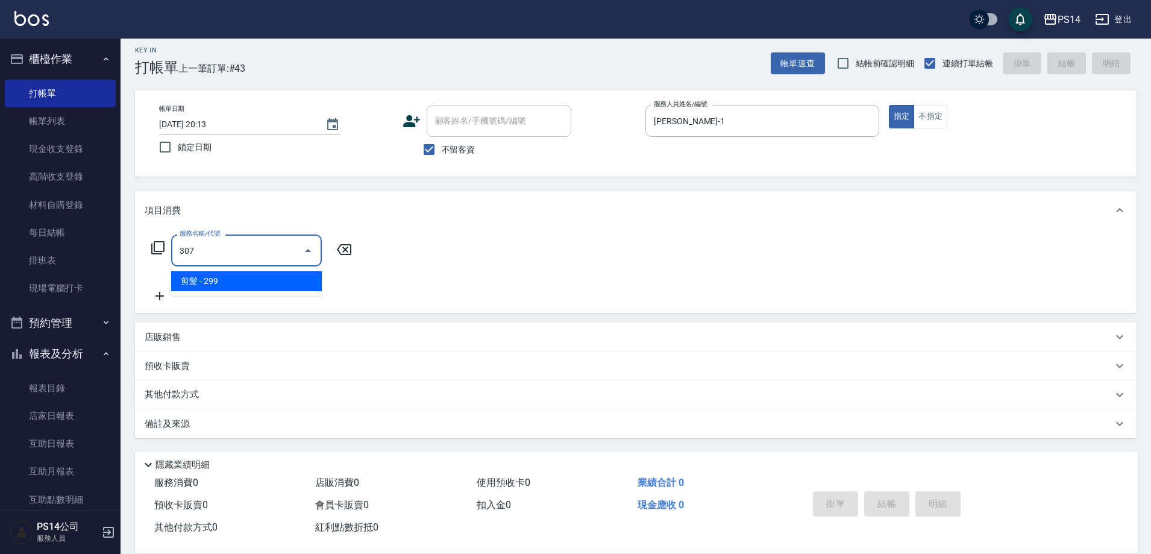
type input "剪髮(307)"
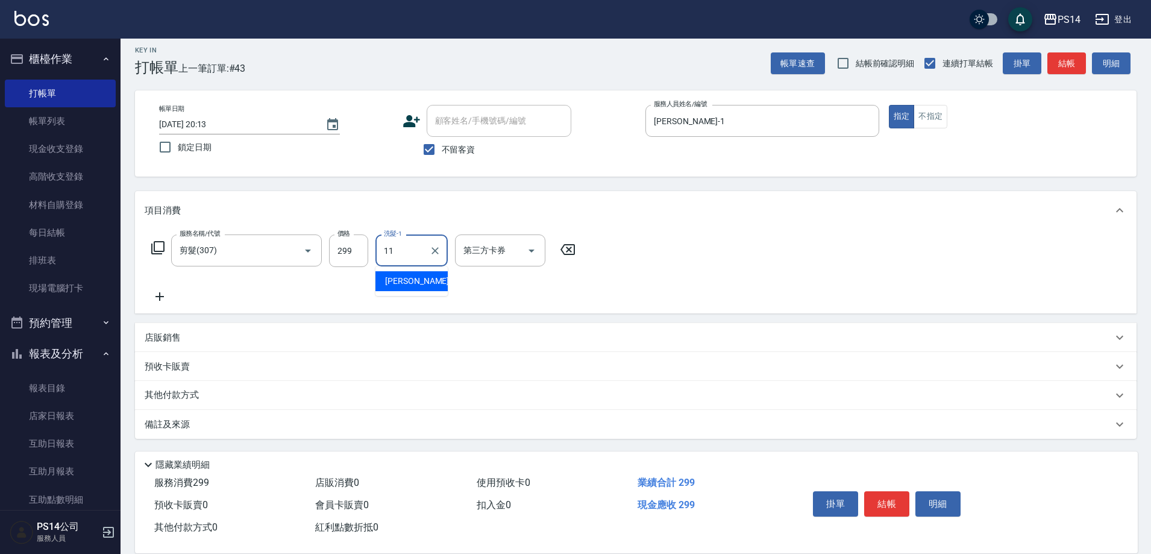
type input "[PERSON_NAME]-11"
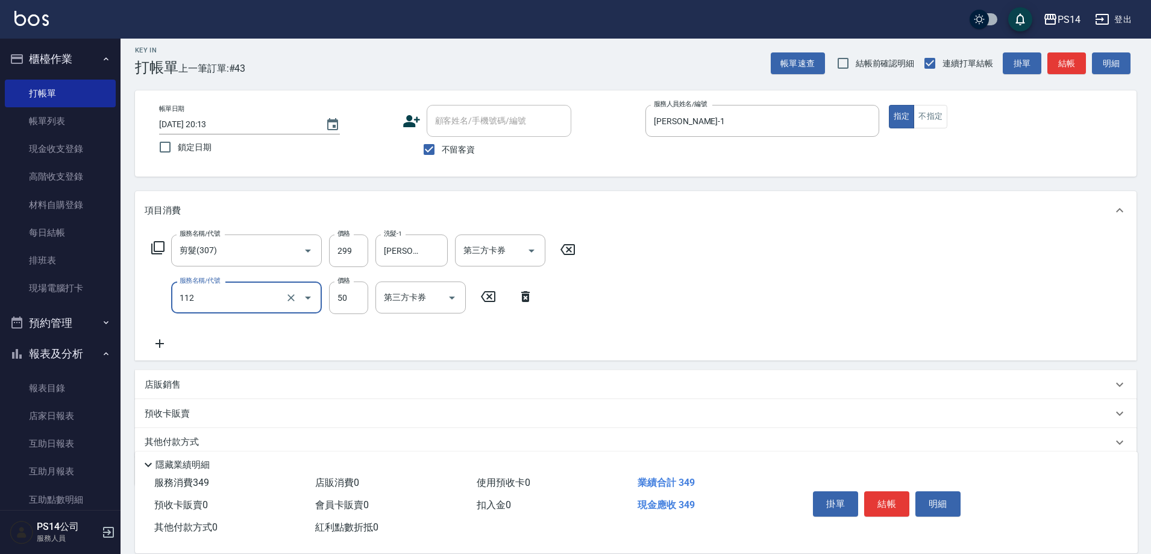
type input "精油50(112)"
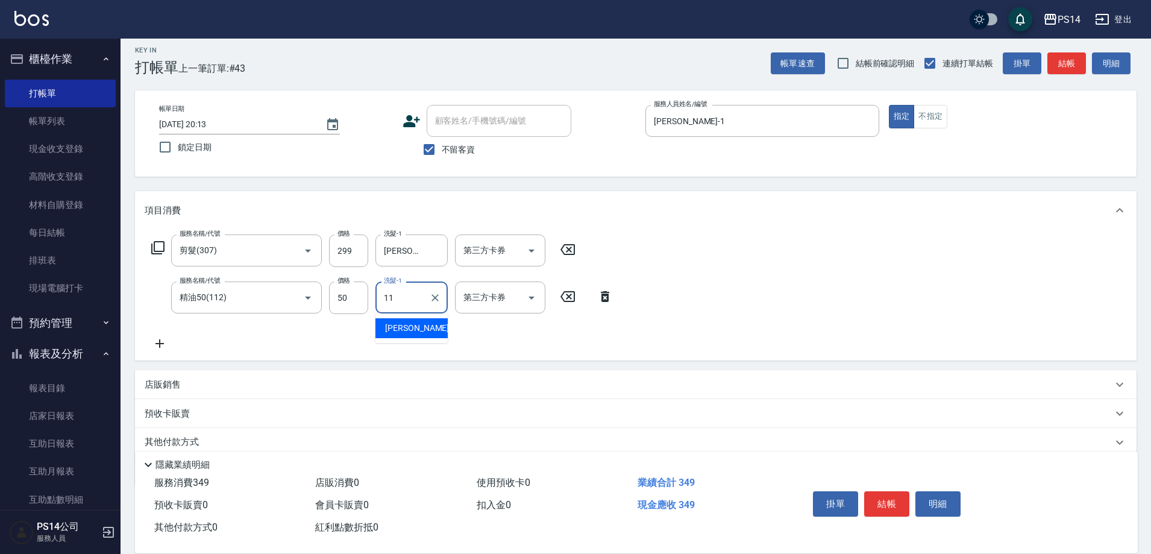
type input "[PERSON_NAME]-11"
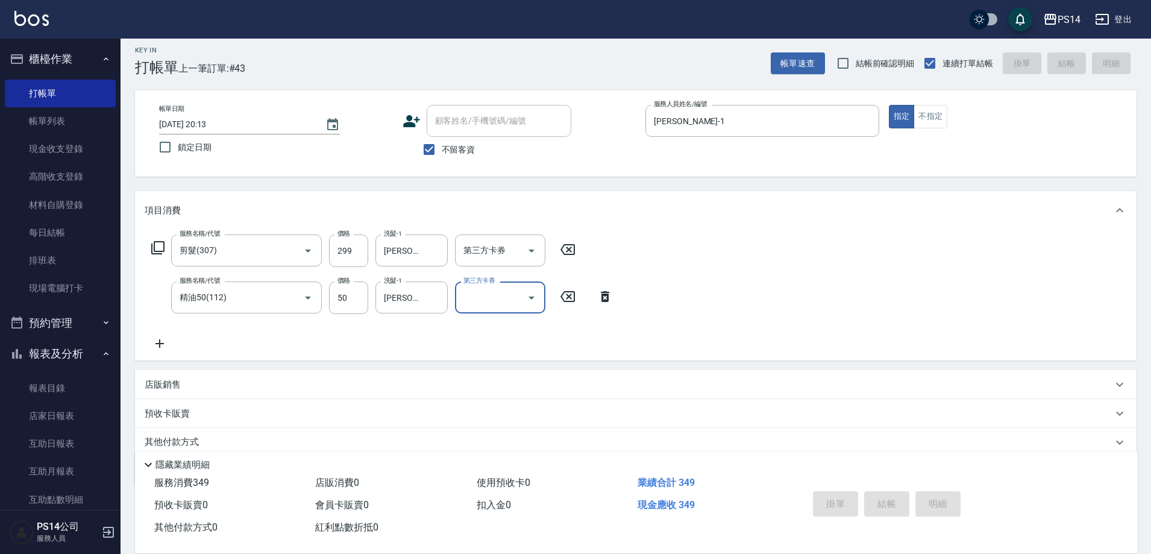
type input "[DATE] 20:25"
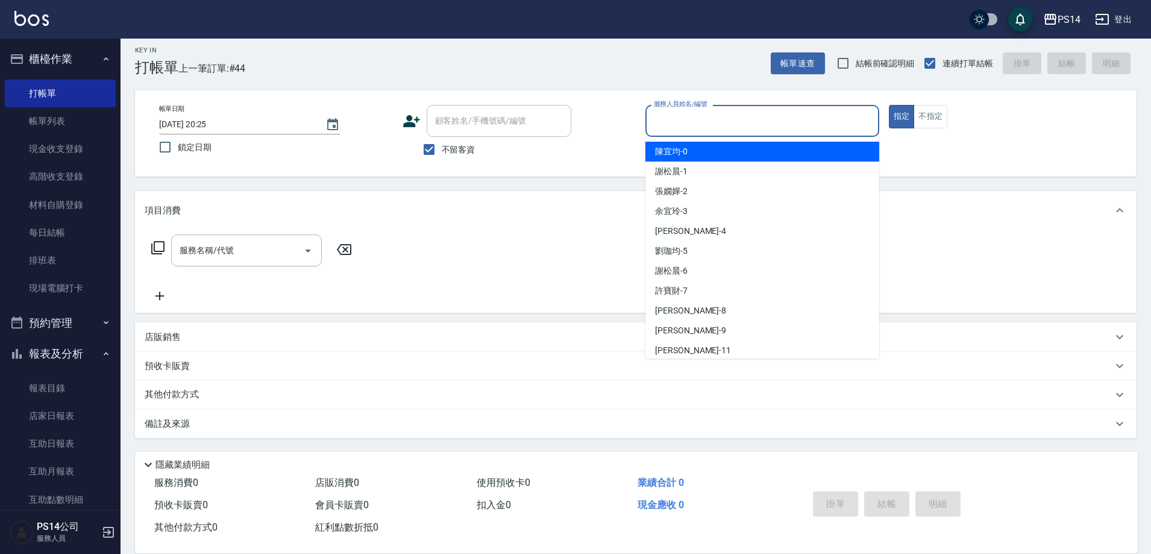
click at [728, 131] on input "服務人員姓名/編號" at bounding box center [762, 120] width 223 height 21
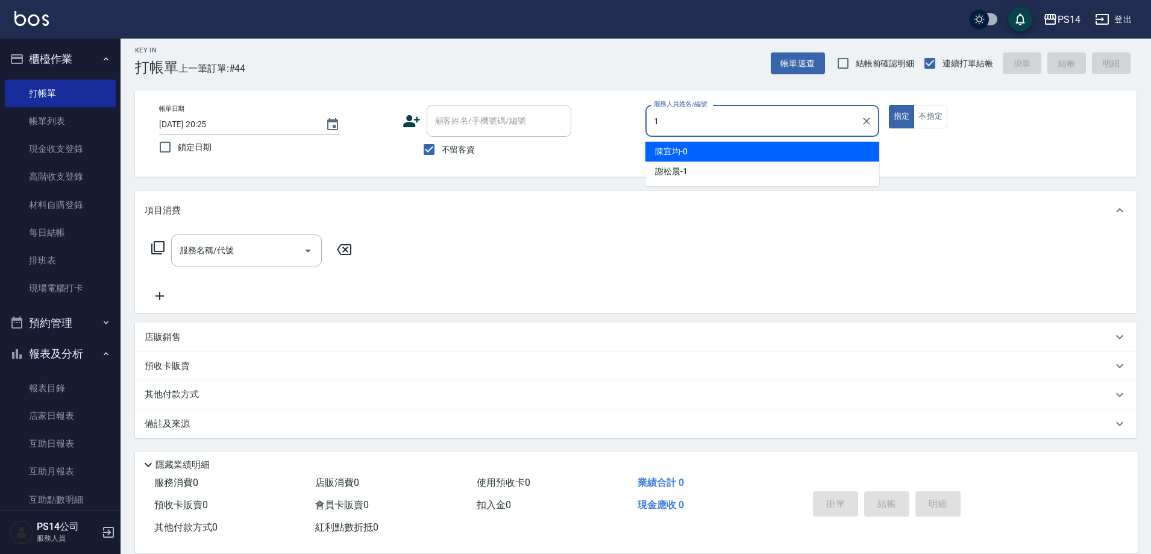
type input "[PERSON_NAME]-1"
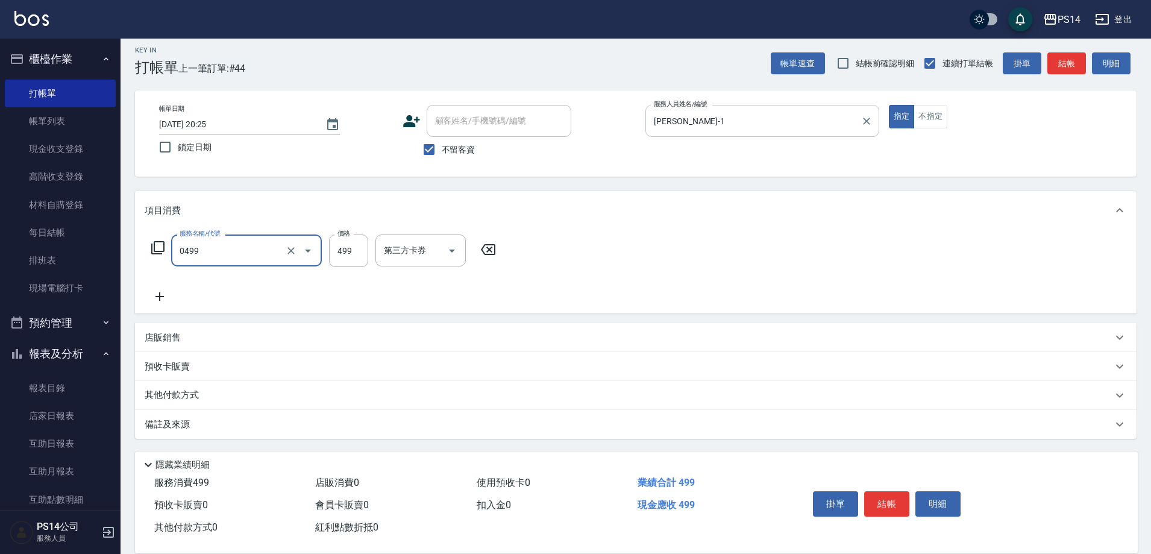
type input "[PERSON_NAME]499(0499)"
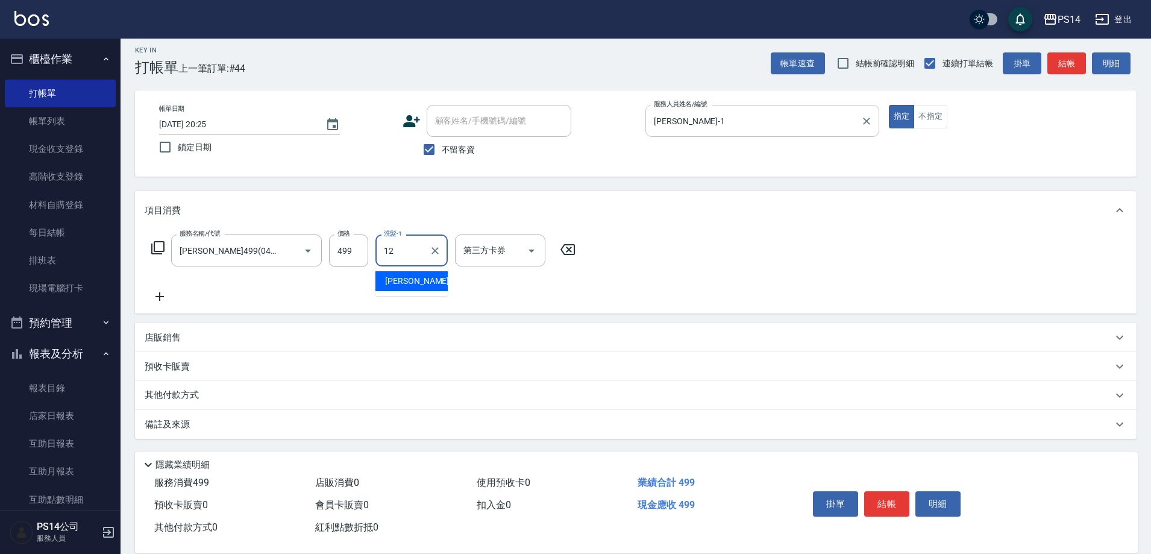
type input "[PERSON_NAME]-12"
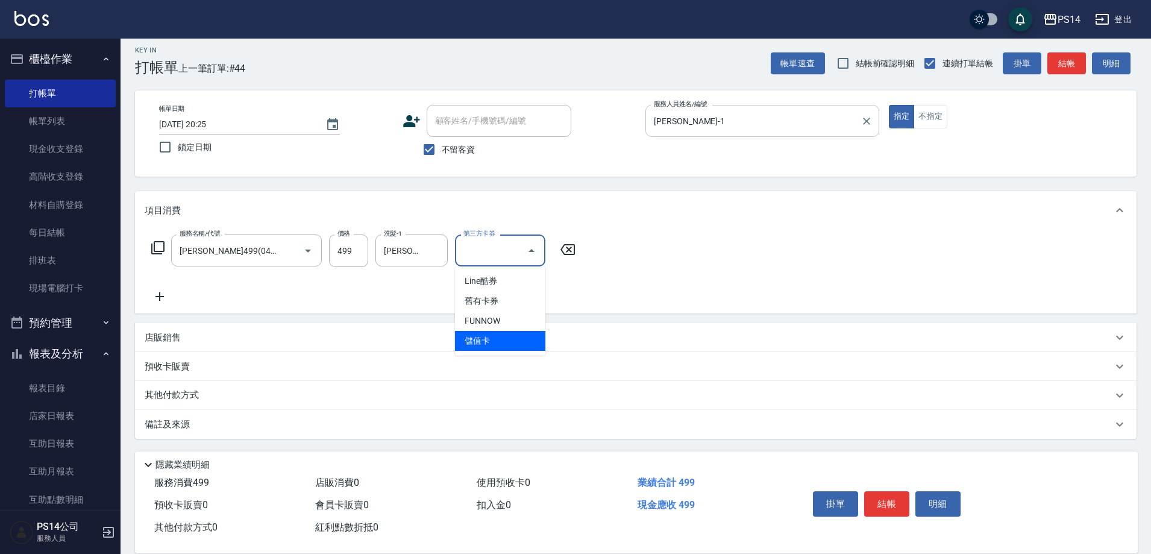
type input "儲值卡"
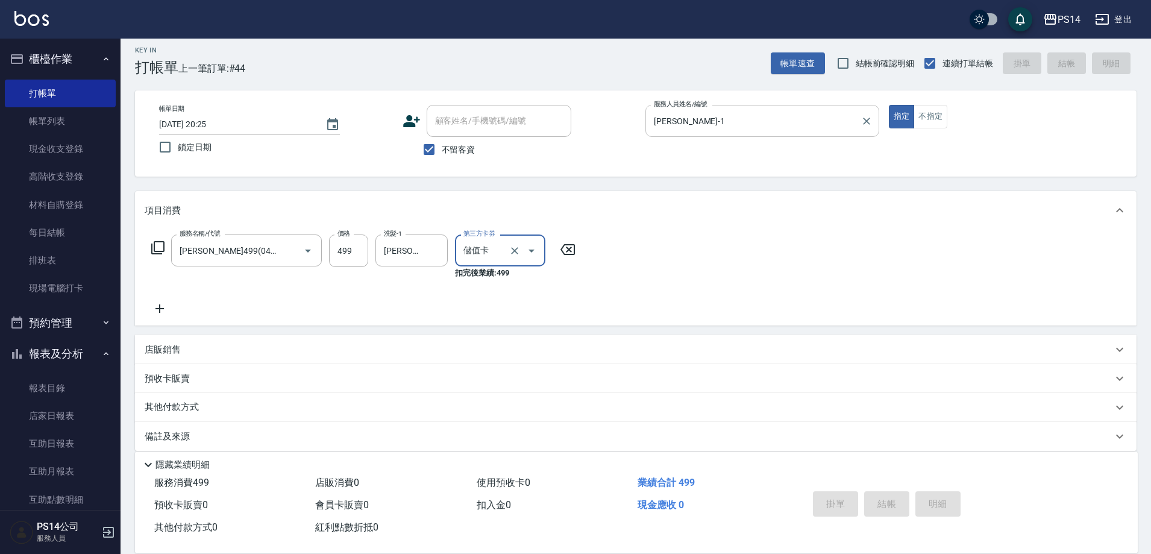
type input "[DATE] 20:49"
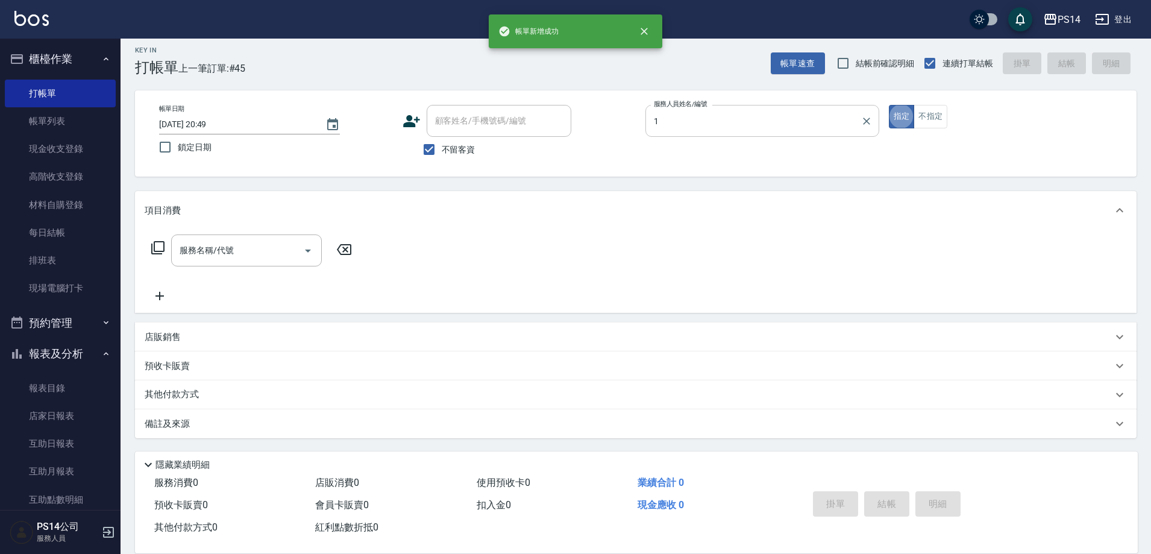
type input "[PERSON_NAME]-1"
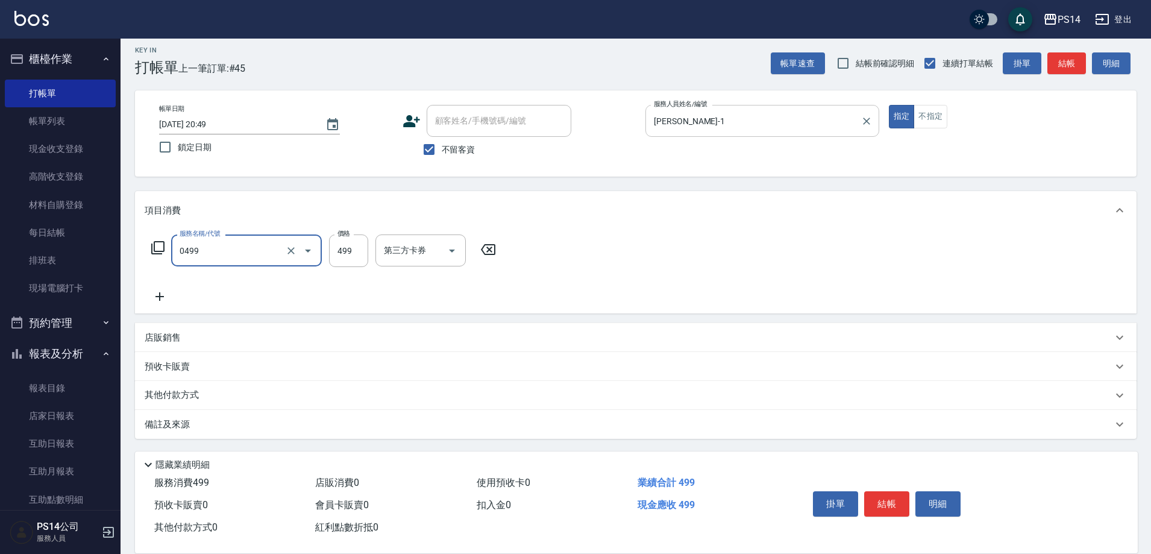
type input "[PERSON_NAME]499(0499)"
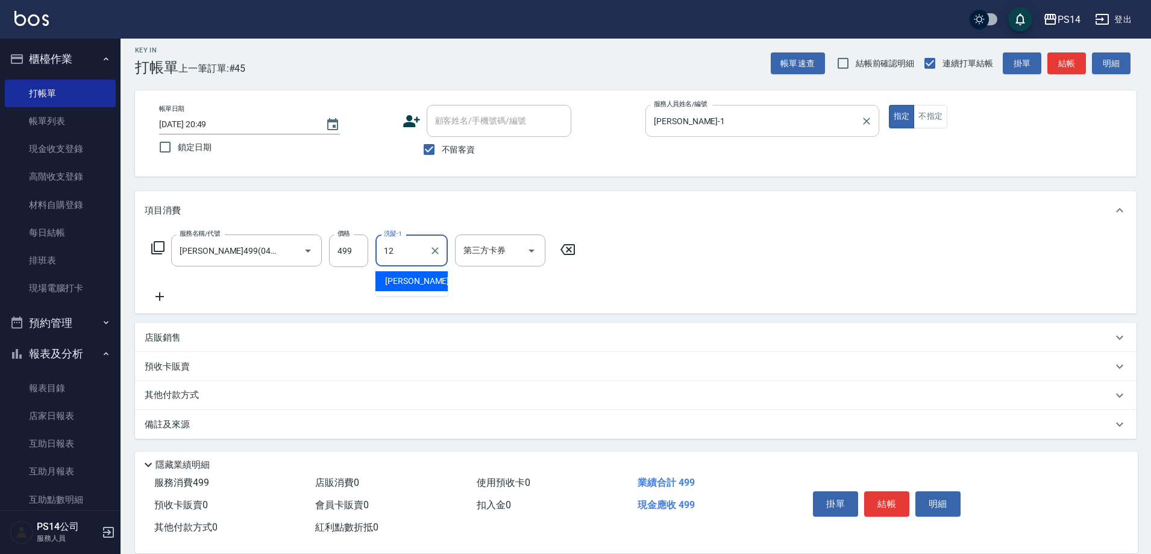
type input "[PERSON_NAME]-12"
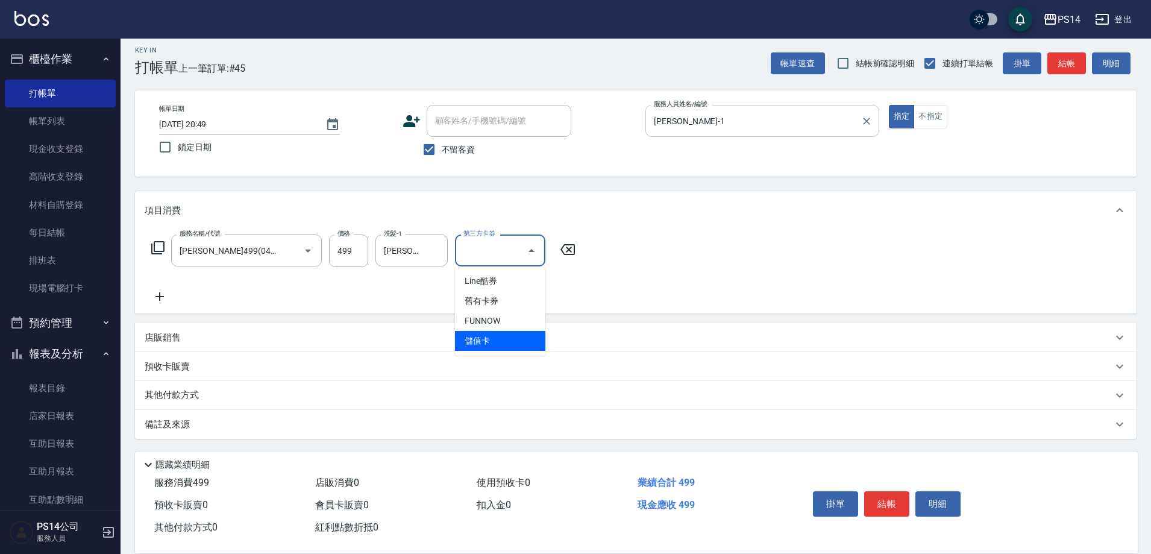
type input "儲值卡"
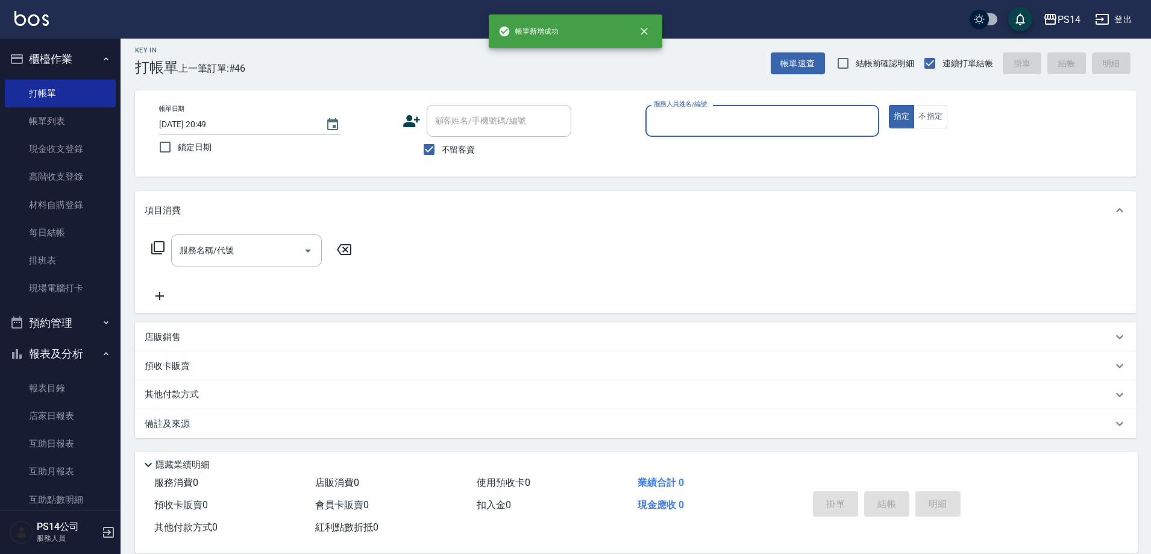
click at [68, 116] on link "帳單列表" at bounding box center [60, 121] width 111 height 28
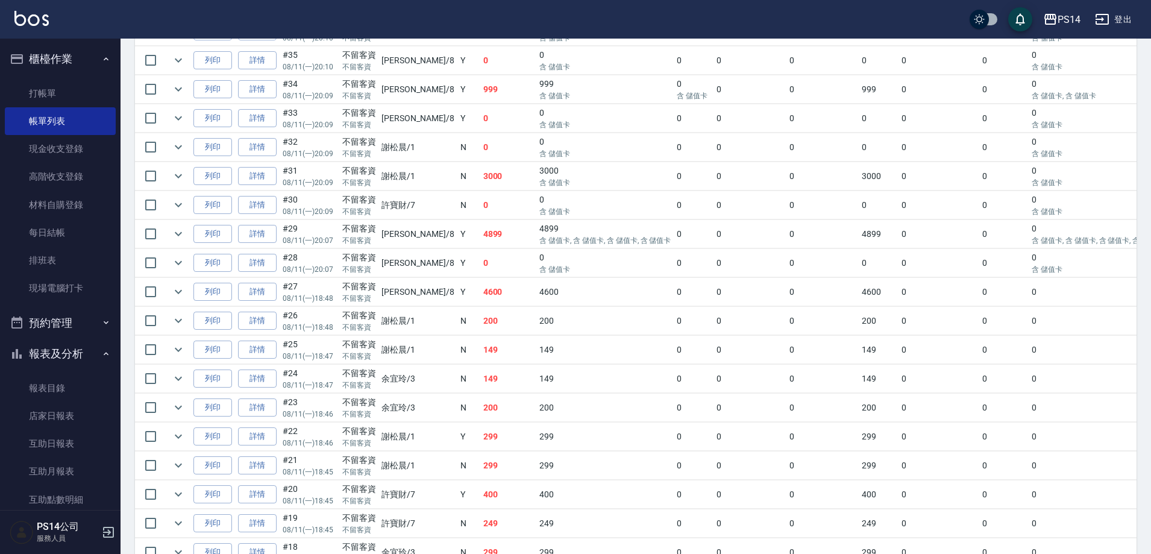
scroll to position [784, 0]
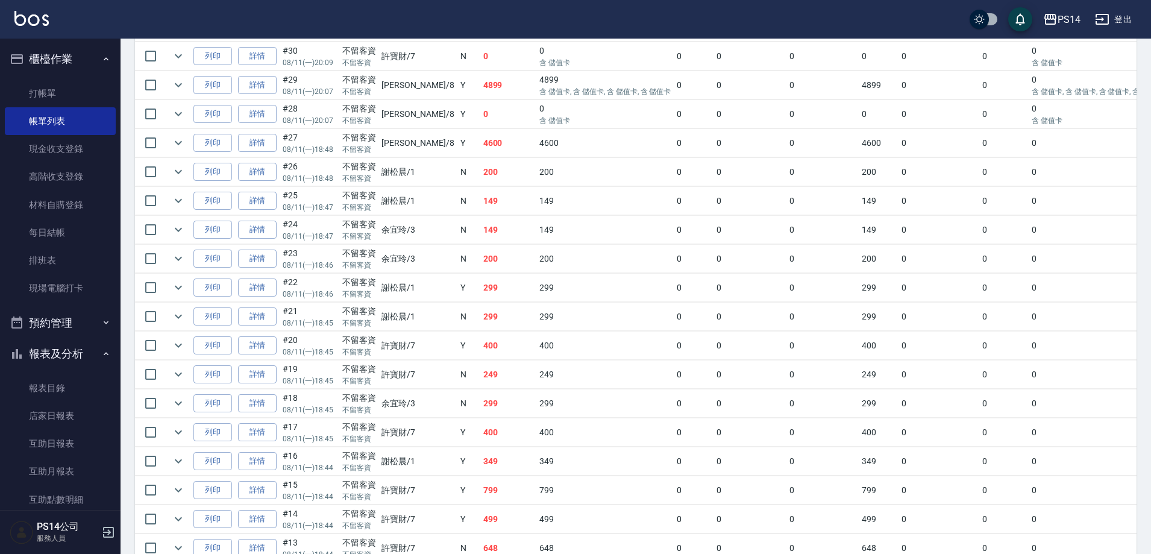
click at [5, 107] on link "帳單列表" at bounding box center [60, 121] width 111 height 28
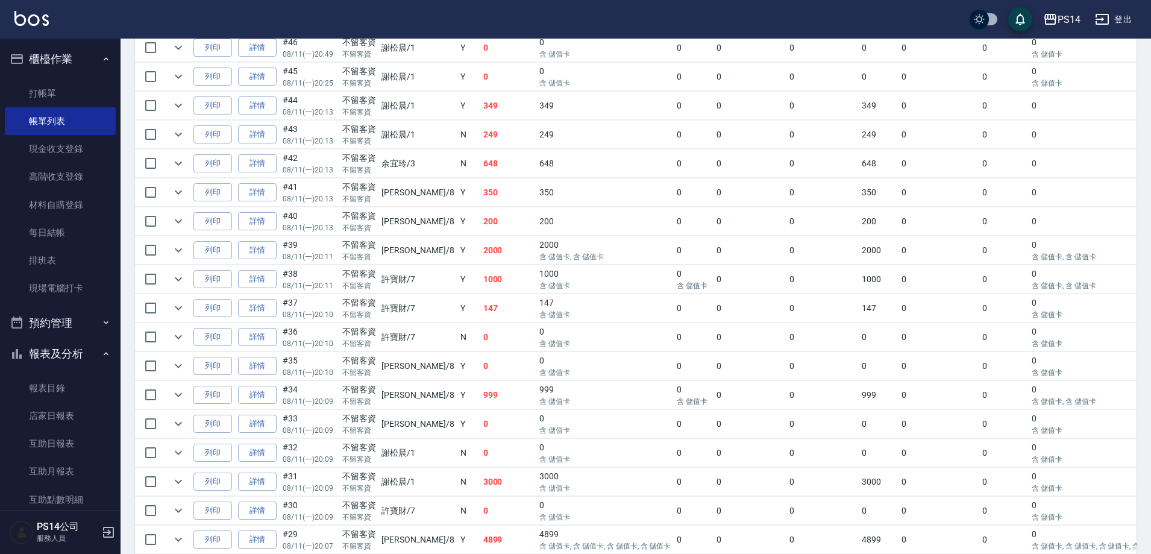
scroll to position [301, 0]
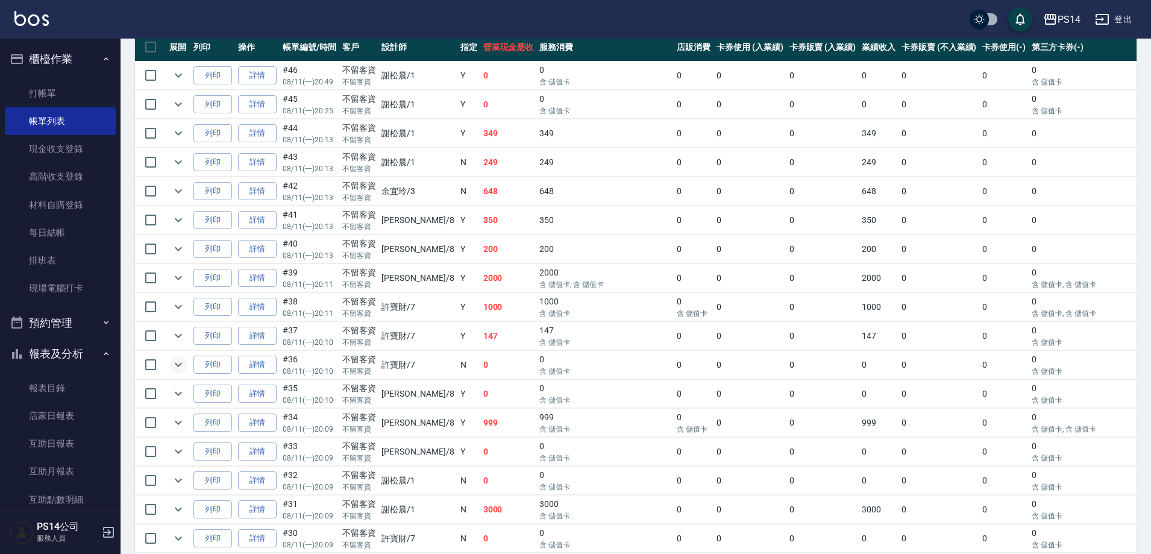
click at [180, 361] on icon "expand row" at bounding box center [178, 364] width 14 height 14
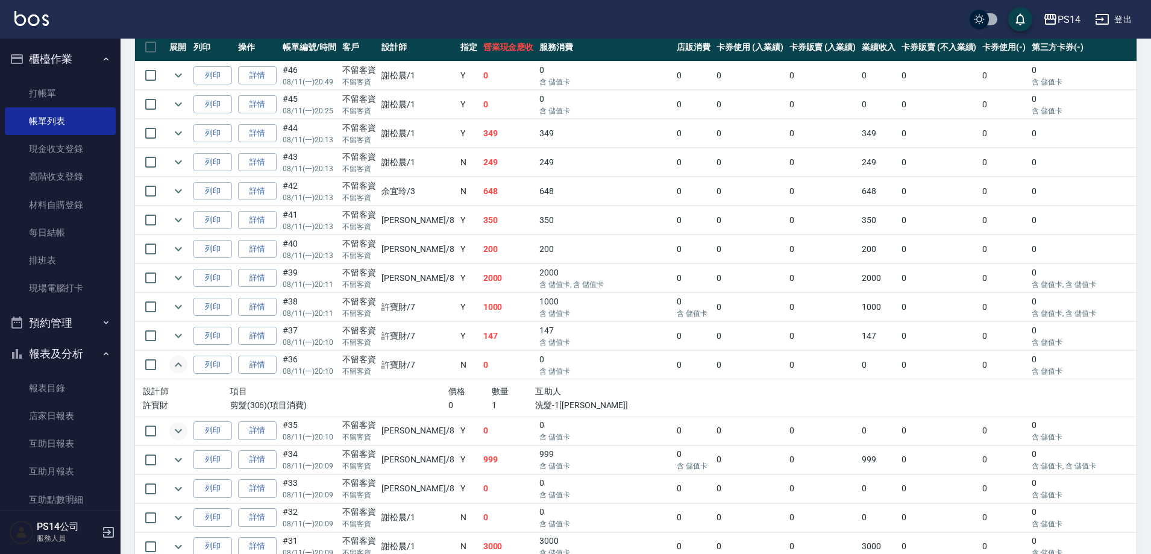
click at [178, 432] on icon "expand row" at bounding box center [178, 431] width 7 height 4
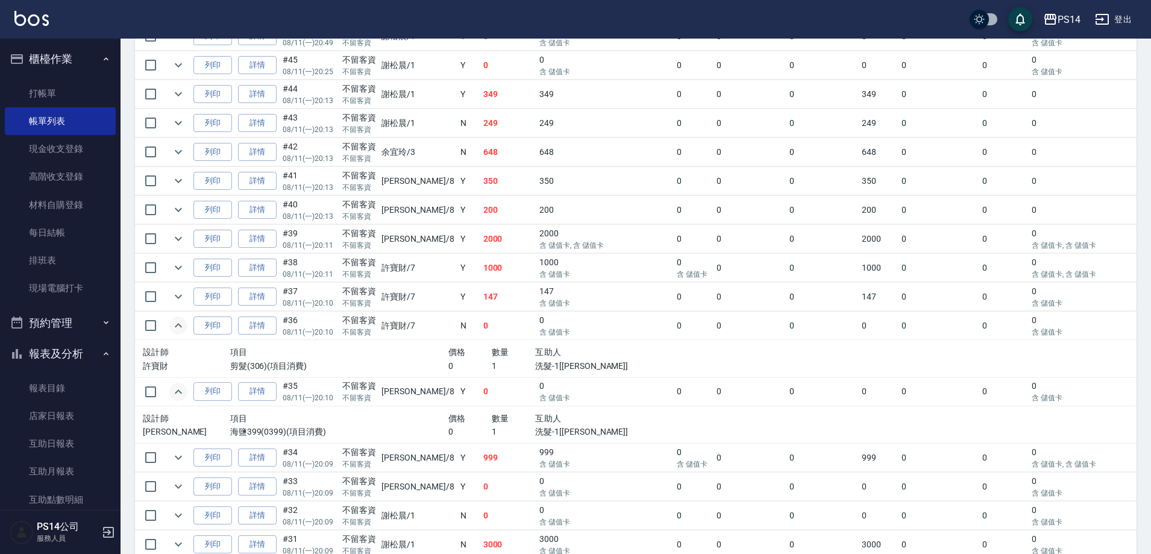
scroll to position [362, 0]
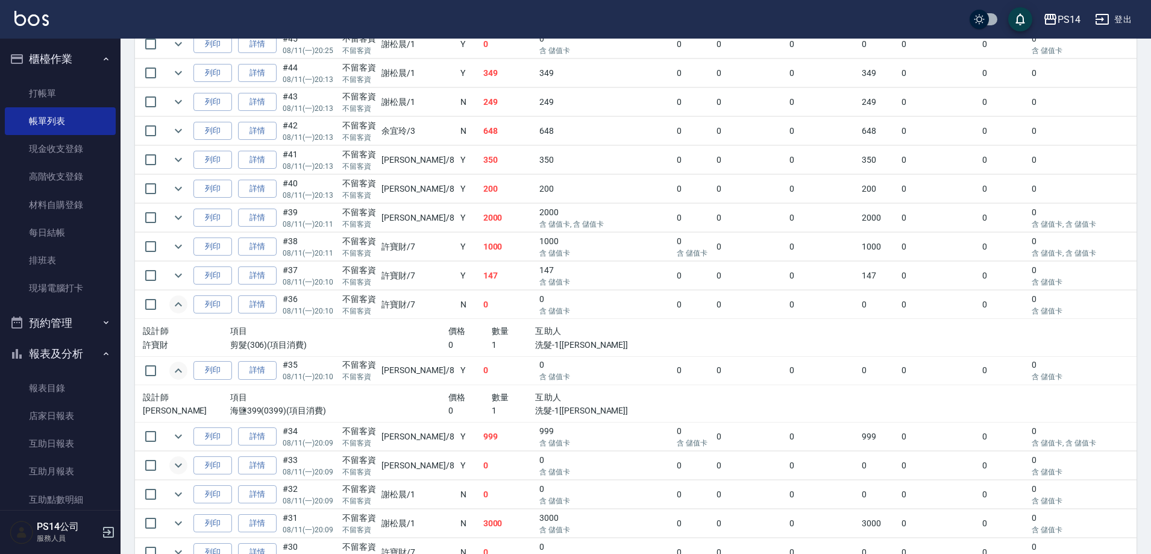
click at [183, 467] on icon "expand row" at bounding box center [178, 465] width 14 height 14
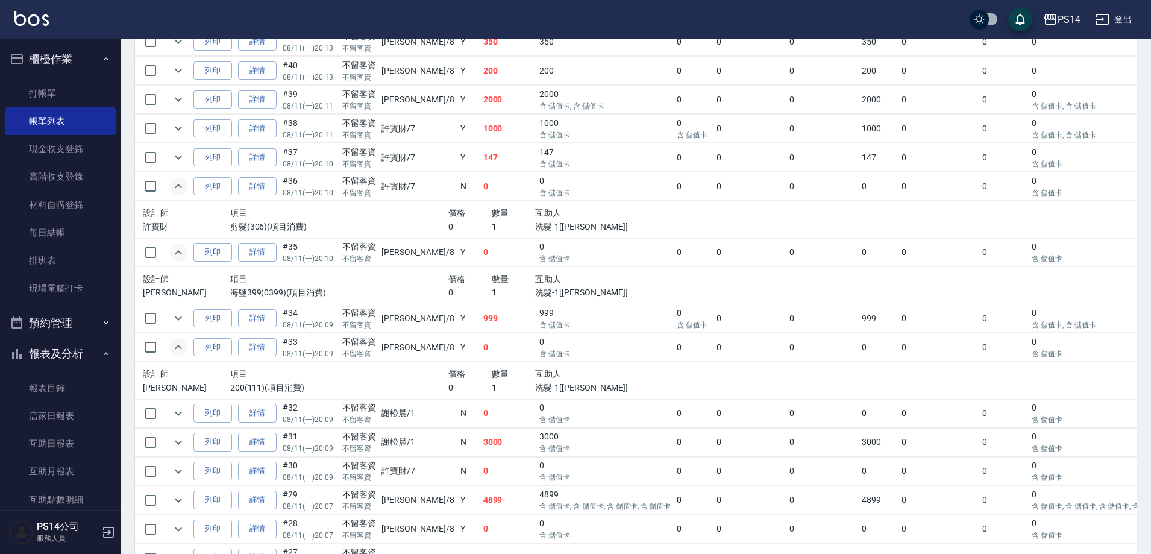
scroll to position [482, 0]
click at [175, 411] on icon "expand row" at bounding box center [178, 411] width 14 height 14
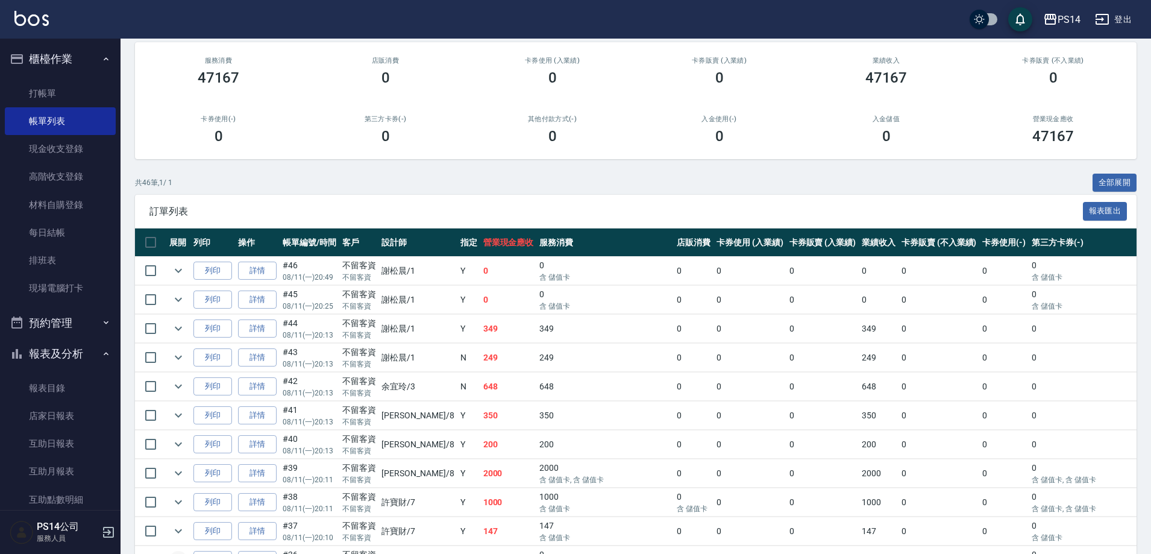
scroll to position [0, 0]
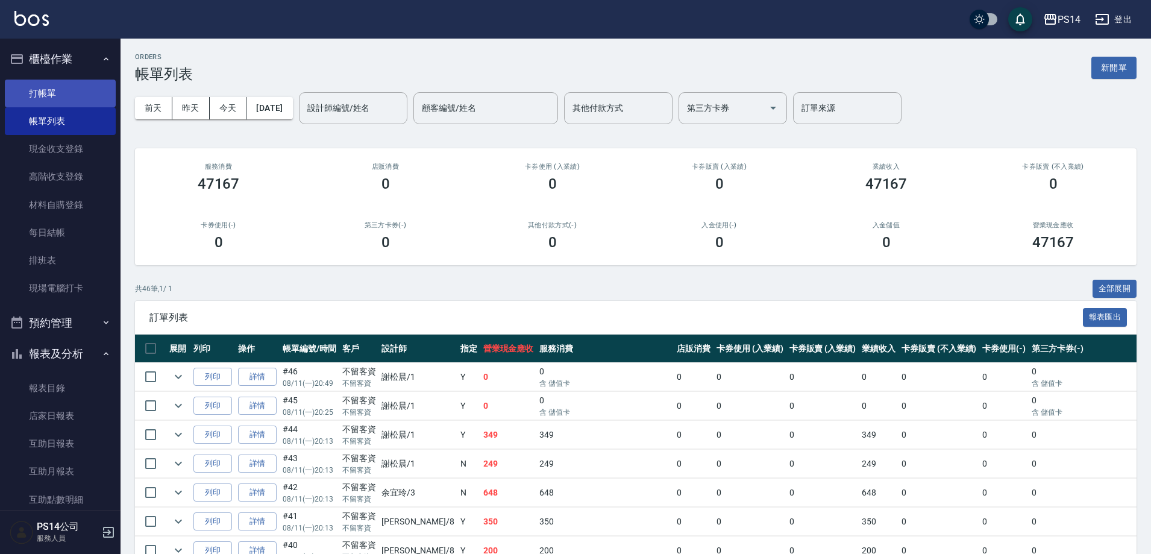
click at [32, 95] on link "打帳單" at bounding box center [60, 94] width 111 height 28
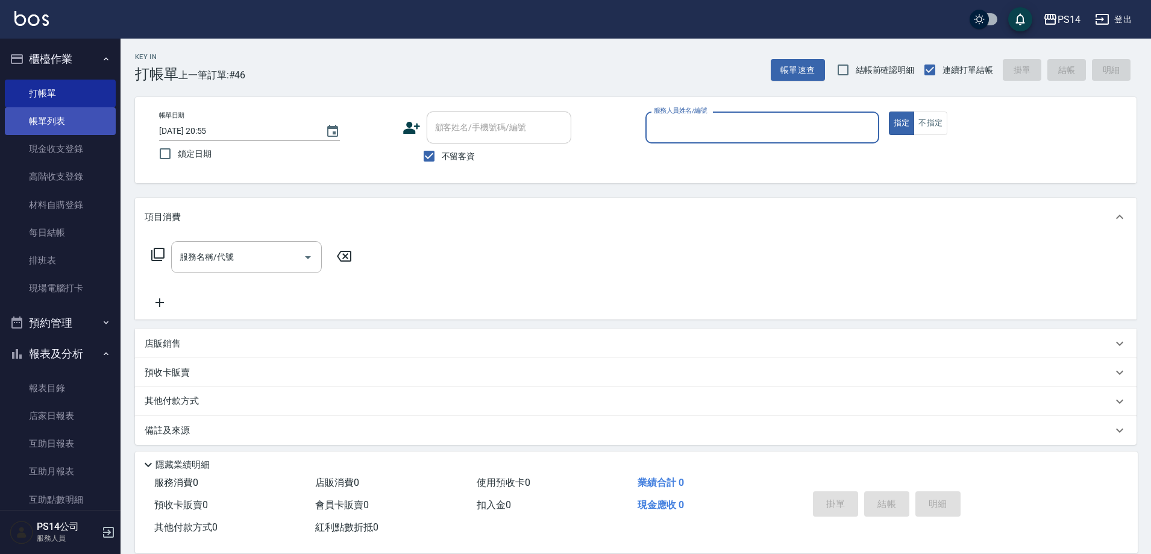
click at [45, 122] on link "帳單列表" at bounding box center [60, 121] width 111 height 28
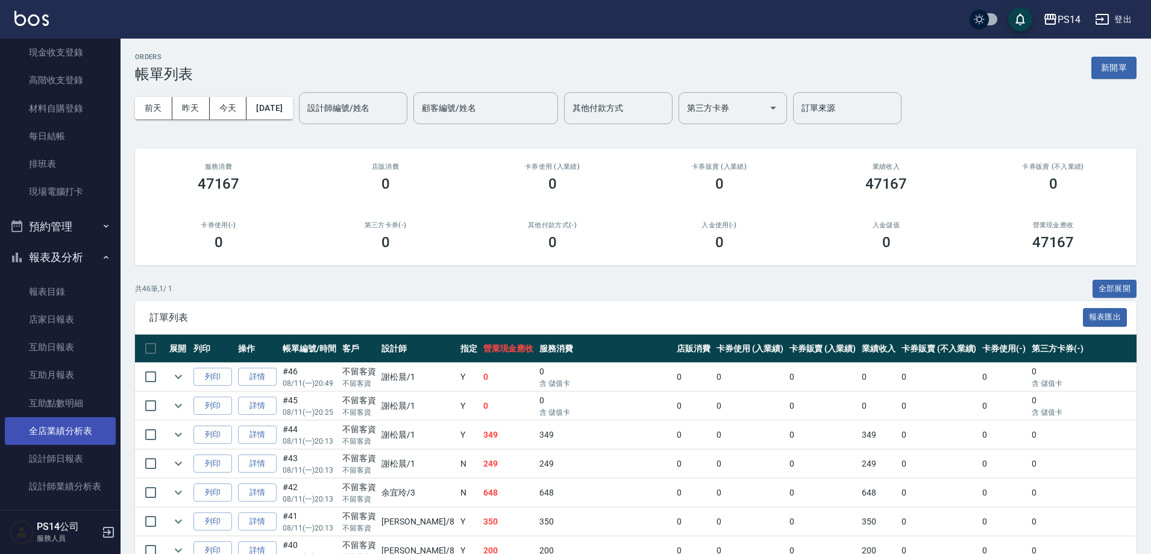
scroll to position [241, 0]
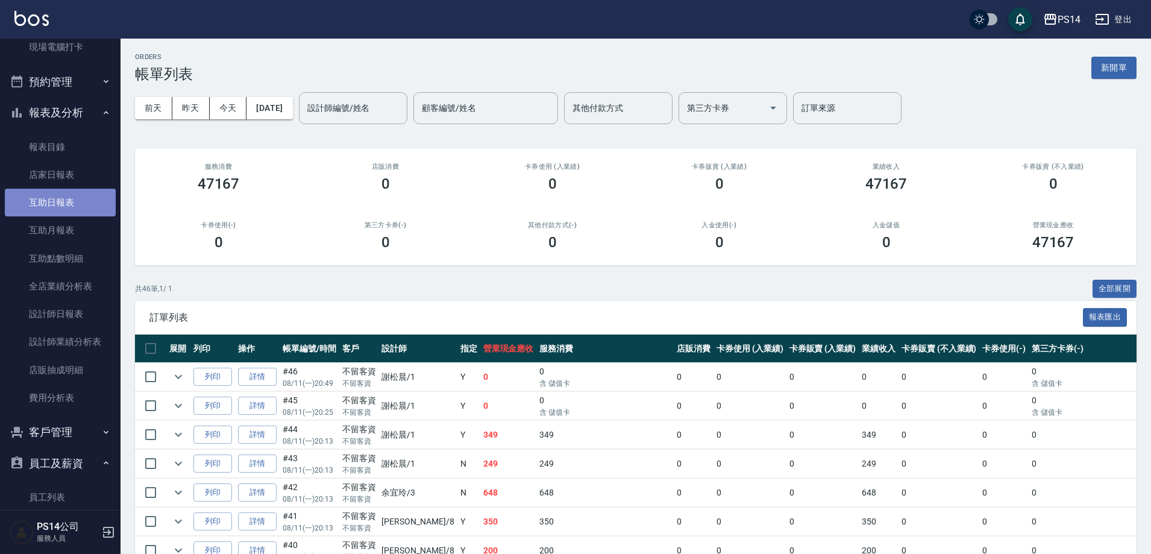
click at [80, 202] on link "互助日報表" at bounding box center [60, 203] width 111 height 28
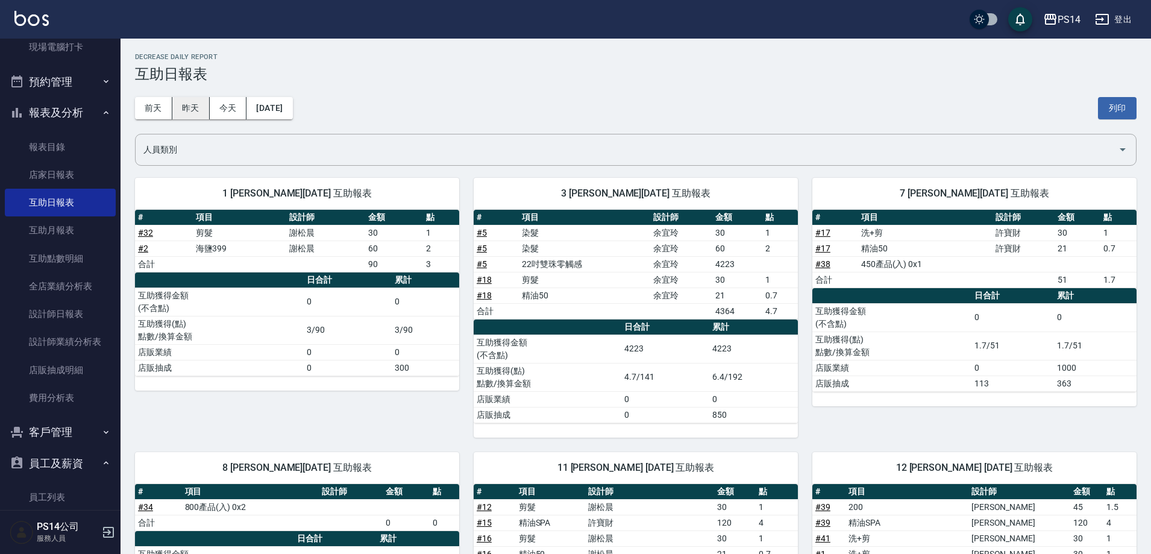
click at [181, 113] on button "昨天" at bounding box center [190, 108] width 37 height 22
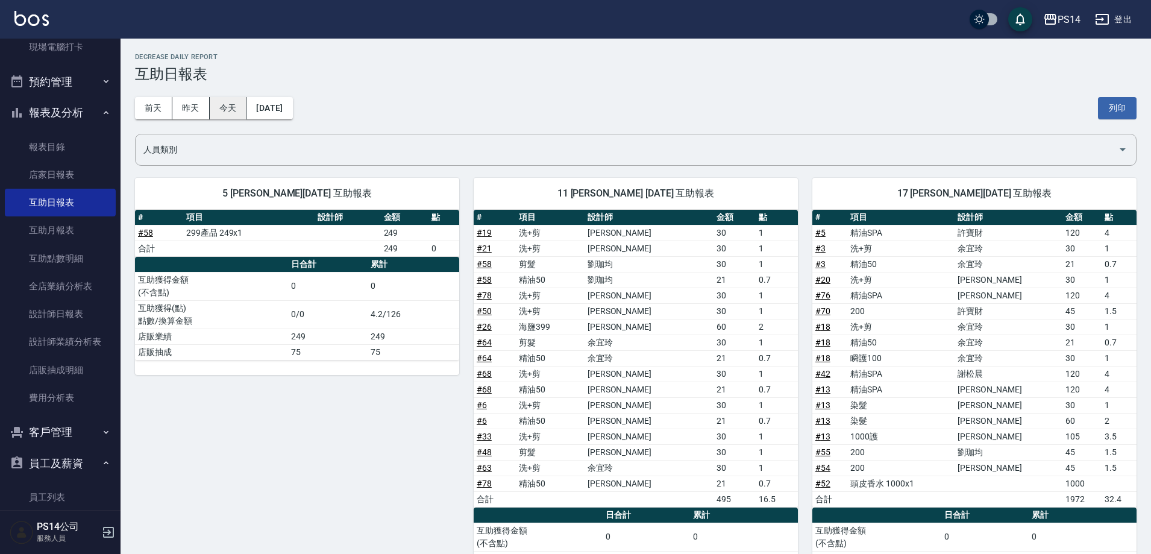
click at [231, 117] on button "今天" at bounding box center [228, 108] width 37 height 22
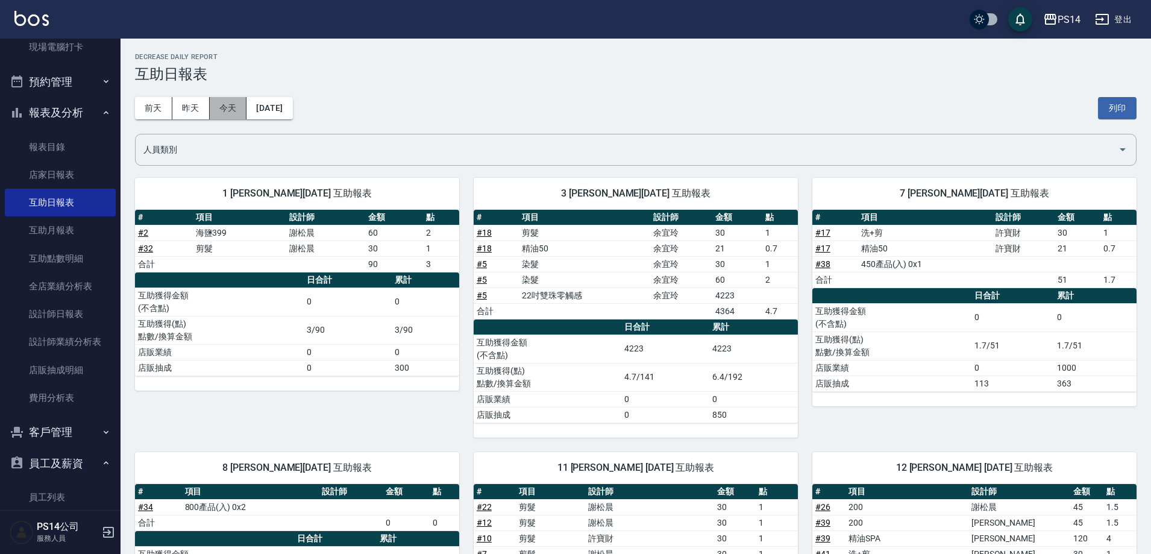
click at [230, 111] on button "今天" at bounding box center [228, 108] width 37 height 22
click at [197, 106] on button "昨天" at bounding box center [190, 108] width 37 height 22
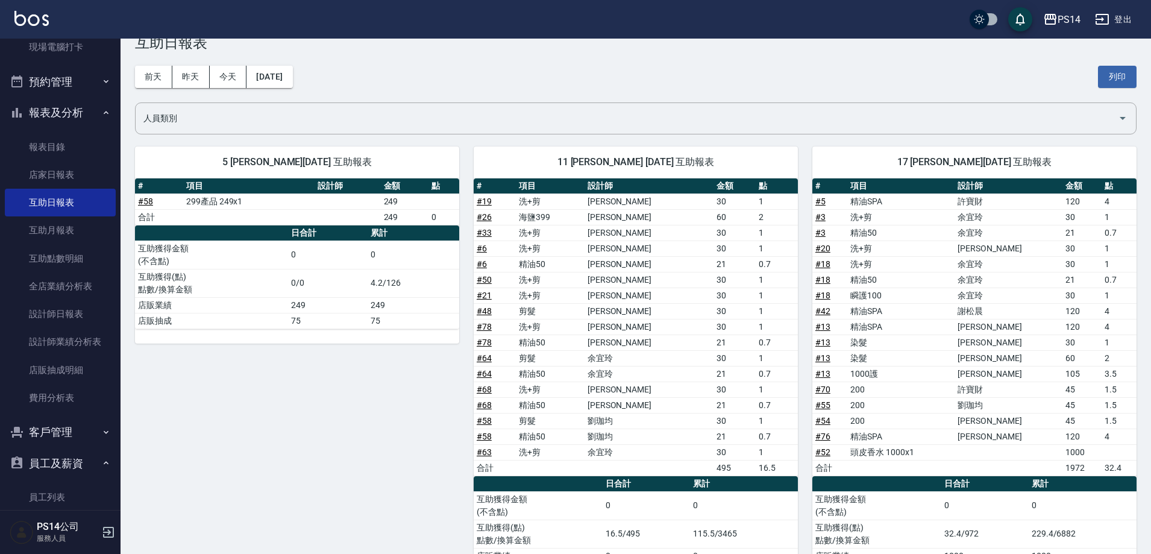
scroll to position [60, 0]
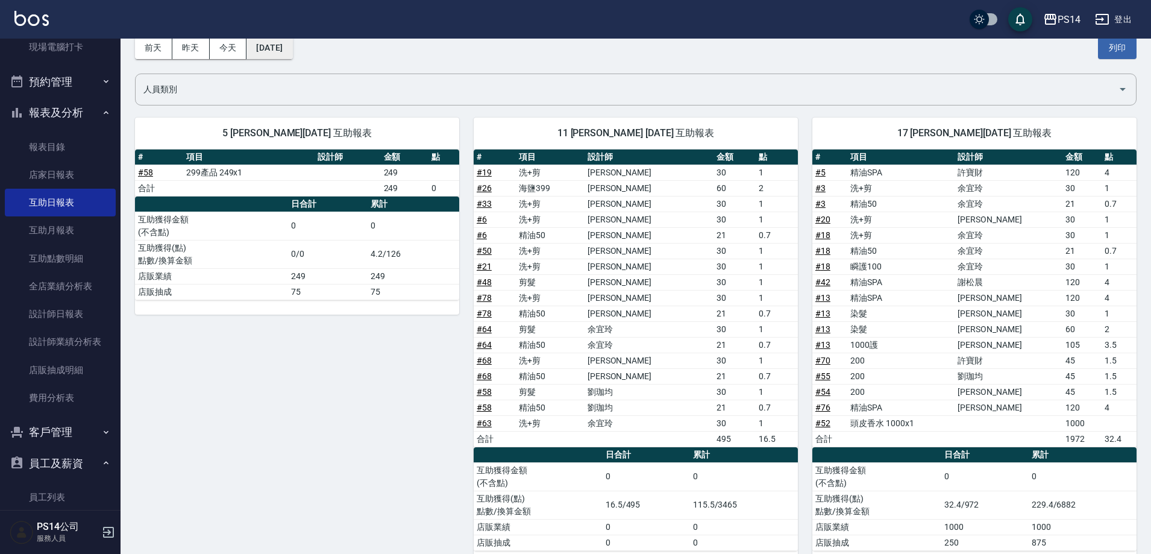
click at [269, 46] on button "[DATE]" at bounding box center [270, 48] width 46 height 22
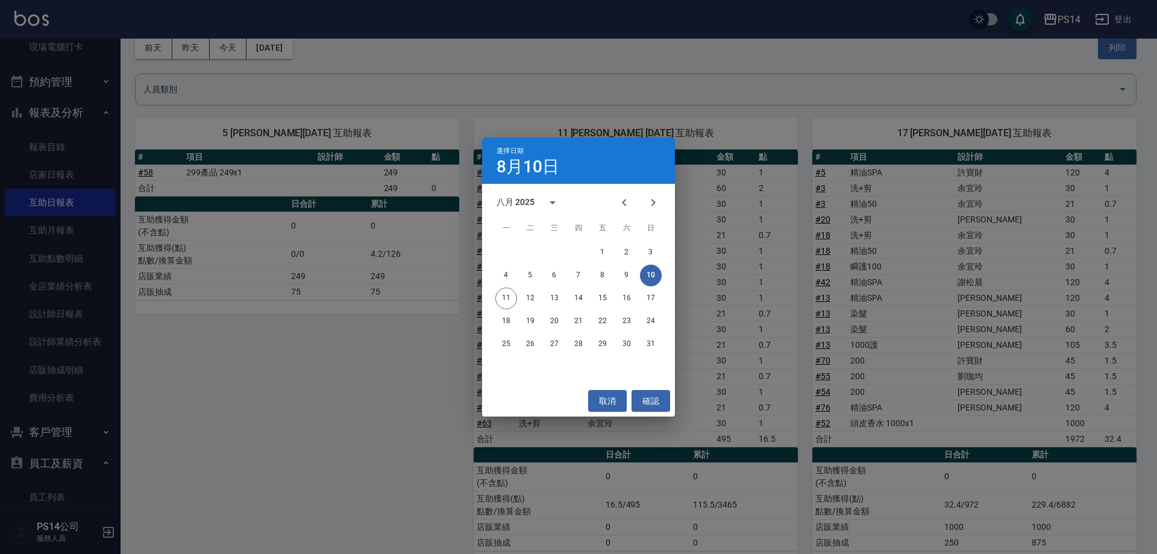
drag, startPoint x: 447, startPoint y: 101, endPoint x: 356, endPoint y: 64, distance: 99.0
click at [448, 101] on div "選擇日期 [DATE] 八月 2025 一 二 三 四 五 六 日 1 2 3 4 5 6 7 8 9 10 11 12 13 14 15 16 17 18 …" at bounding box center [578, 277] width 1157 height 554
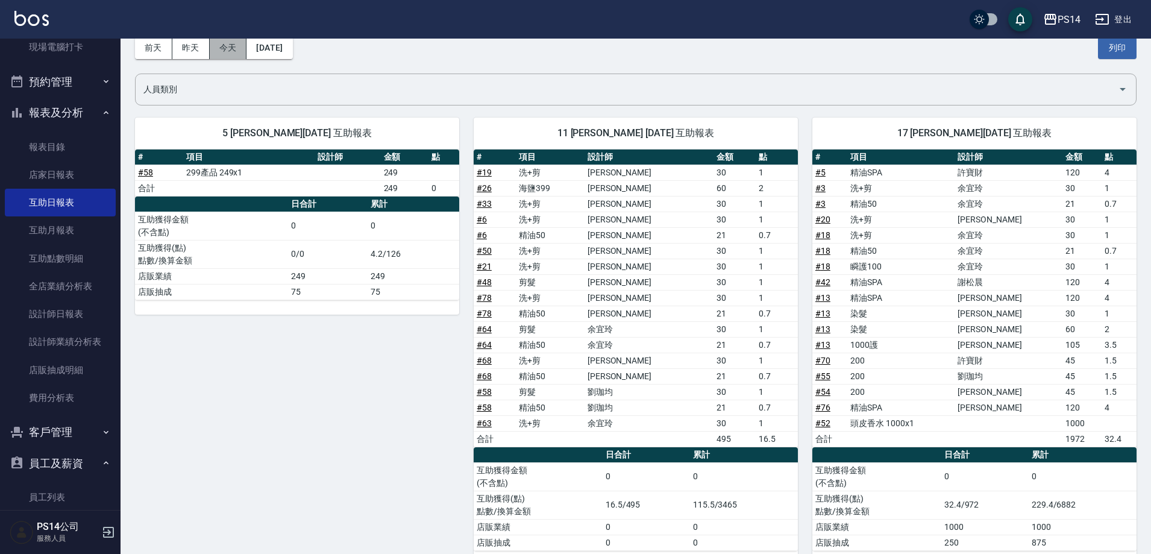
click at [231, 46] on button "今天" at bounding box center [228, 48] width 37 height 22
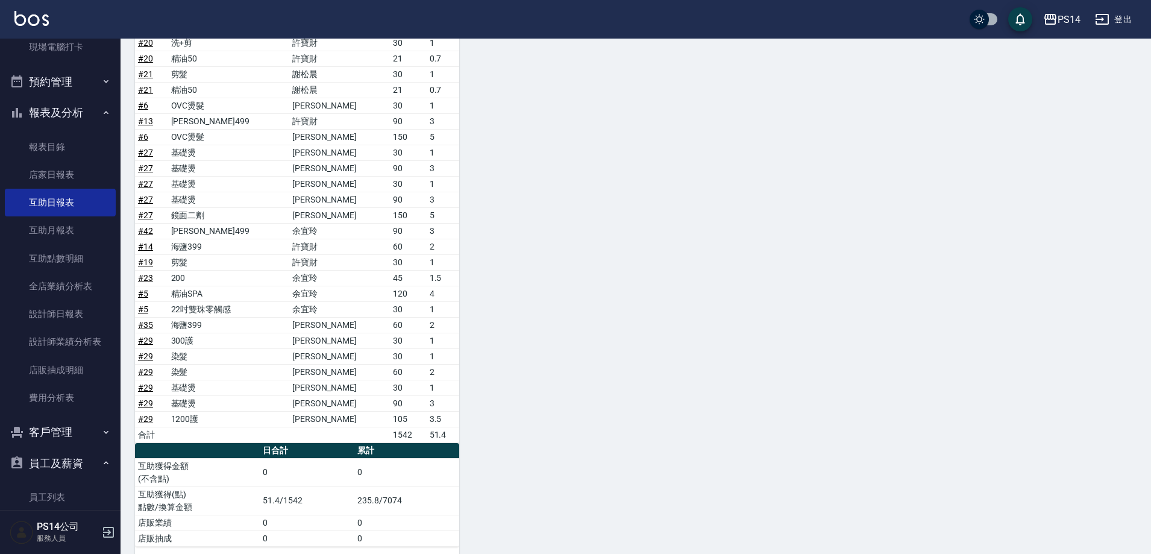
scroll to position [964, 0]
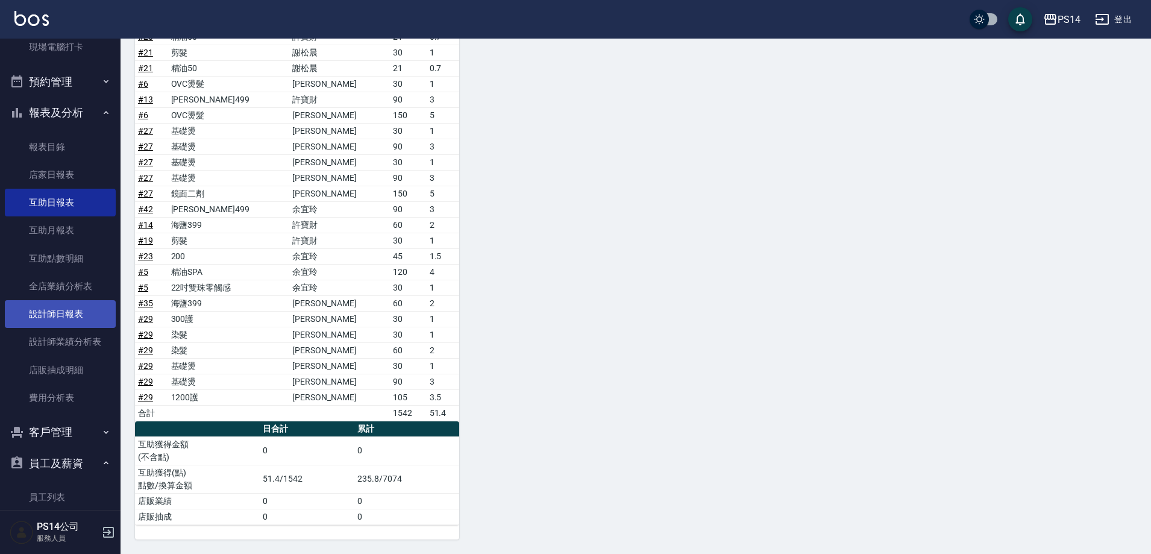
click at [49, 308] on link "設計師日報表" at bounding box center [60, 314] width 111 height 28
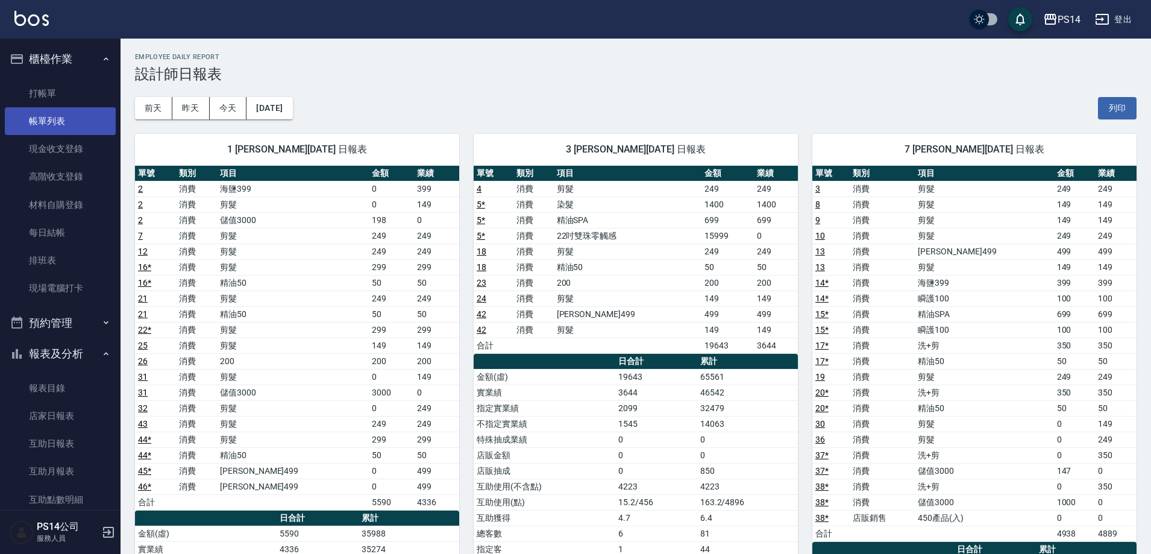
click at [68, 112] on link "帳單列表" at bounding box center [60, 121] width 111 height 28
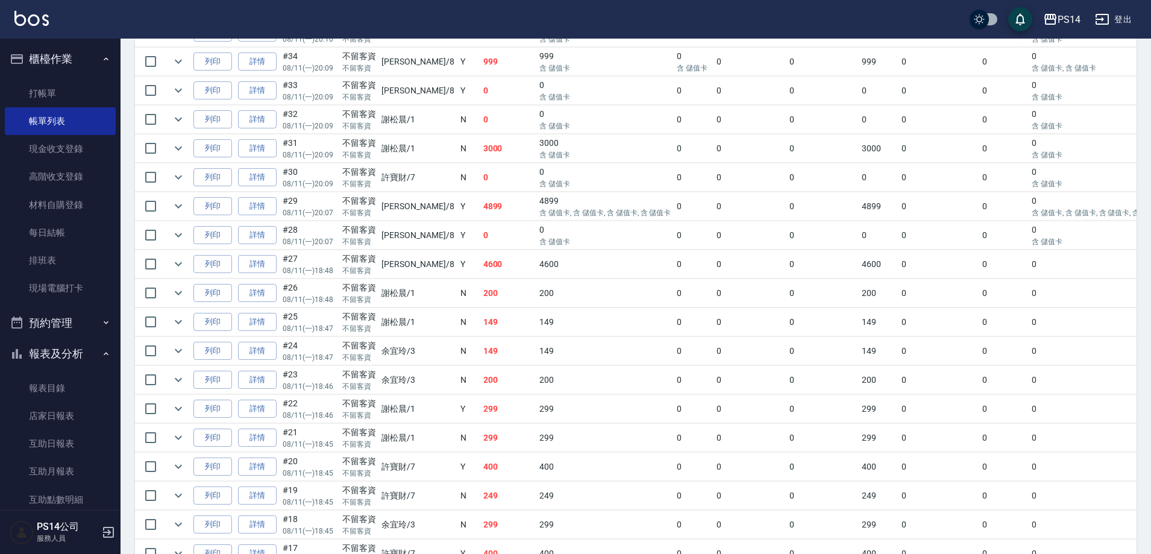
scroll to position [653, 0]
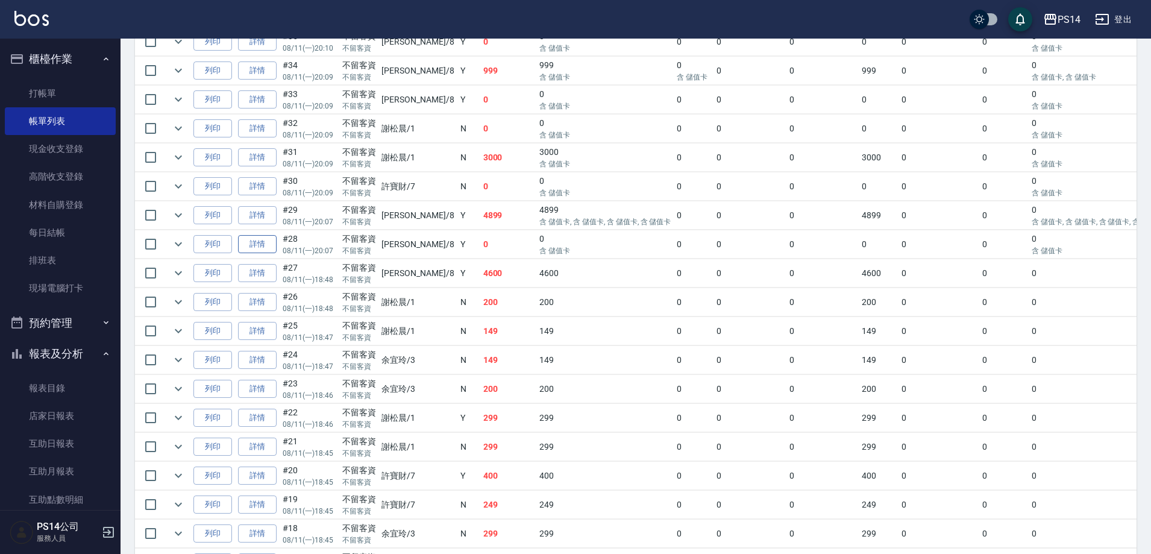
click at [262, 242] on link "詳情" at bounding box center [257, 244] width 39 height 19
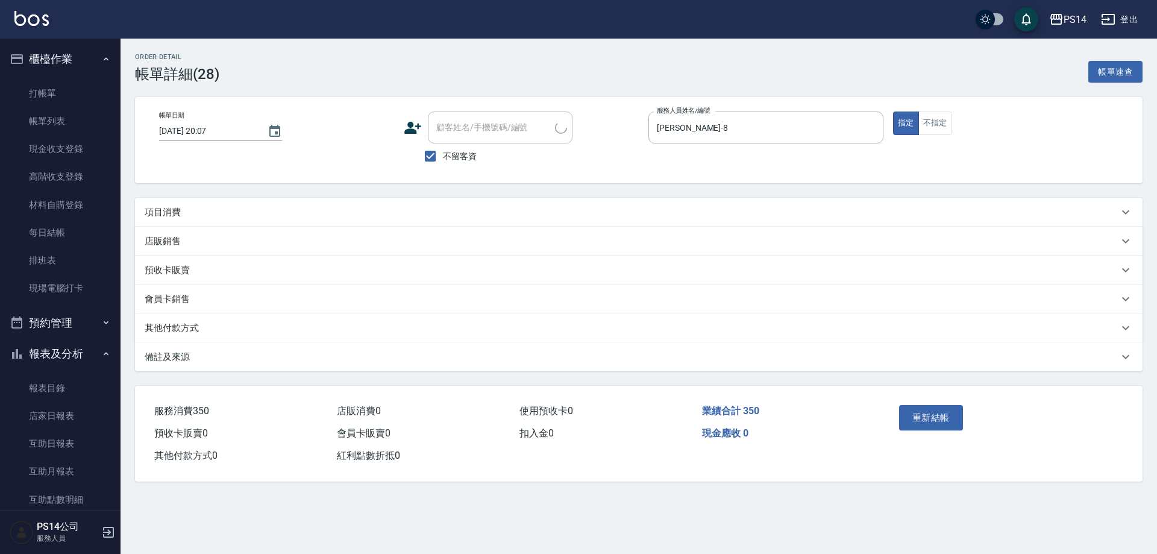
type input "[DATE] 20:07"
checkbox input "true"
type input "[PERSON_NAME]-8"
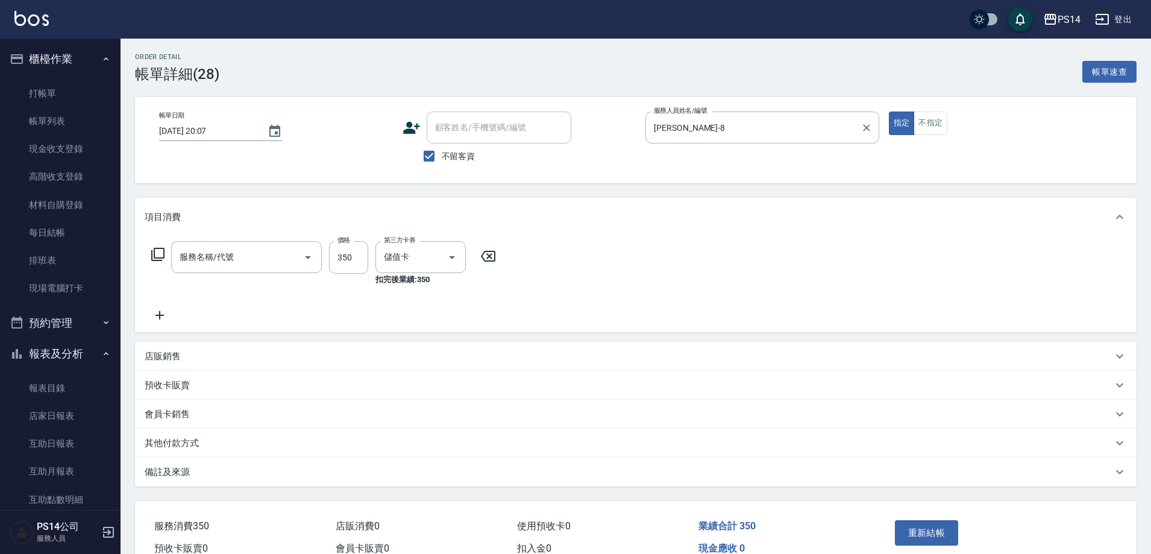
type input "洗+剪(308)"
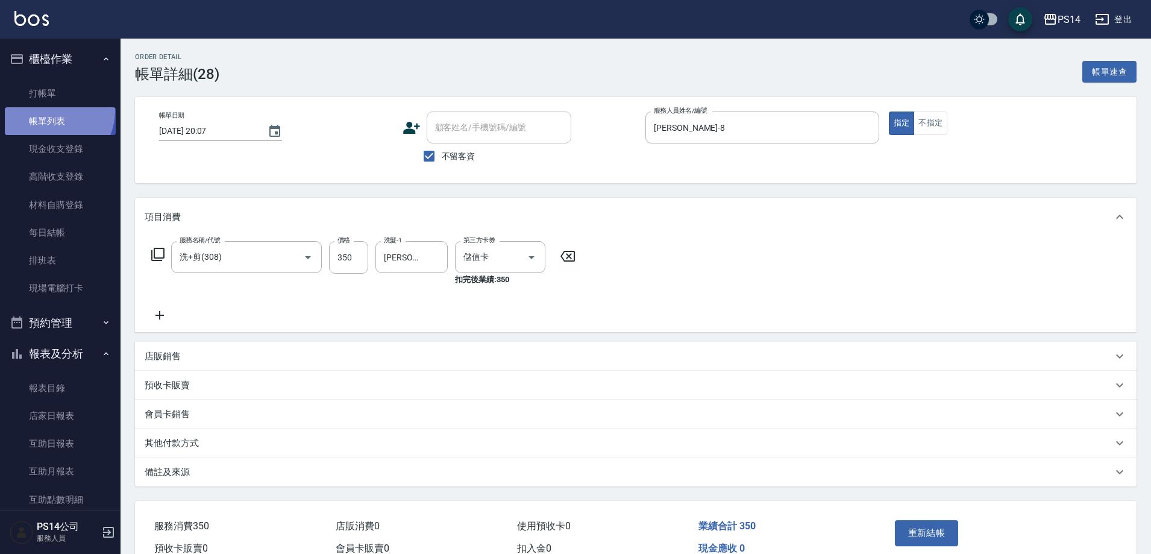
click at [51, 111] on link "帳單列表" at bounding box center [60, 121] width 111 height 28
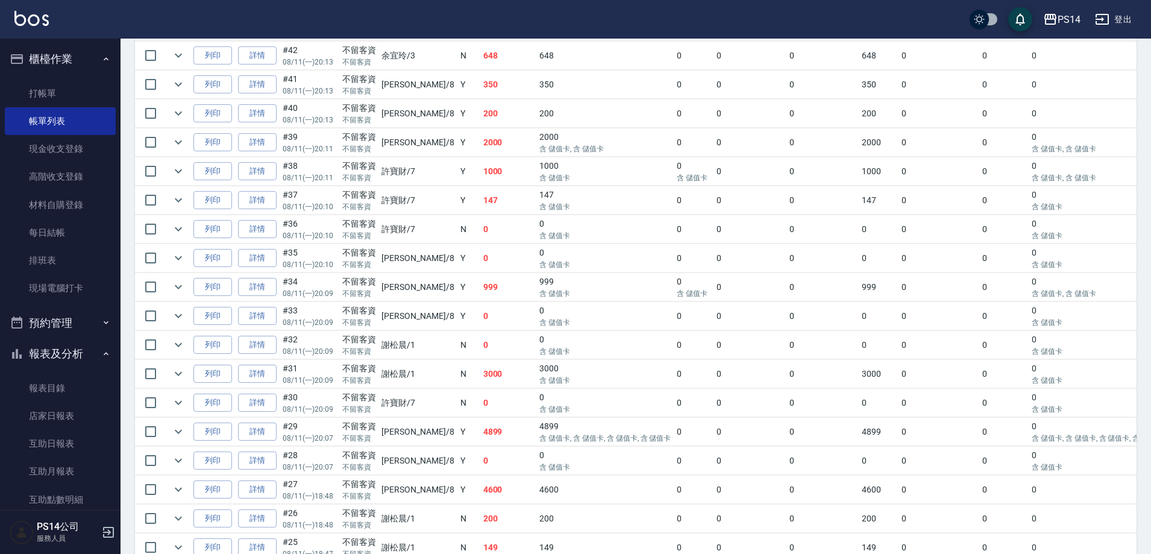
scroll to position [301, 0]
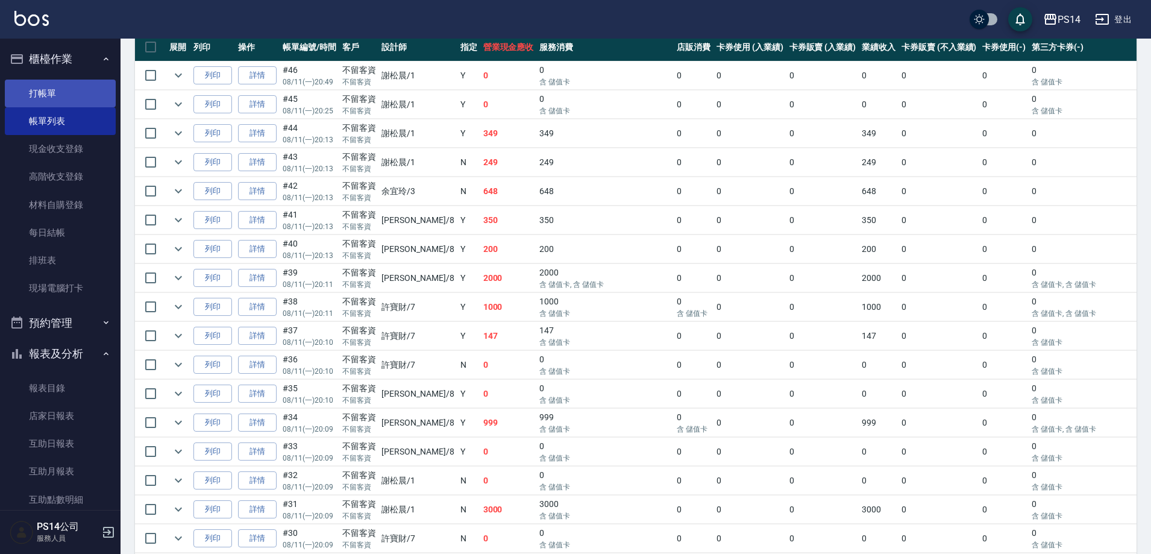
click at [61, 87] on link "打帳單" at bounding box center [60, 94] width 111 height 28
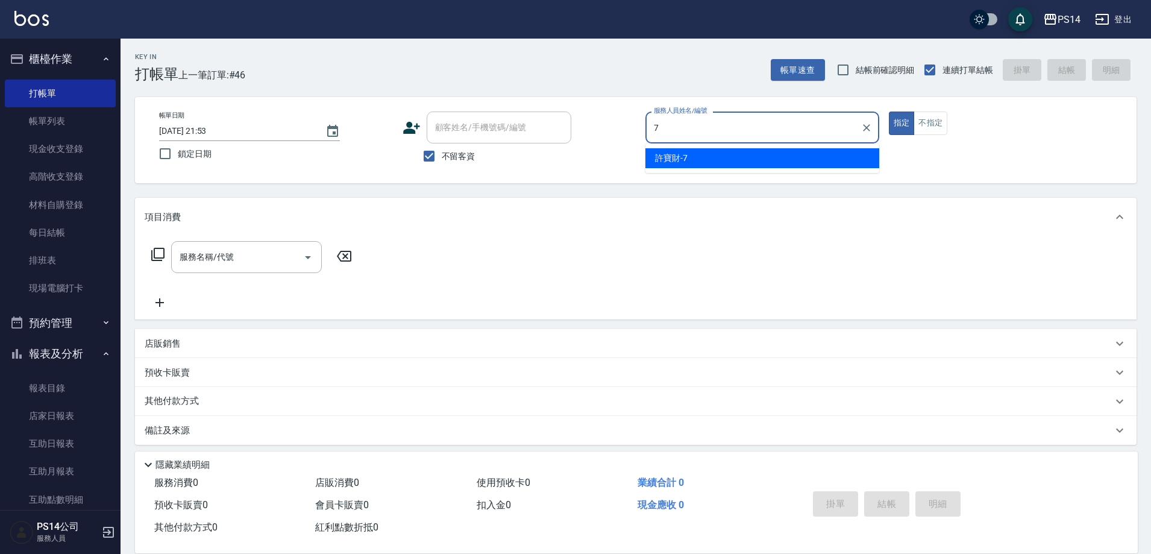
type input "7"
type button "true"
type input "許寶財-7"
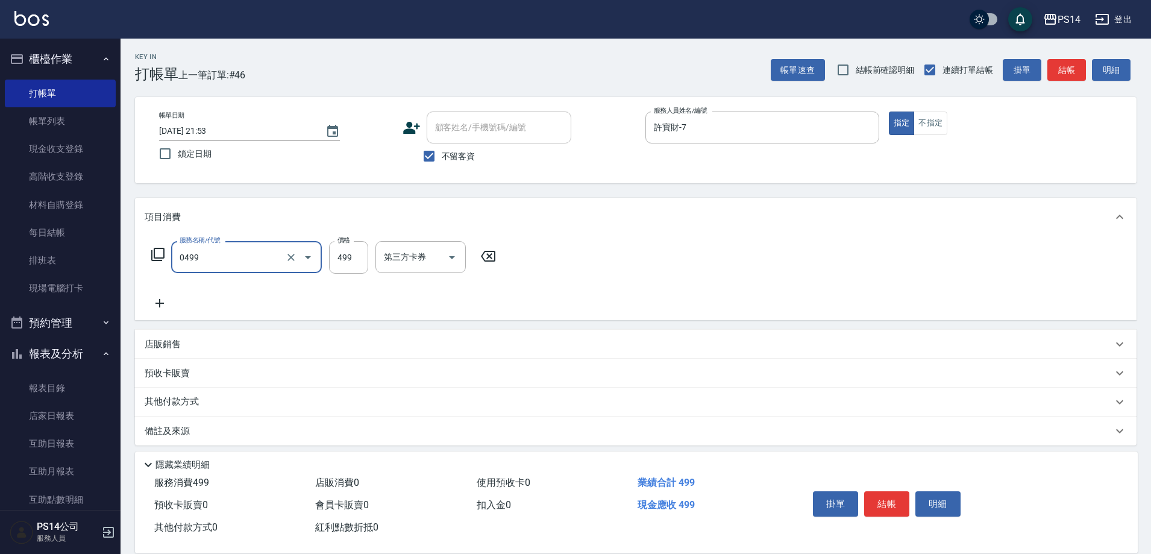
type input "[PERSON_NAME]499(0499)"
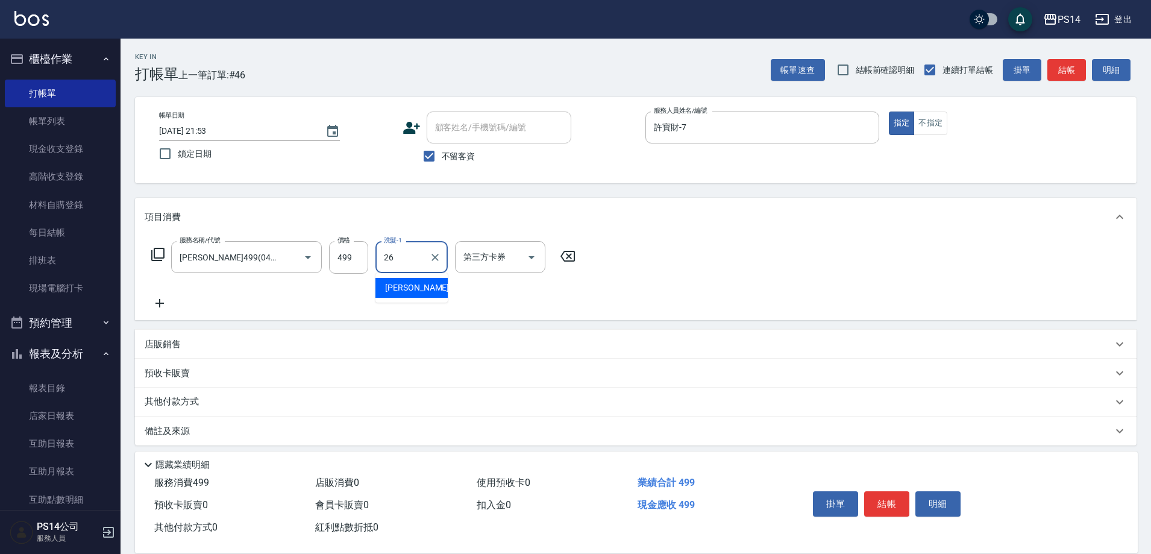
type input "[PERSON_NAME]-26"
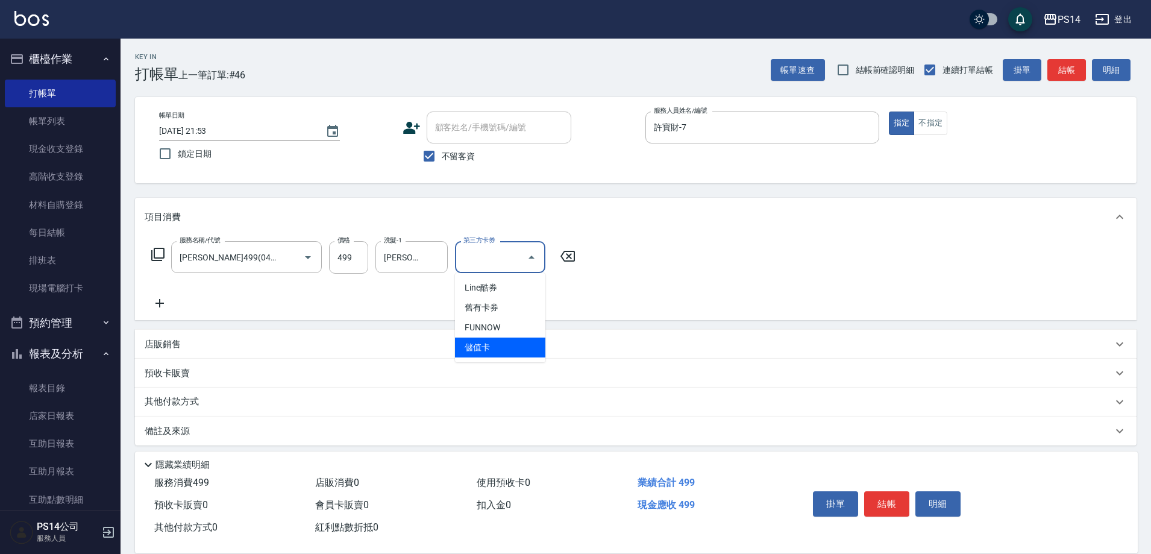
type input "儲值卡"
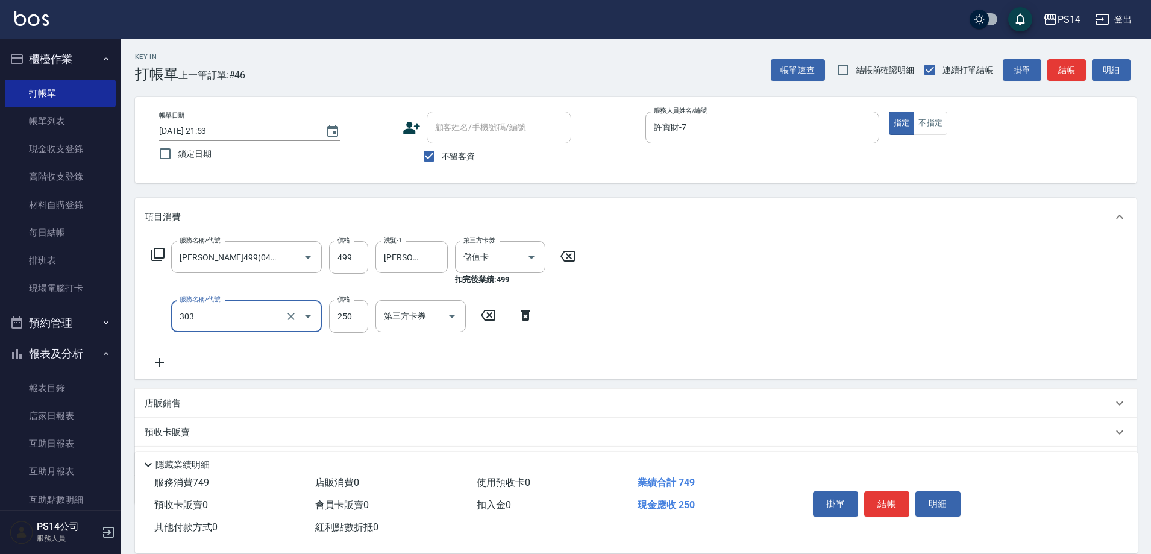
type input "剪髮(303)"
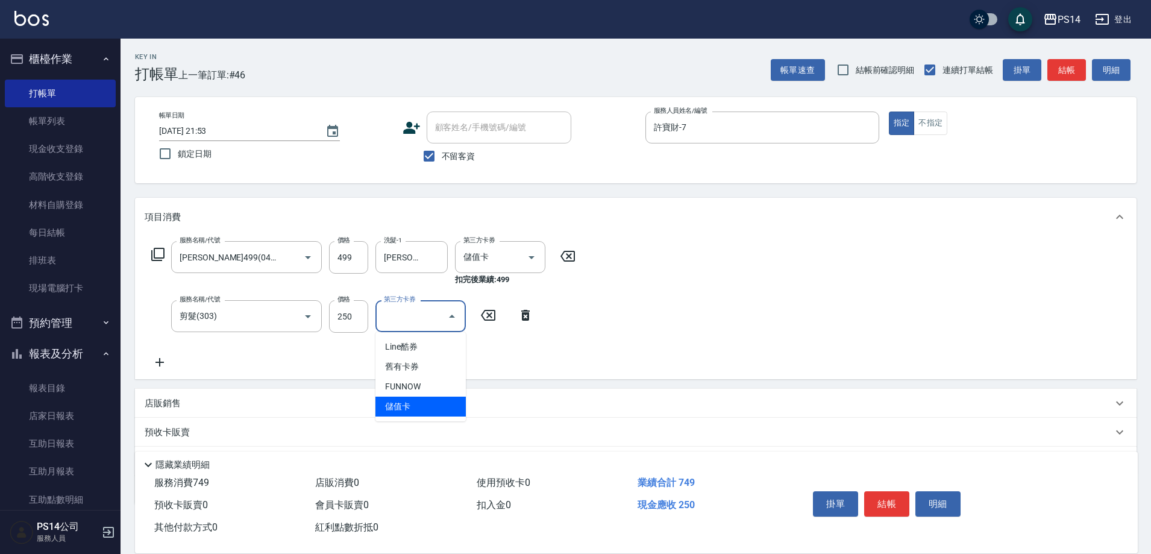
type input "儲值卡"
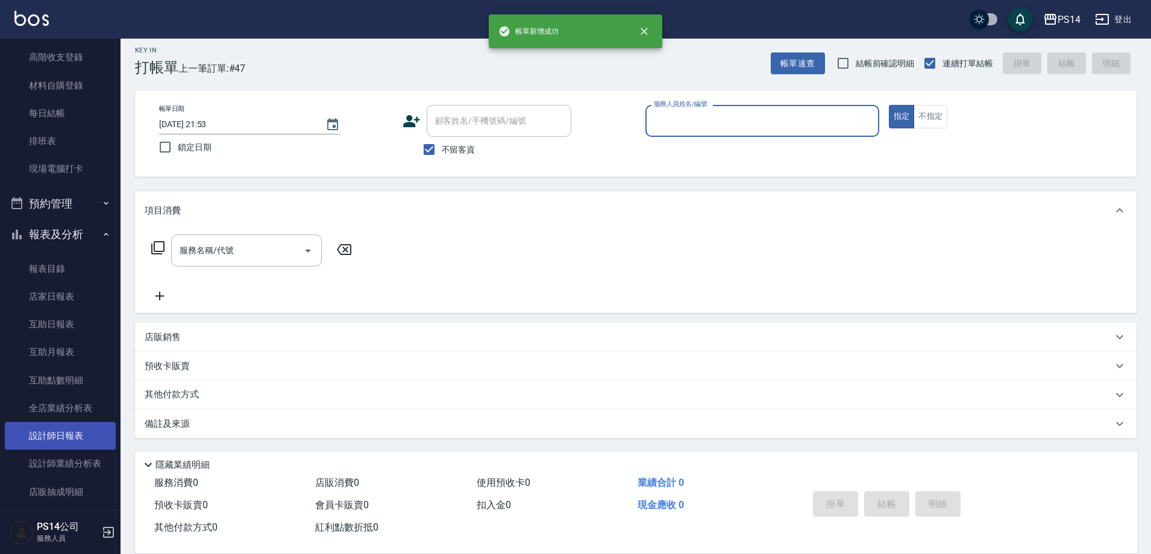
scroll to position [121, 0]
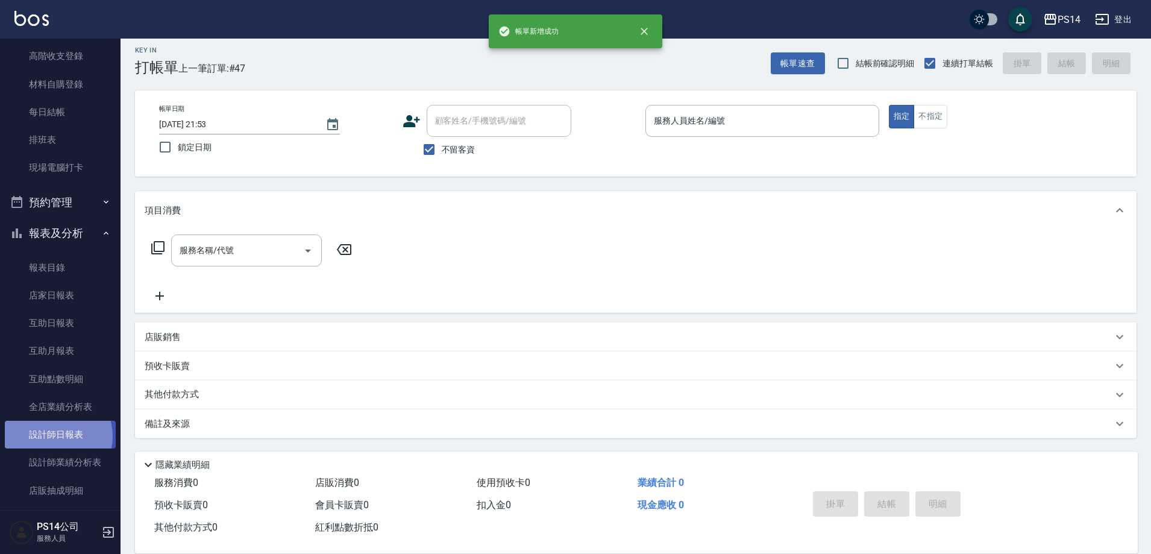
click at [54, 436] on link "設計師日報表" at bounding box center [60, 435] width 111 height 28
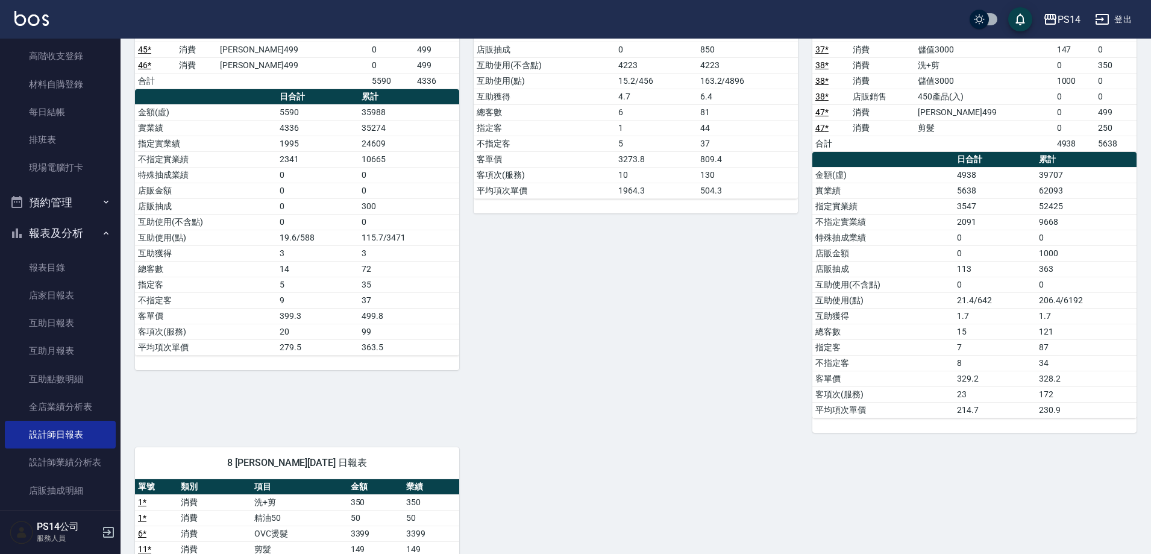
scroll to position [422, 0]
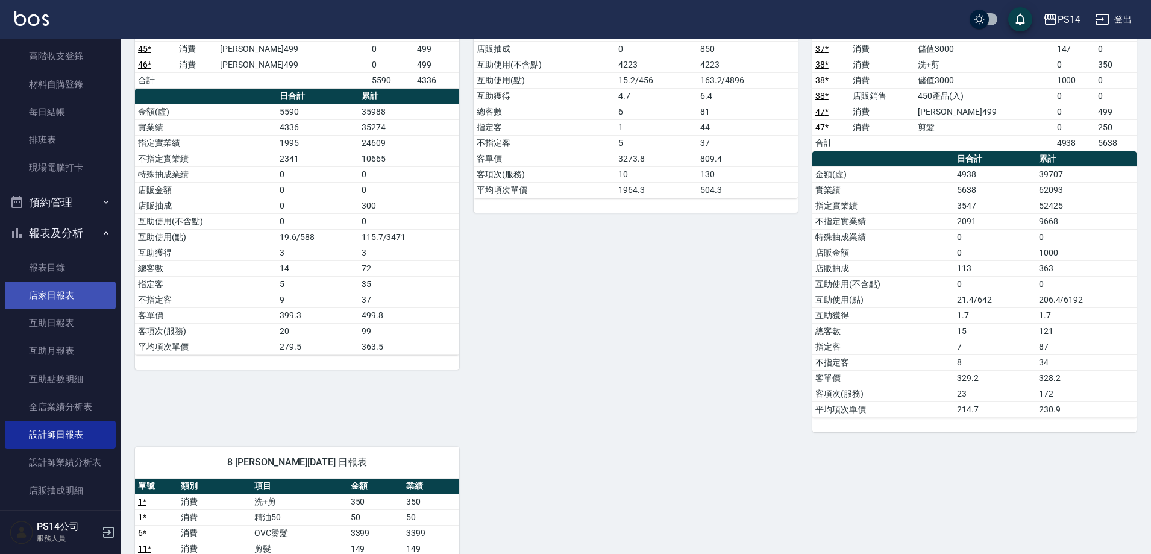
click at [52, 293] on link "店家日報表" at bounding box center [60, 296] width 111 height 28
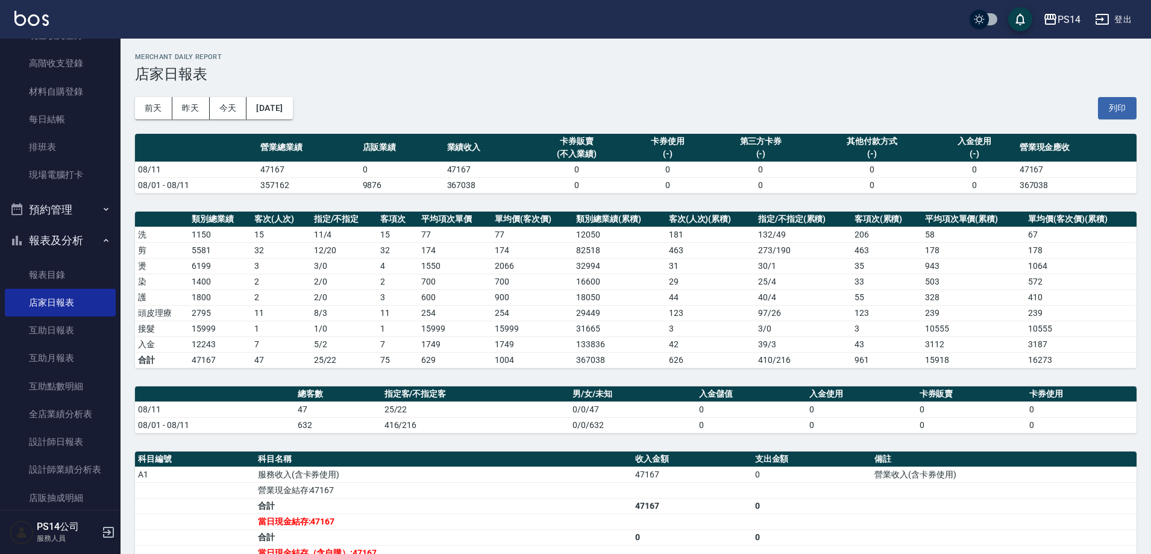
scroll to position [293, 0]
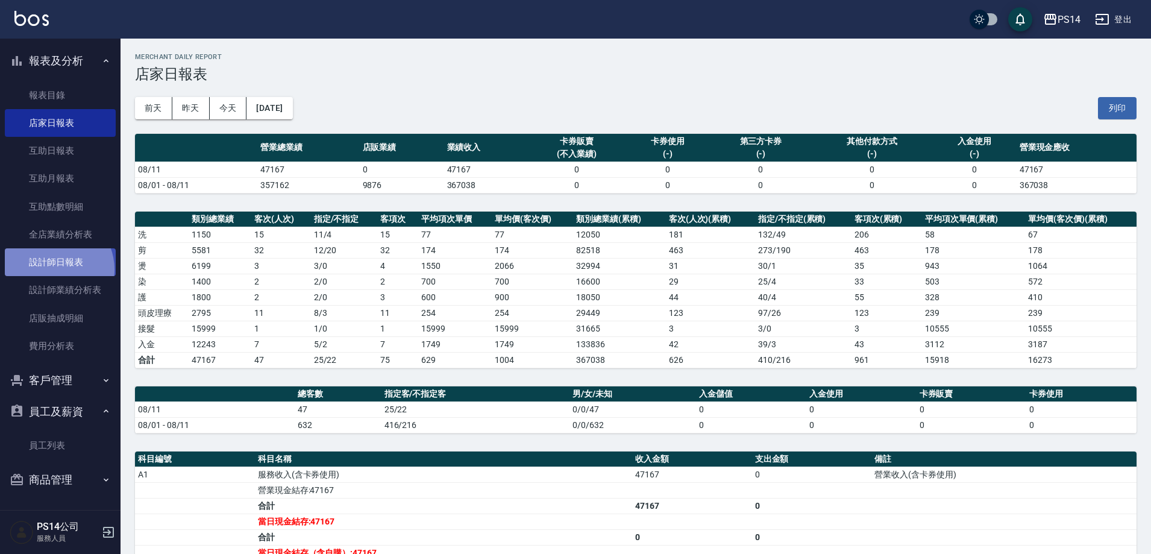
click at [53, 269] on link "設計師日報表" at bounding box center [60, 262] width 111 height 28
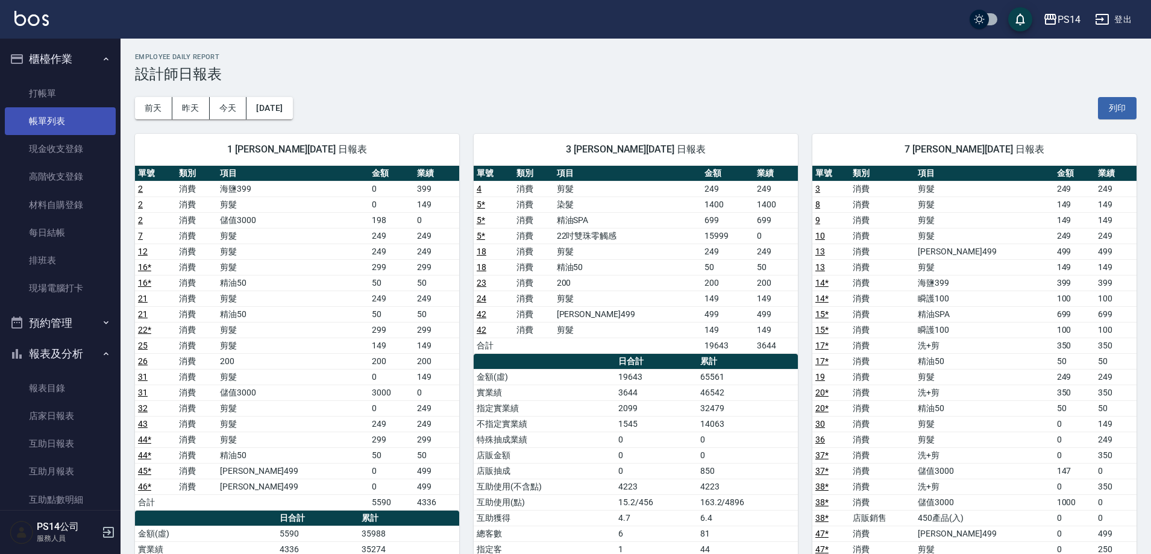
click at [82, 119] on link "帳單列表" at bounding box center [60, 121] width 111 height 28
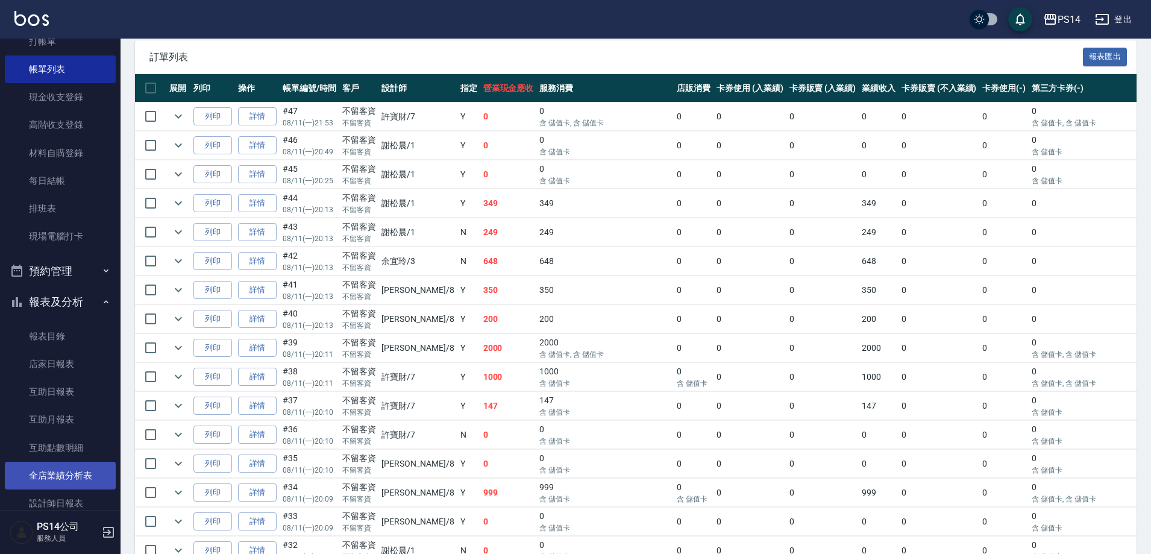
scroll to position [121, 0]
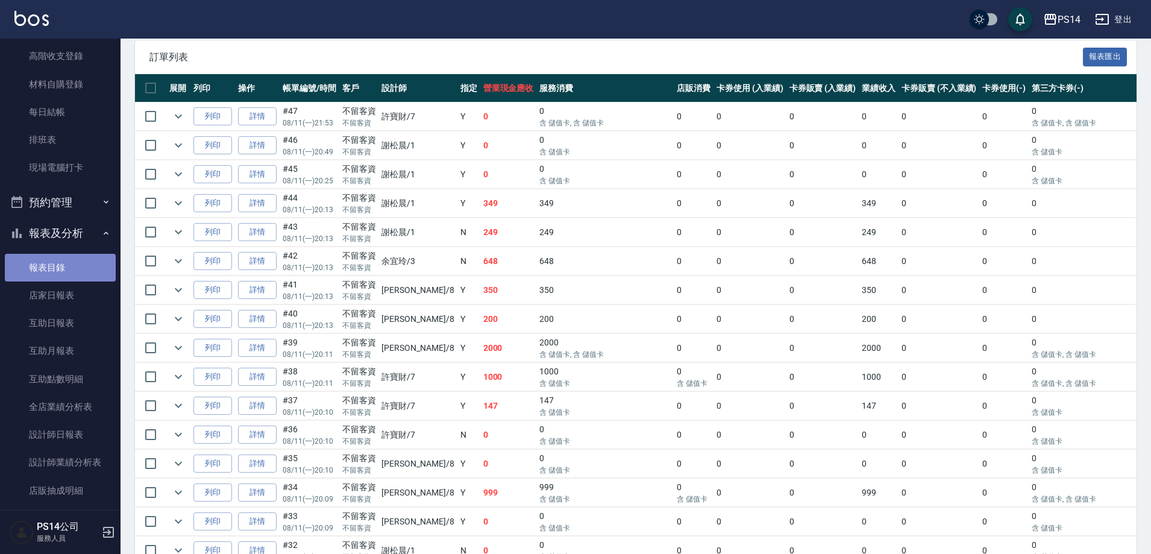
click at [86, 280] on link "報表目錄" at bounding box center [60, 268] width 111 height 28
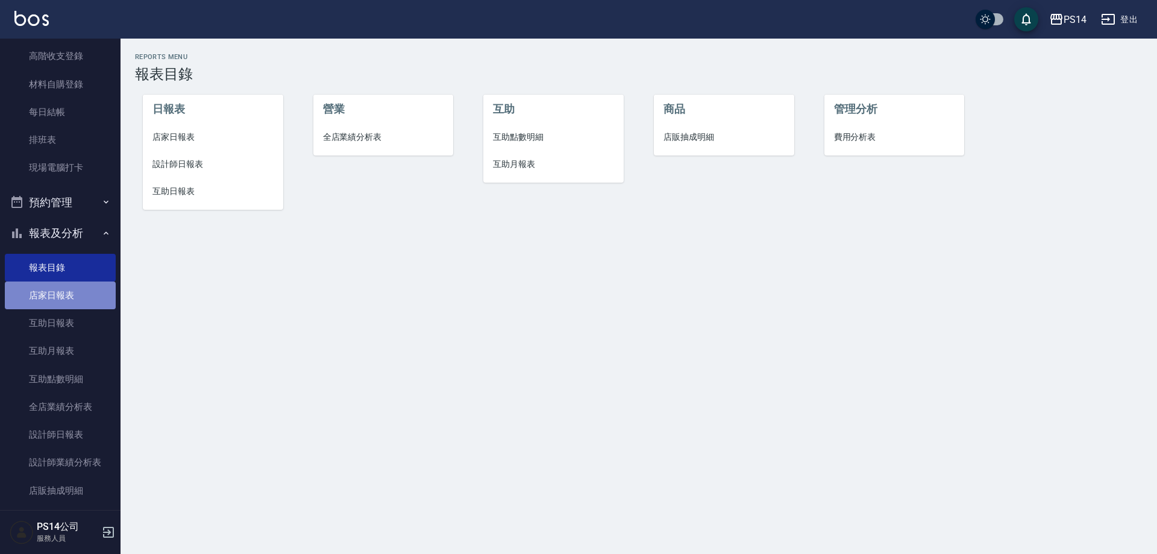
click at [77, 294] on link "店家日報表" at bounding box center [60, 296] width 111 height 28
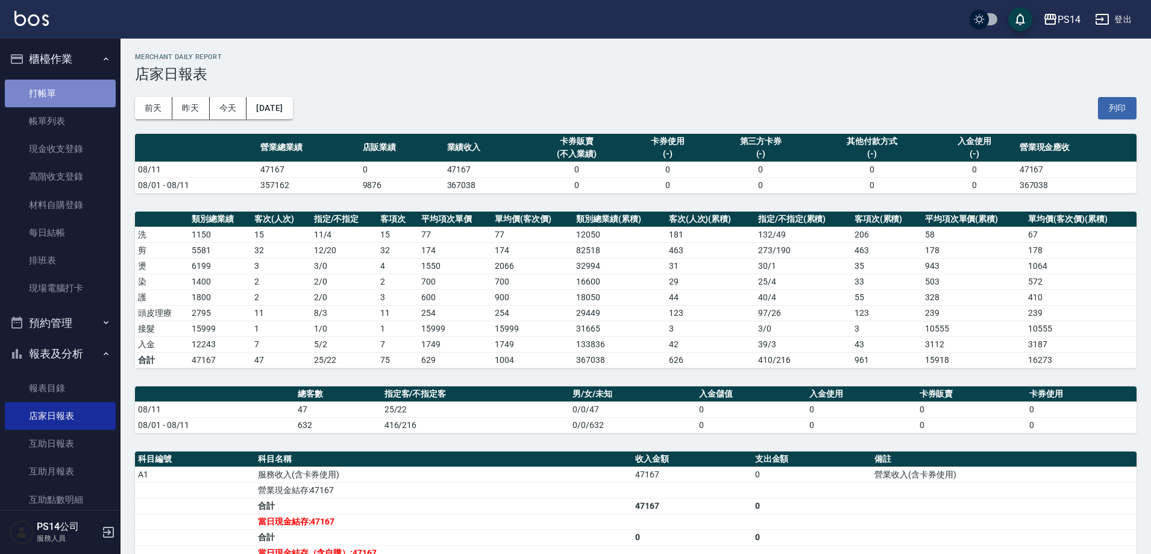
click at [72, 83] on link "打帳單" at bounding box center [60, 94] width 111 height 28
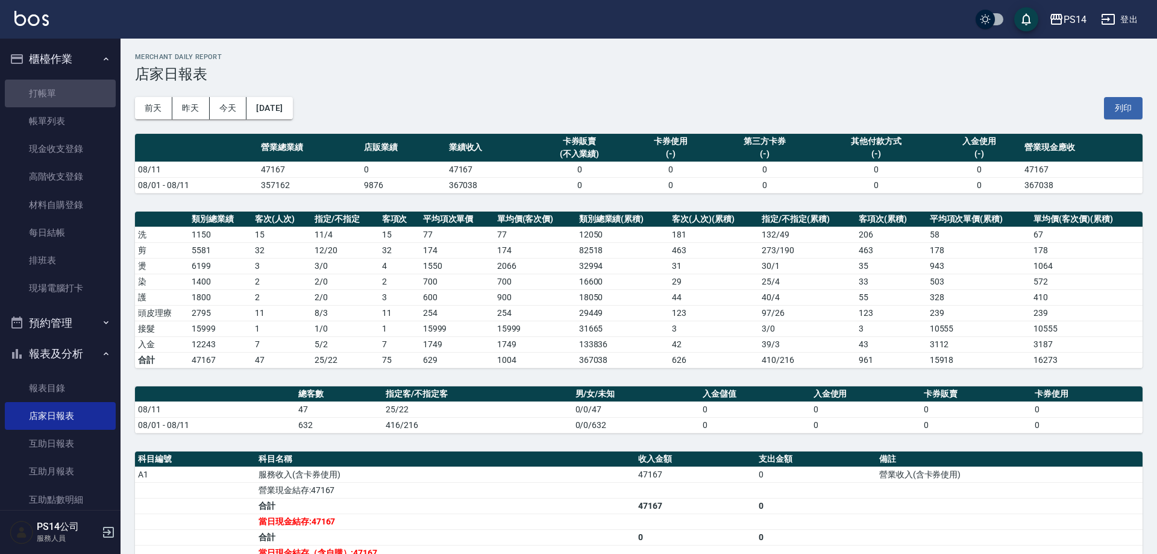
click at [67, 72] on li "櫃檯作業 打帳單 帳單列表 現金收支登錄 高階收支登錄 材料自購登錄 每日結帳 排班表 現場電腦打卡" at bounding box center [60, 175] width 111 height 264
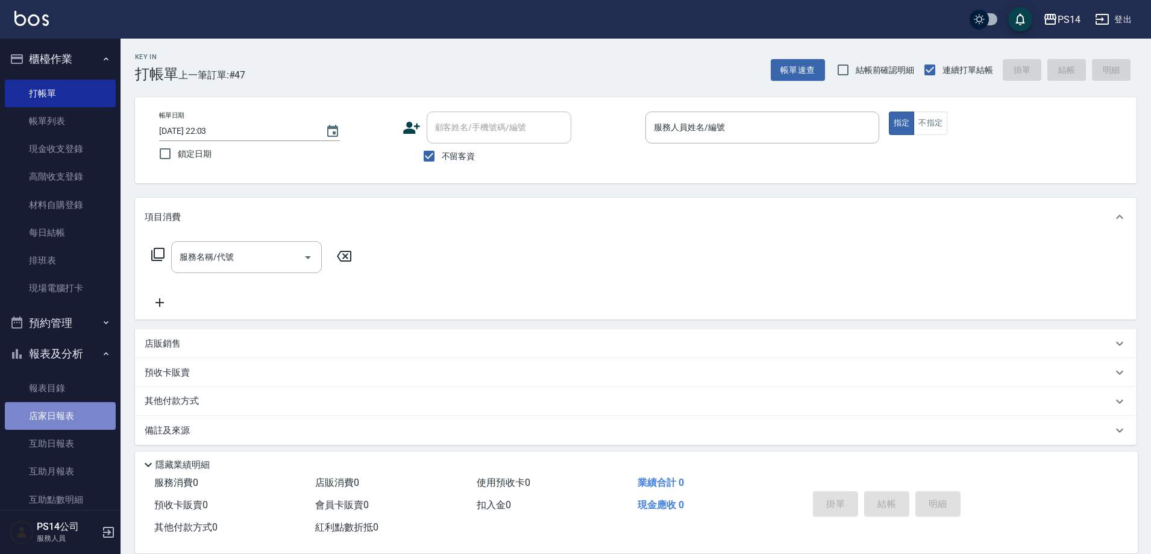
click at [80, 407] on link "店家日報表" at bounding box center [60, 416] width 111 height 28
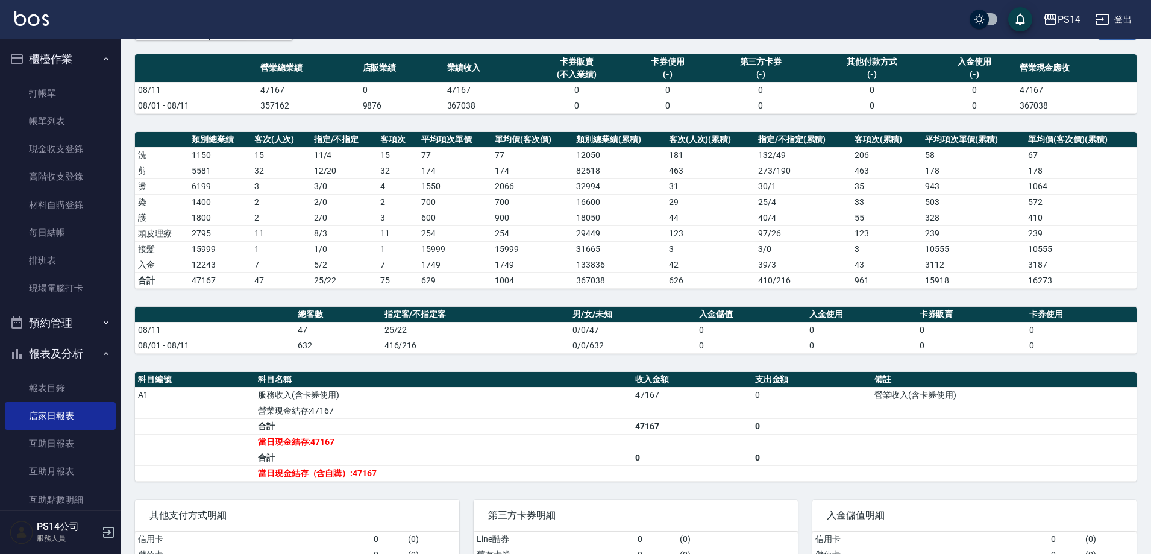
scroll to position [60, 0]
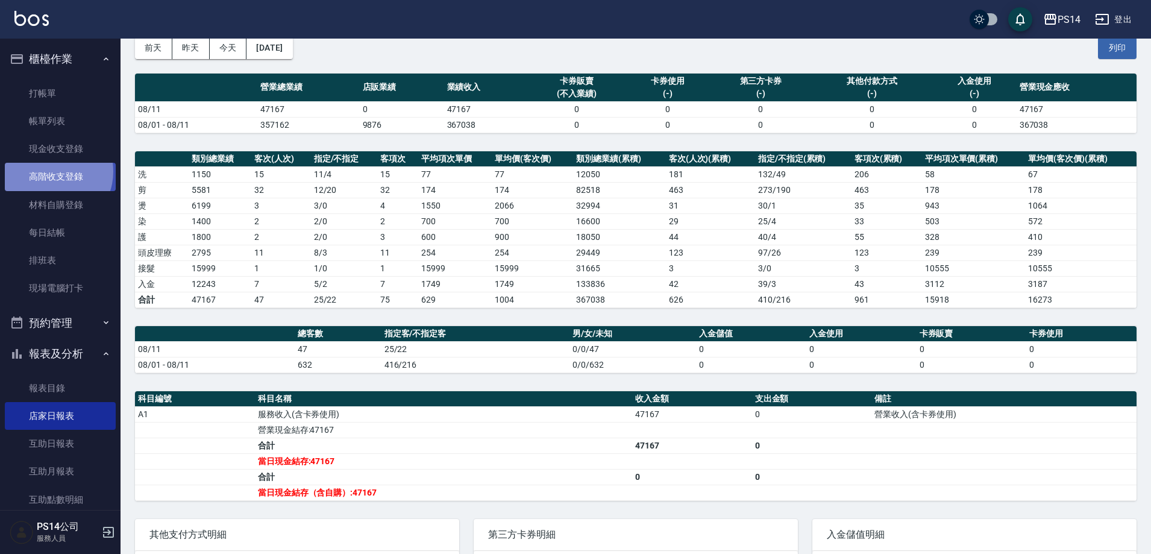
click at [52, 171] on link "高階收支登錄" at bounding box center [60, 177] width 111 height 28
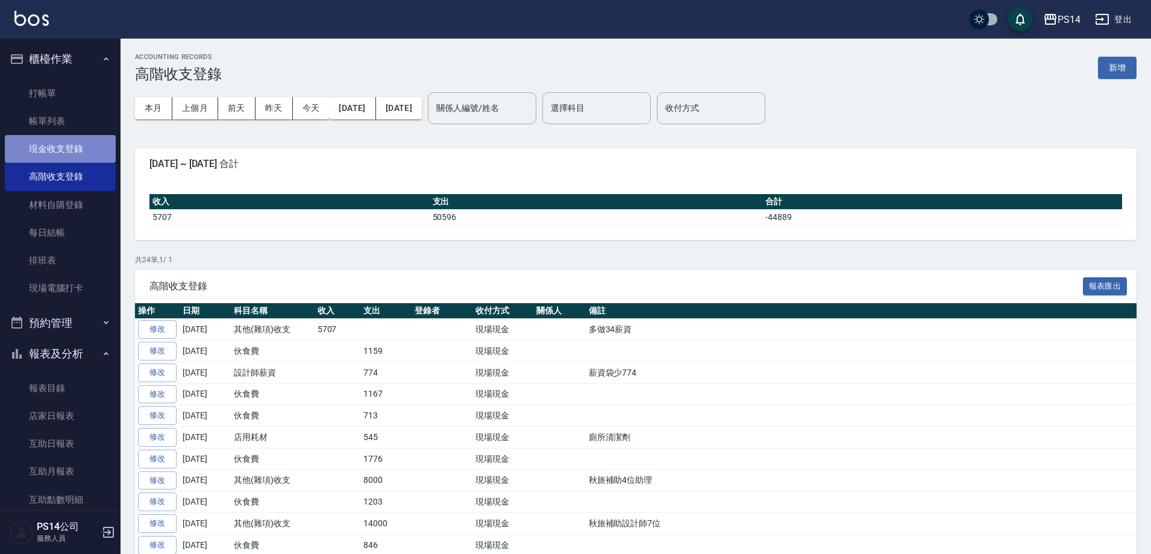
click at [74, 153] on link "現金收支登錄" at bounding box center [60, 149] width 111 height 28
click at [1119, 75] on button "新增" at bounding box center [1117, 68] width 39 height 22
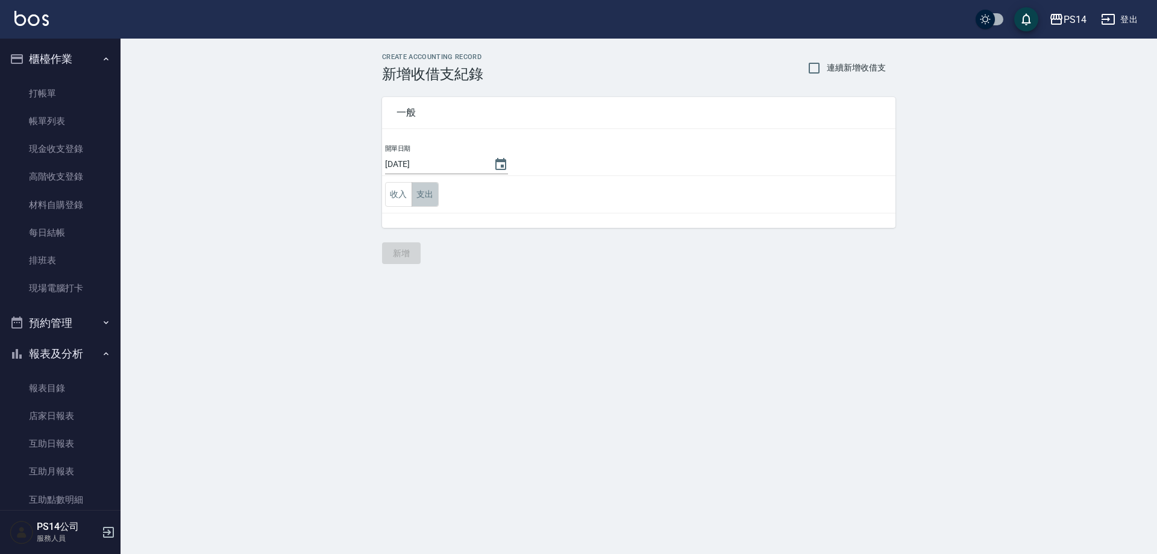
click at [432, 194] on button "支出" at bounding box center [425, 194] width 27 height 25
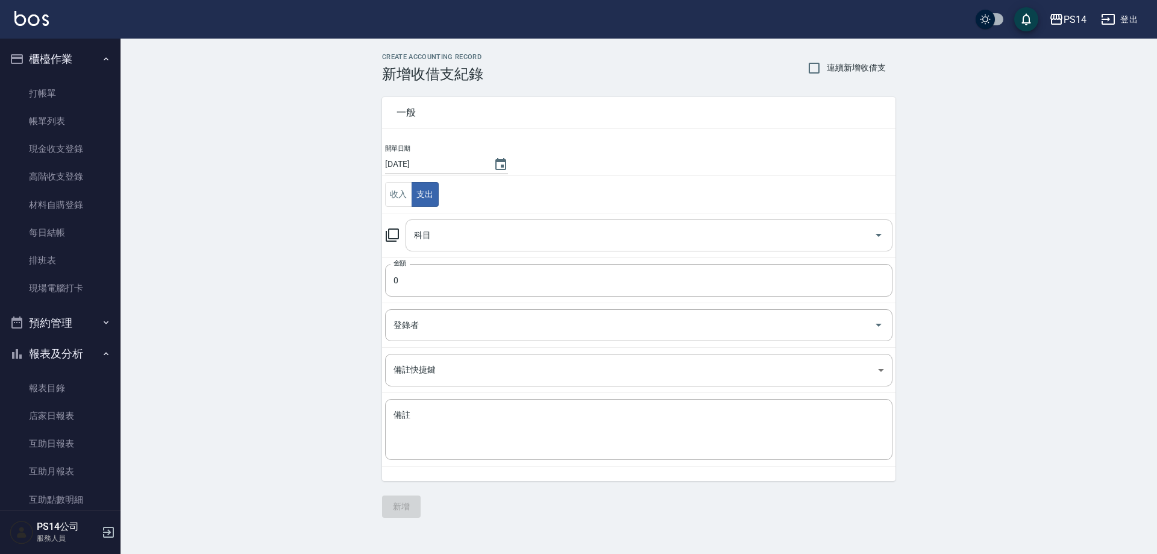
click at [427, 219] on div "科目" at bounding box center [649, 235] width 487 height 32
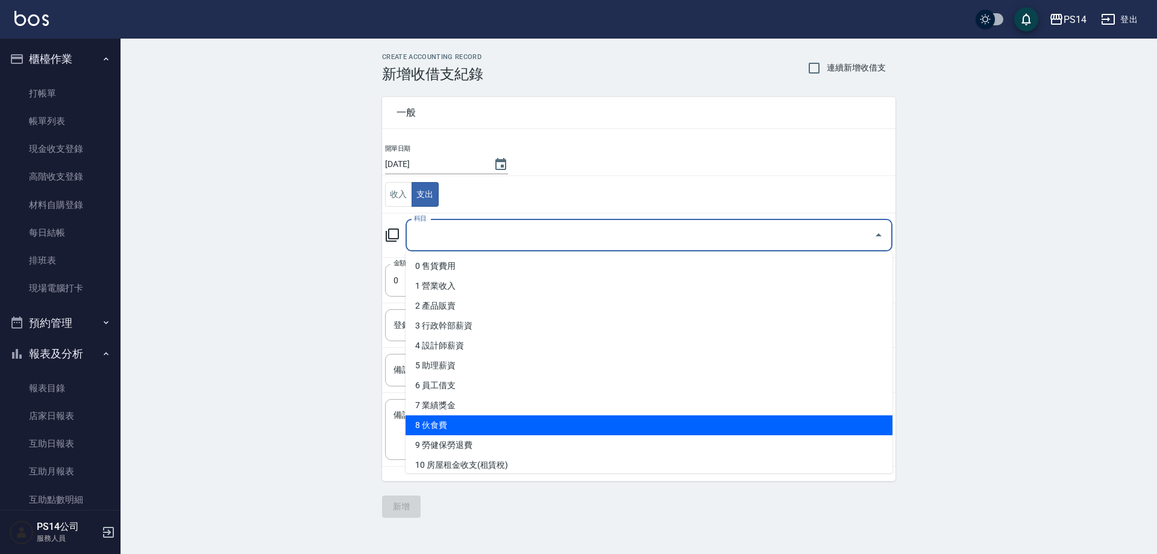
click at [485, 428] on li "8 伙食費" at bounding box center [649, 425] width 487 height 20
type input "8 伙食費"
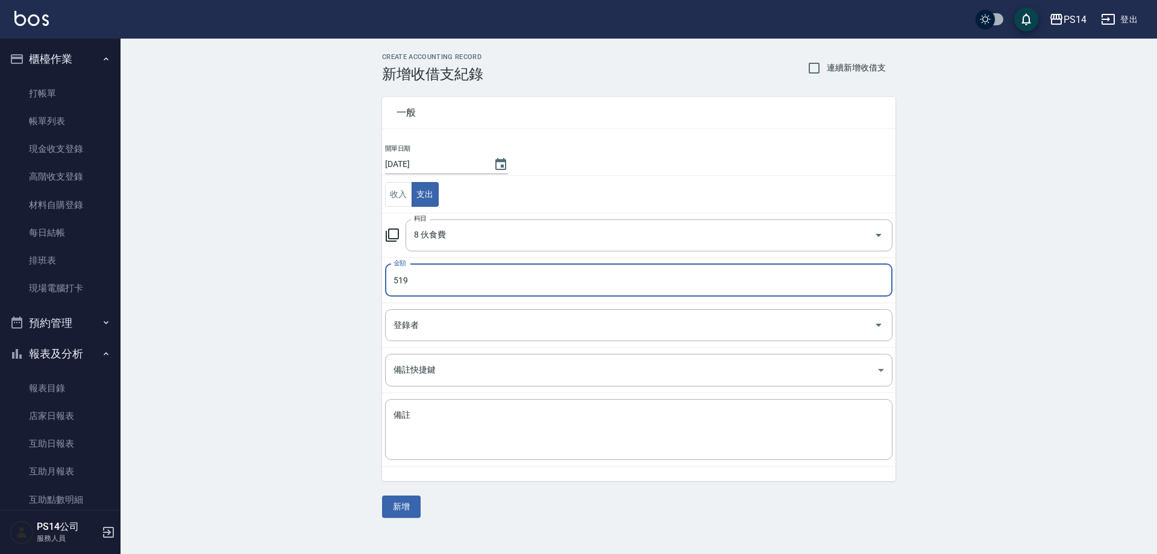
type input "519"
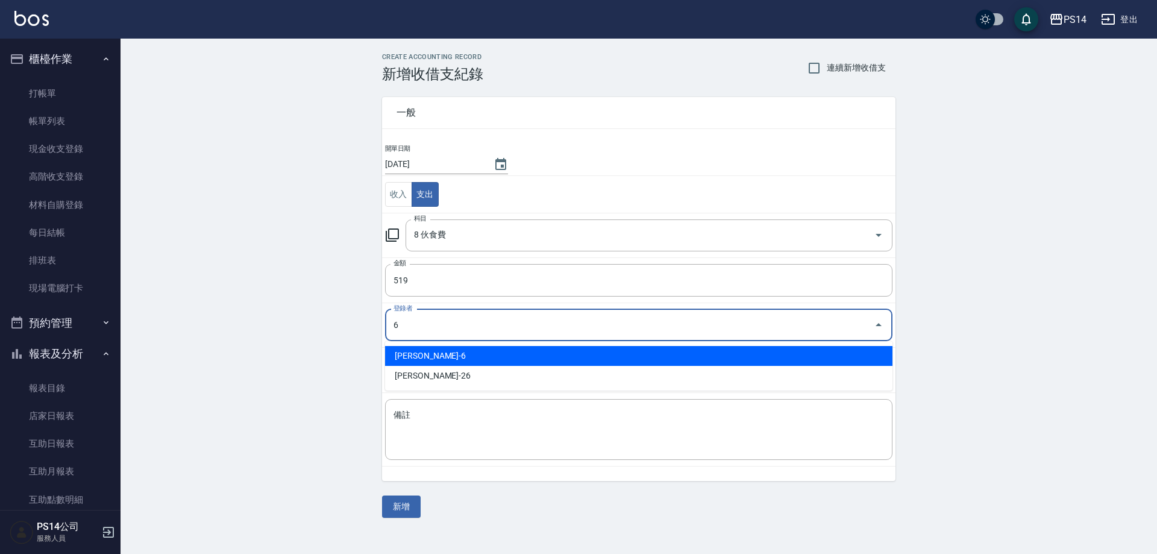
type input "[PERSON_NAME]-6"
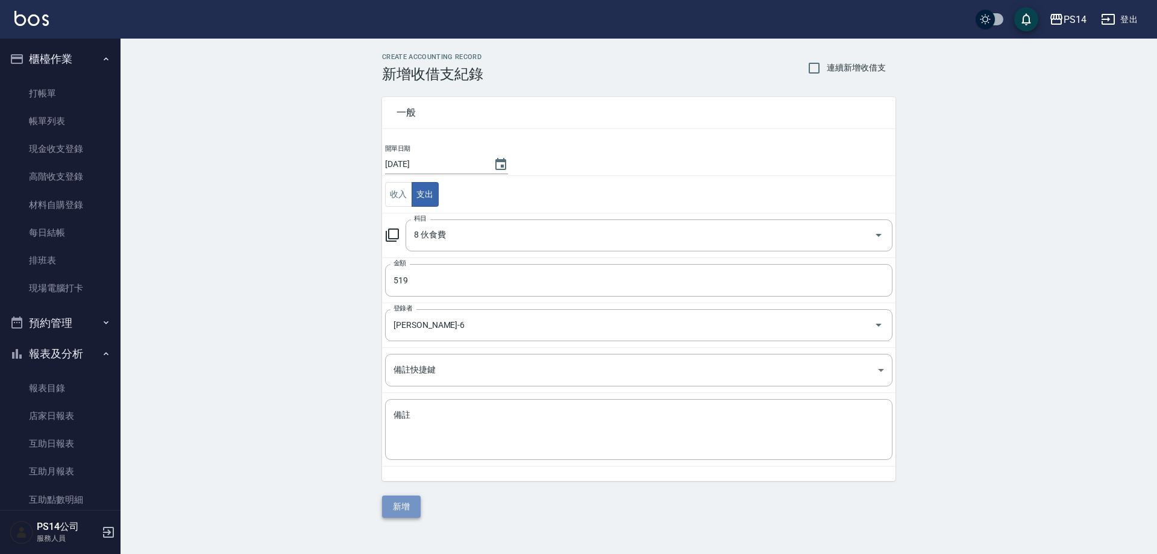
click at [414, 514] on button "新增" at bounding box center [401, 507] width 39 height 22
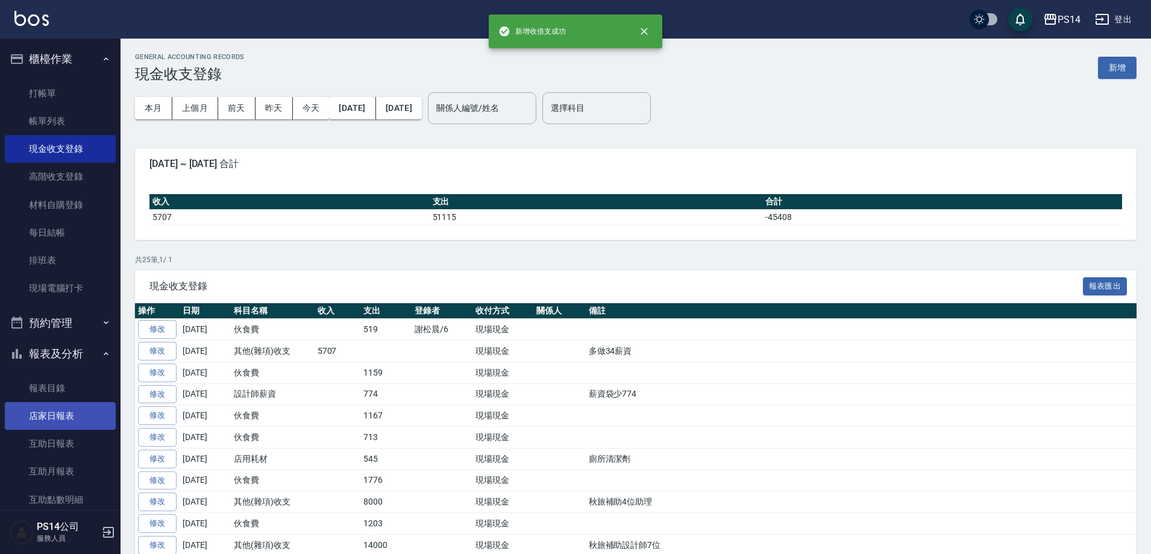
click at [49, 416] on link "店家日報表" at bounding box center [60, 416] width 111 height 28
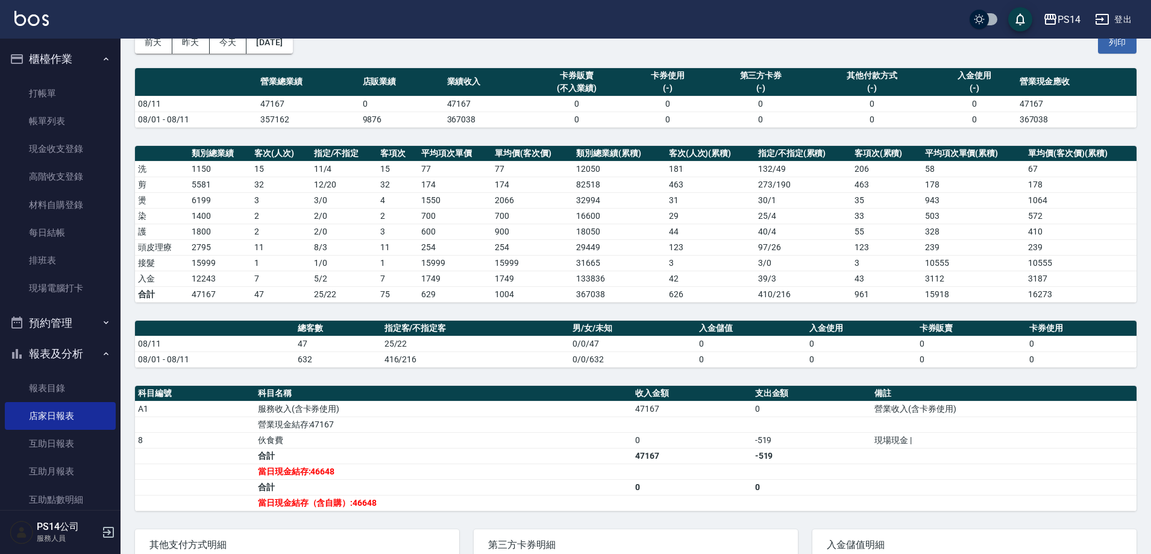
scroll to position [44, 0]
